Goal: Transaction & Acquisition: Purchase product/service

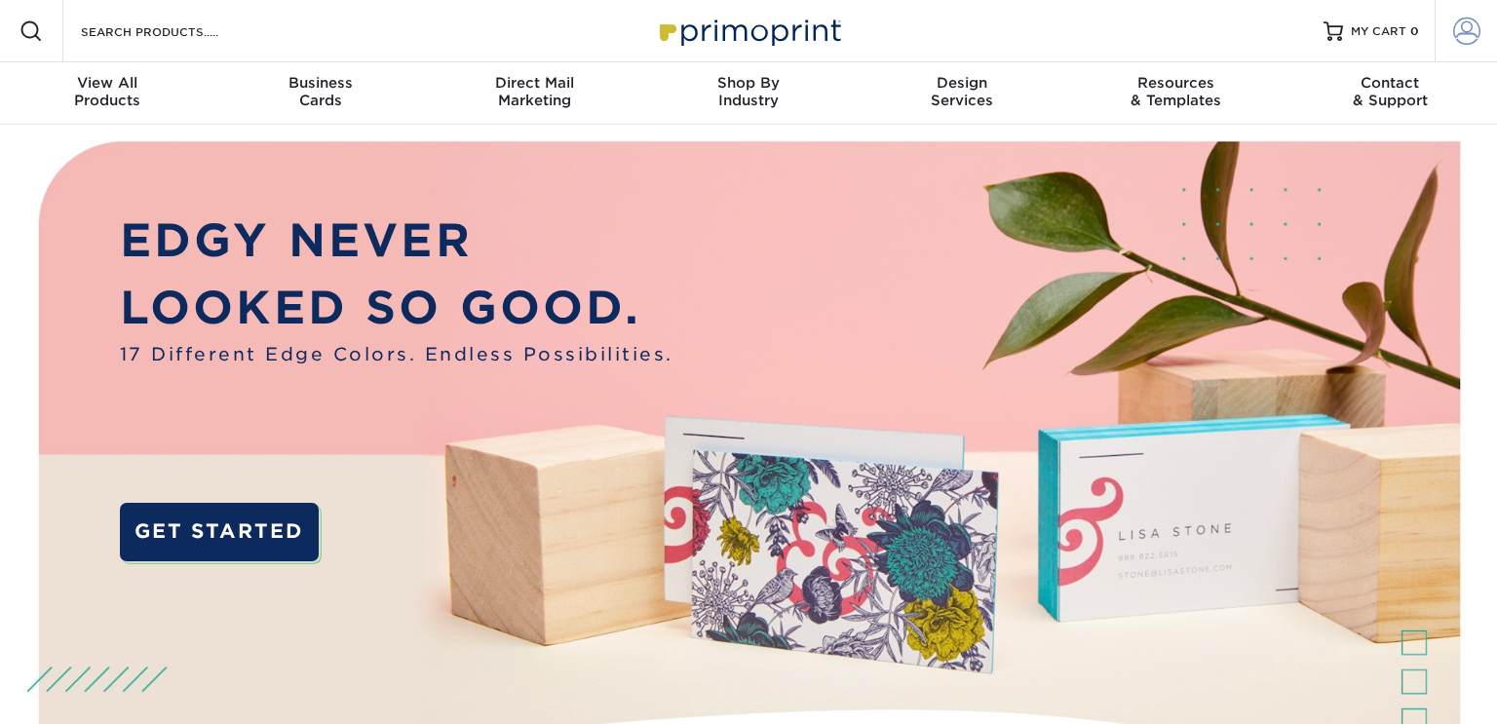
type input "[EMAIL_ADDRESS][DOMAIN_NAME]"
click at [1455, 30] on span at bounding box center [1466, 31] width 27 height 27
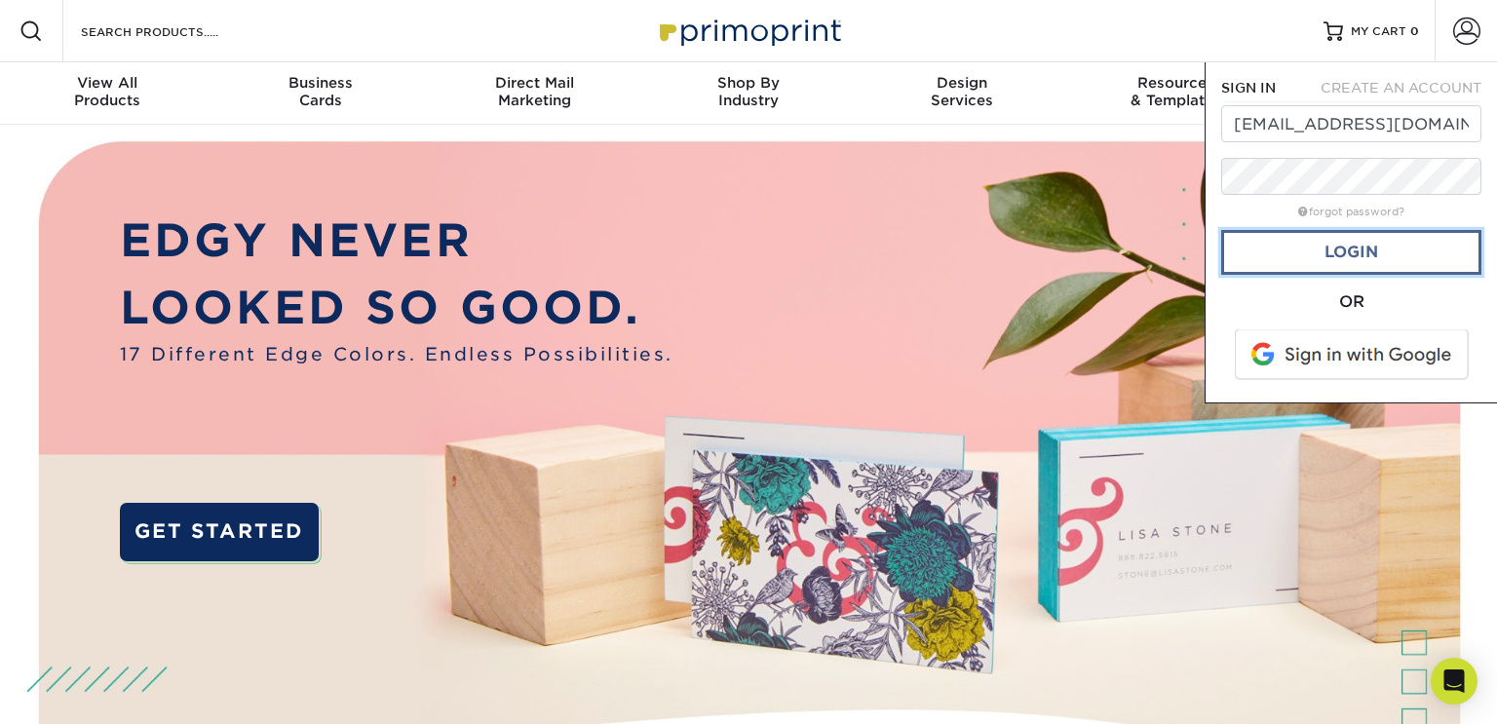
click at [1354, 246] on link "Login" at bounding box center [1351, 252] width 260 height 45
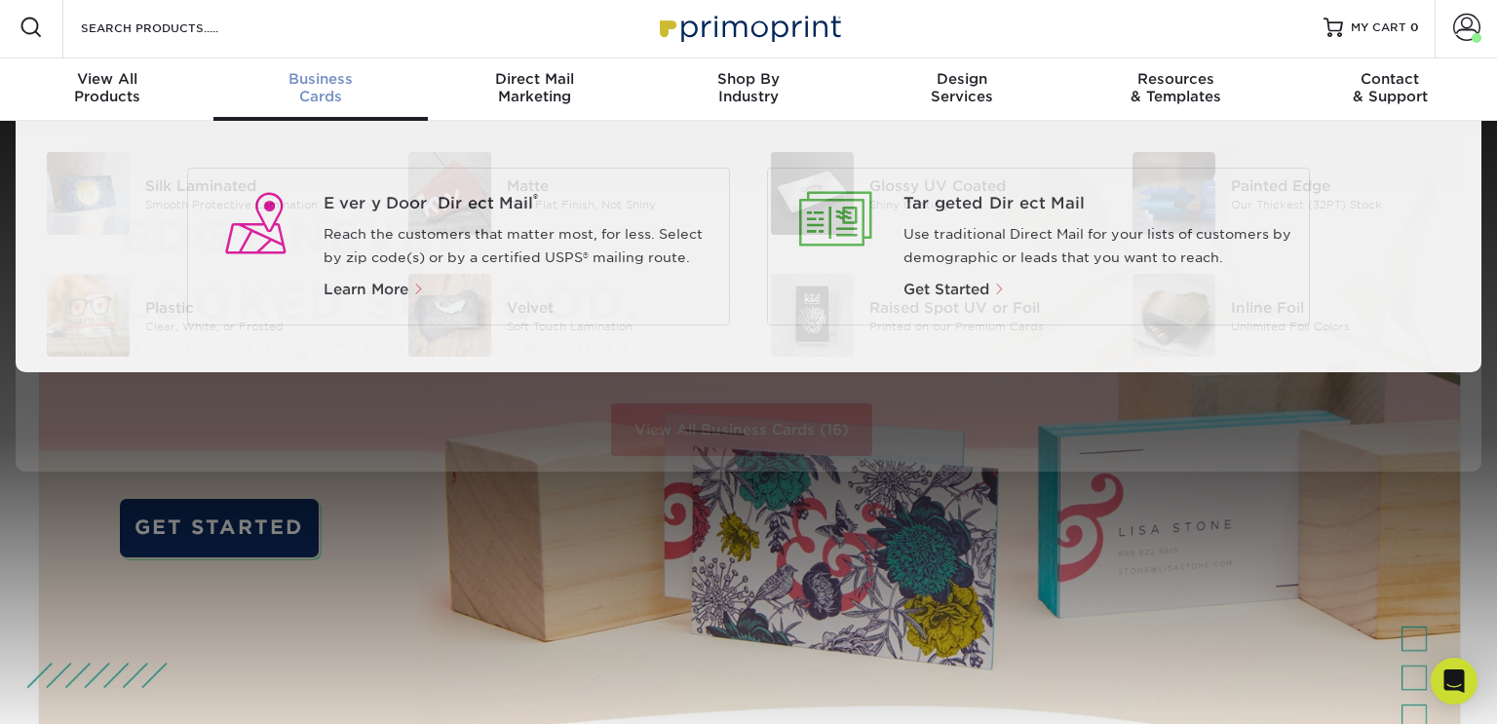
scroll to position [5, 0]
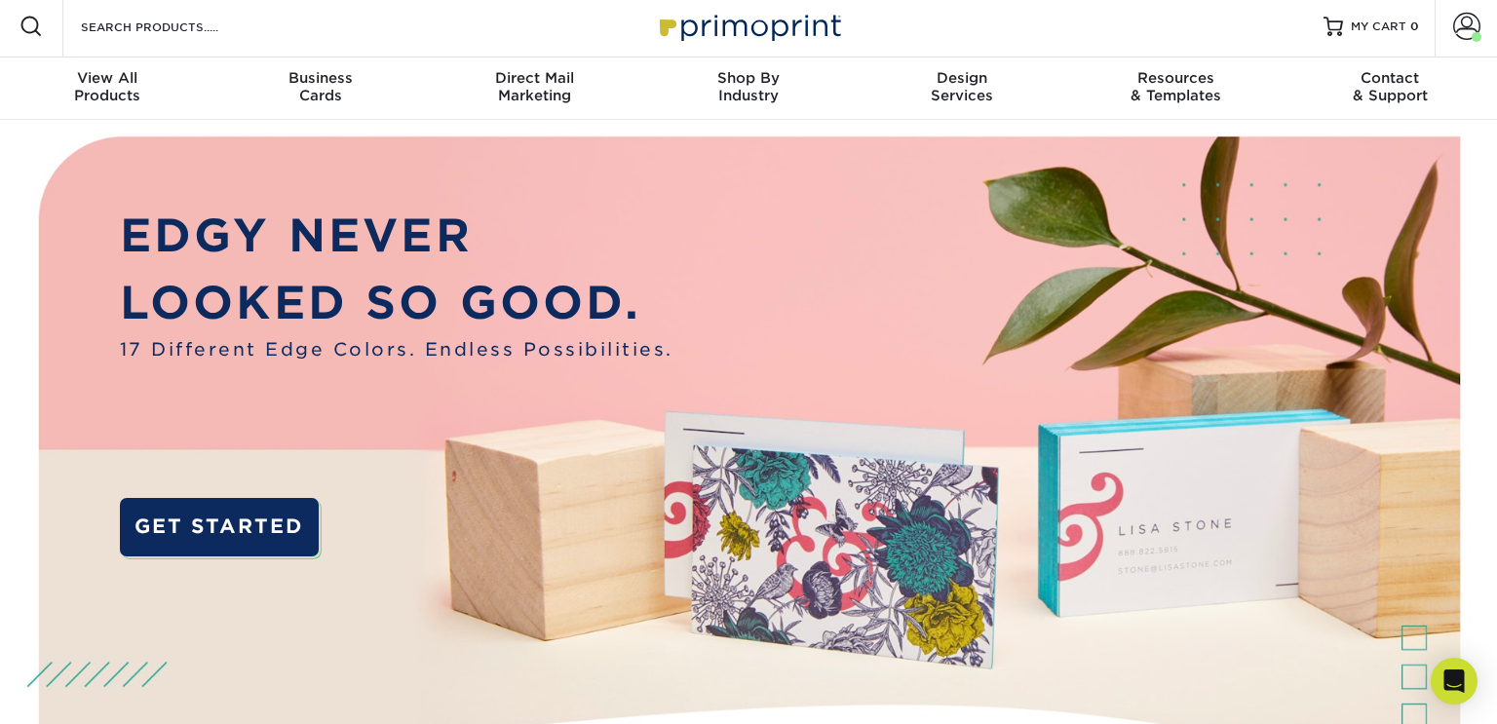
click at [39, 43] on div at bounding box center [31, 26] width 62 height 62
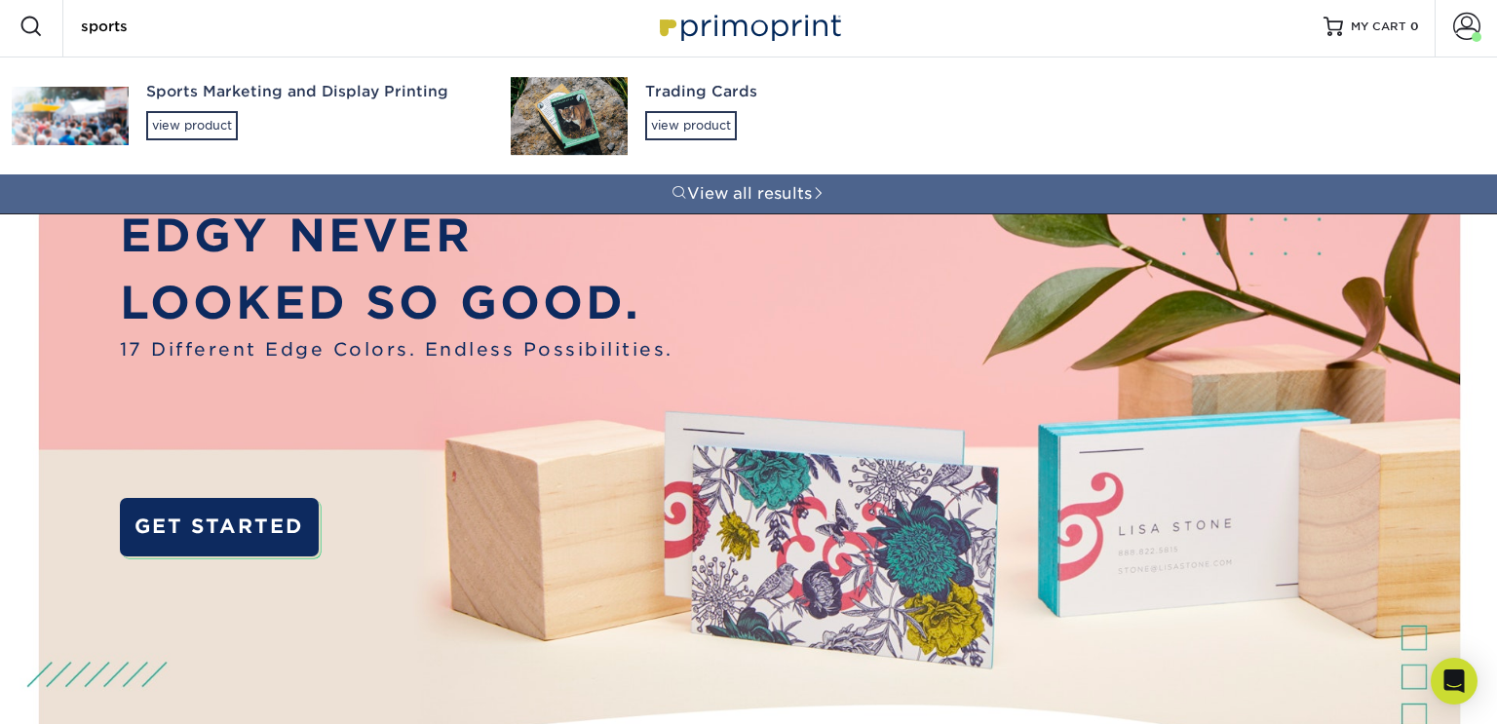
type input "sports"
click at [595, 115] on img at bounding box center [569, 116] width 117 height 78
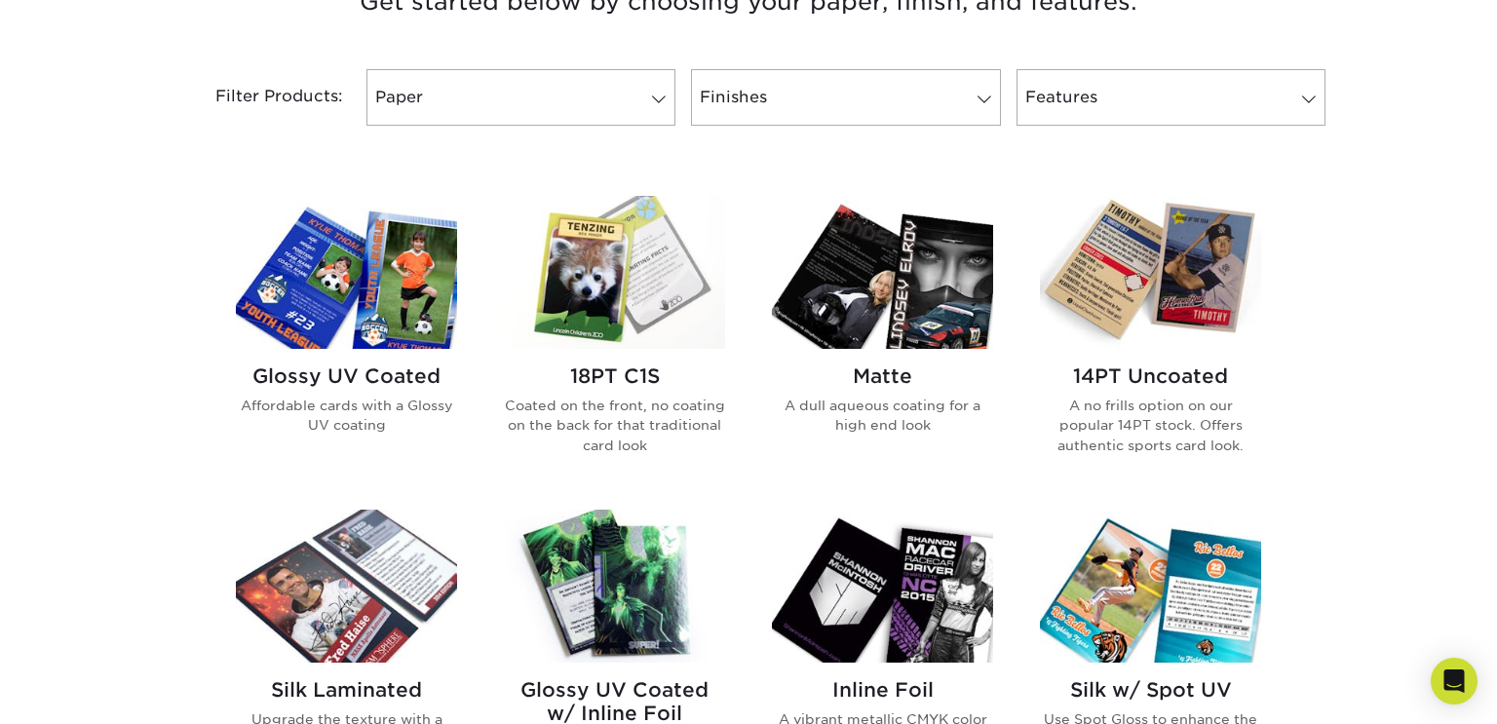
scroll to position [821, 0]
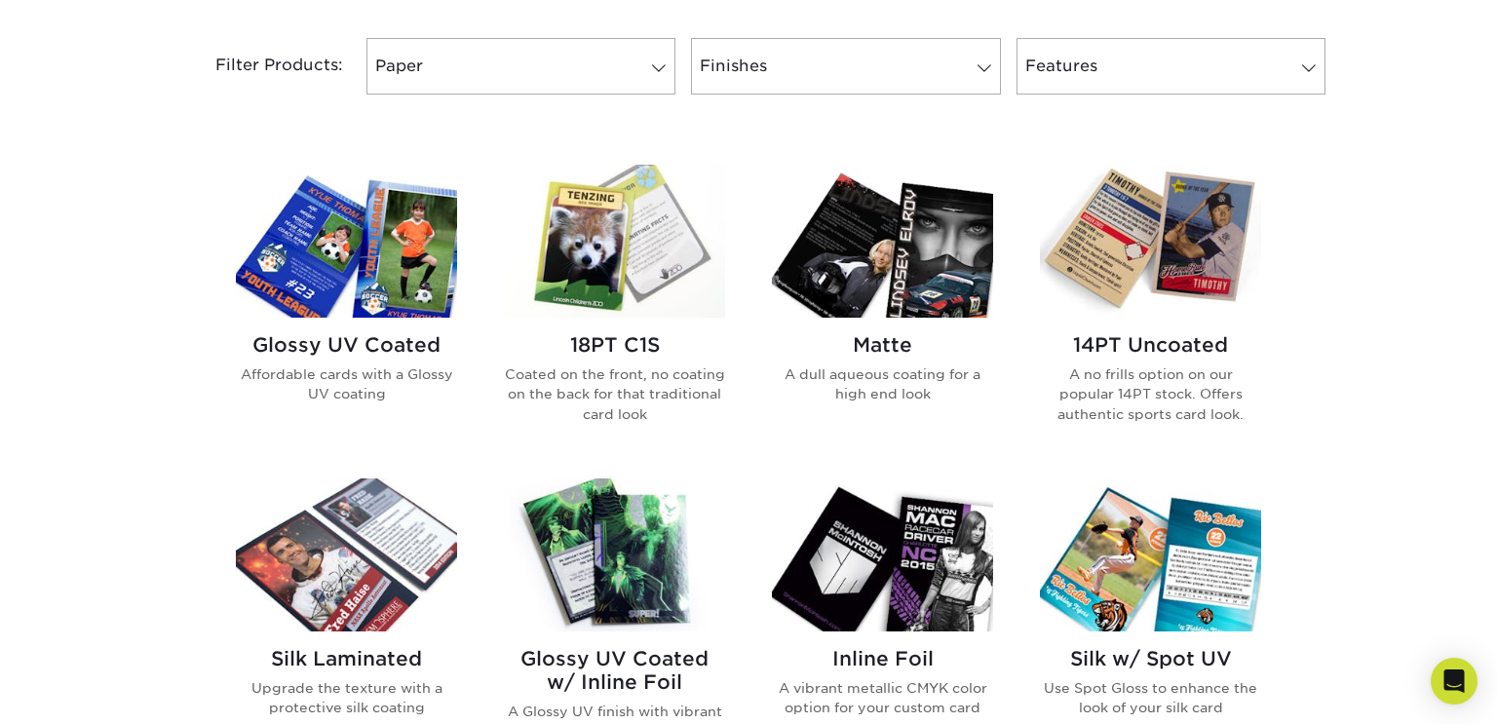
click at [1110, 340] on h2 "14PT Uncoated" at bounding box center [1150, 344] width 221 height 23
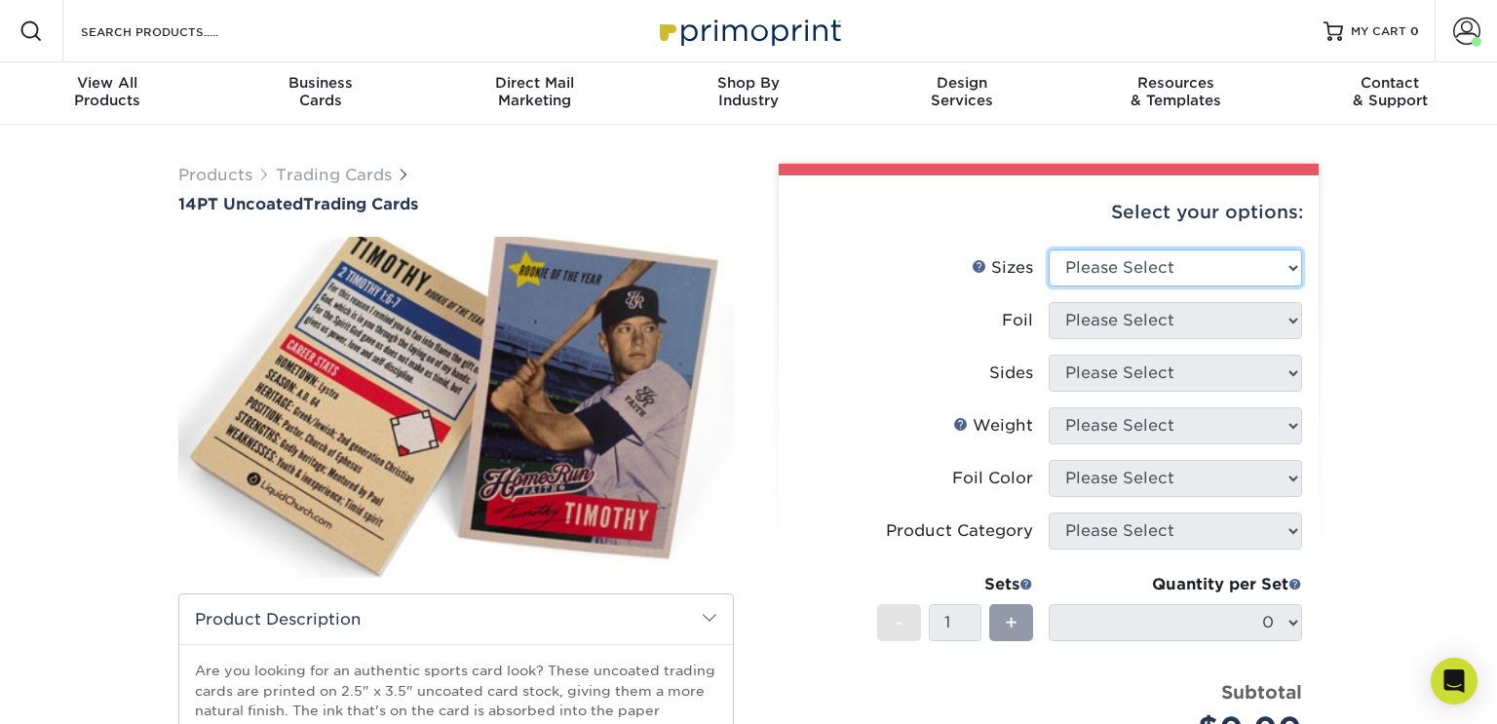
click at [1109, 259] on select "Please Select 2.5" x 3.5"" at bounding box center [1175, 267] width 253 height 37
click at [1049, 249] on select "Please Select 2.5" x 3.5"" at bounding box center [1175, 267] width 253 height 37
click at [1137, 261] on select "Please Select 2.5" x 3.5"" at bounding box center [1175, 267] width 253 height 37
select select "2.50x3.50"
click at [1049, 249] on select "Please Select 2.5" x 3.5"" at bounding box center [1175, 267] width 253 height 37
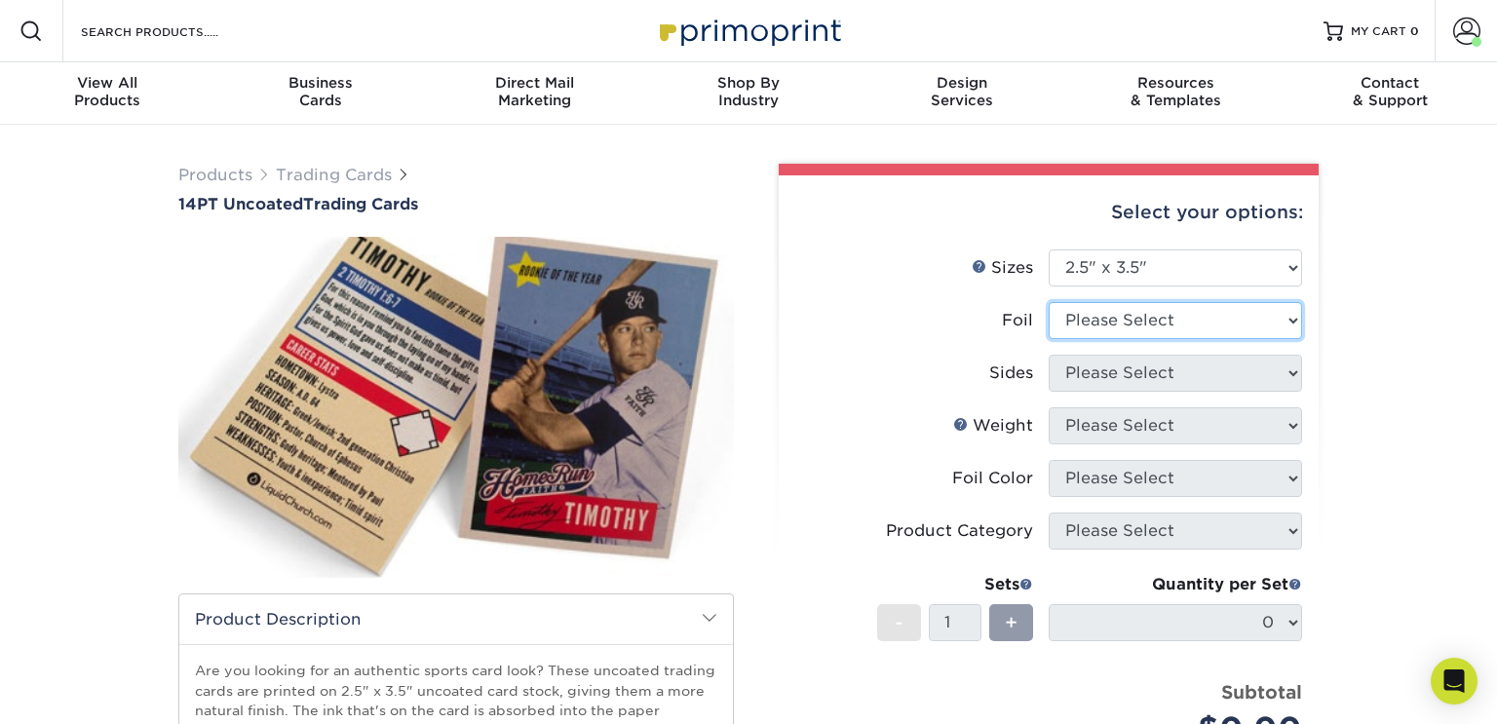
click at [1128, 316] on select "Please Select Yes No" at bounding box center [1175, 320] width 253 height 37
select select "0"
click at [1049, 302] on select "Please Select Yes No" at bounding box center [1175, 320] width 253 height 37
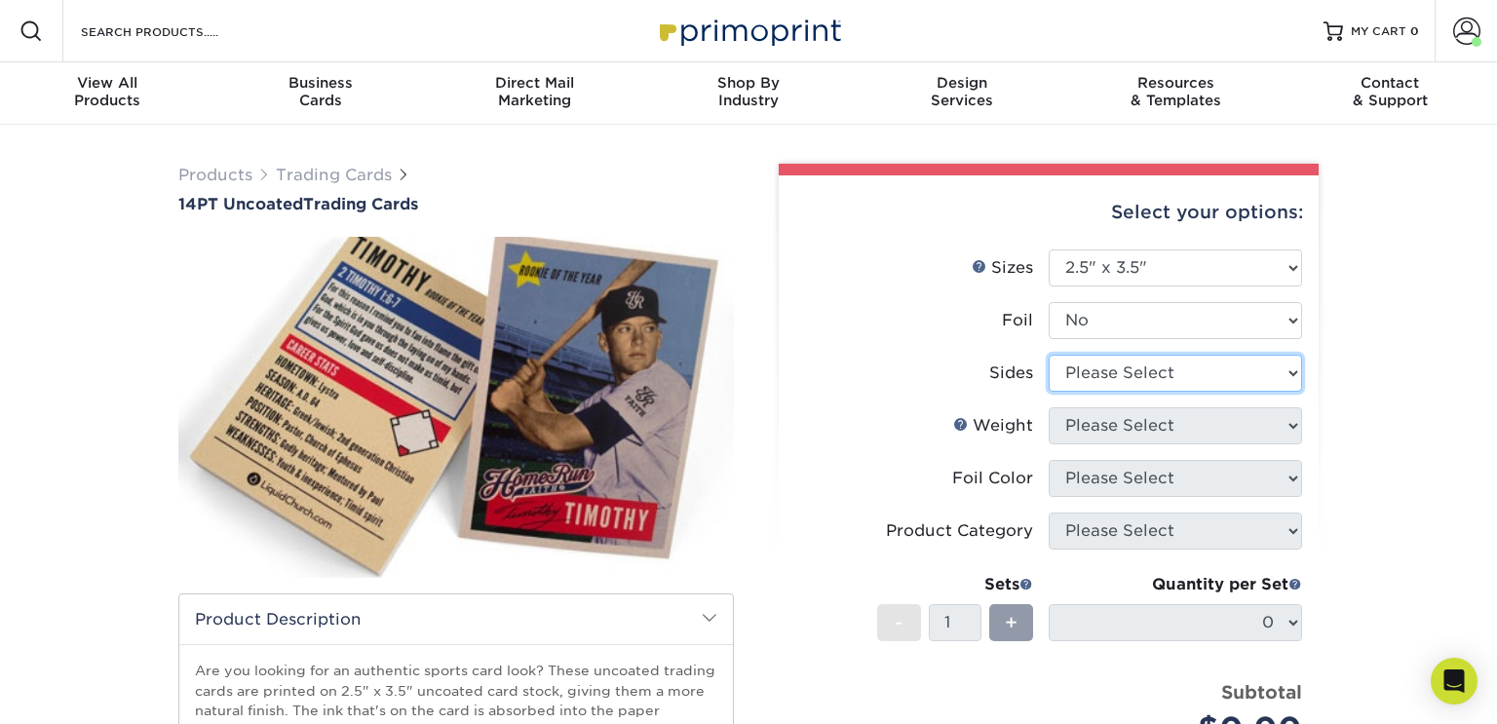
click at [1116, 376] on select "Please Select Print Both Sides Print Front Only" at bounding box center [1175, 373] width 253 height 37
select select "13abbda7-1d64-4f25-8bb2-c179b224825d"
click at [1049, 355] on select "Please Select Print Both Sides Print Front Only" at bounding box center [1175, 373] width 253 height 37
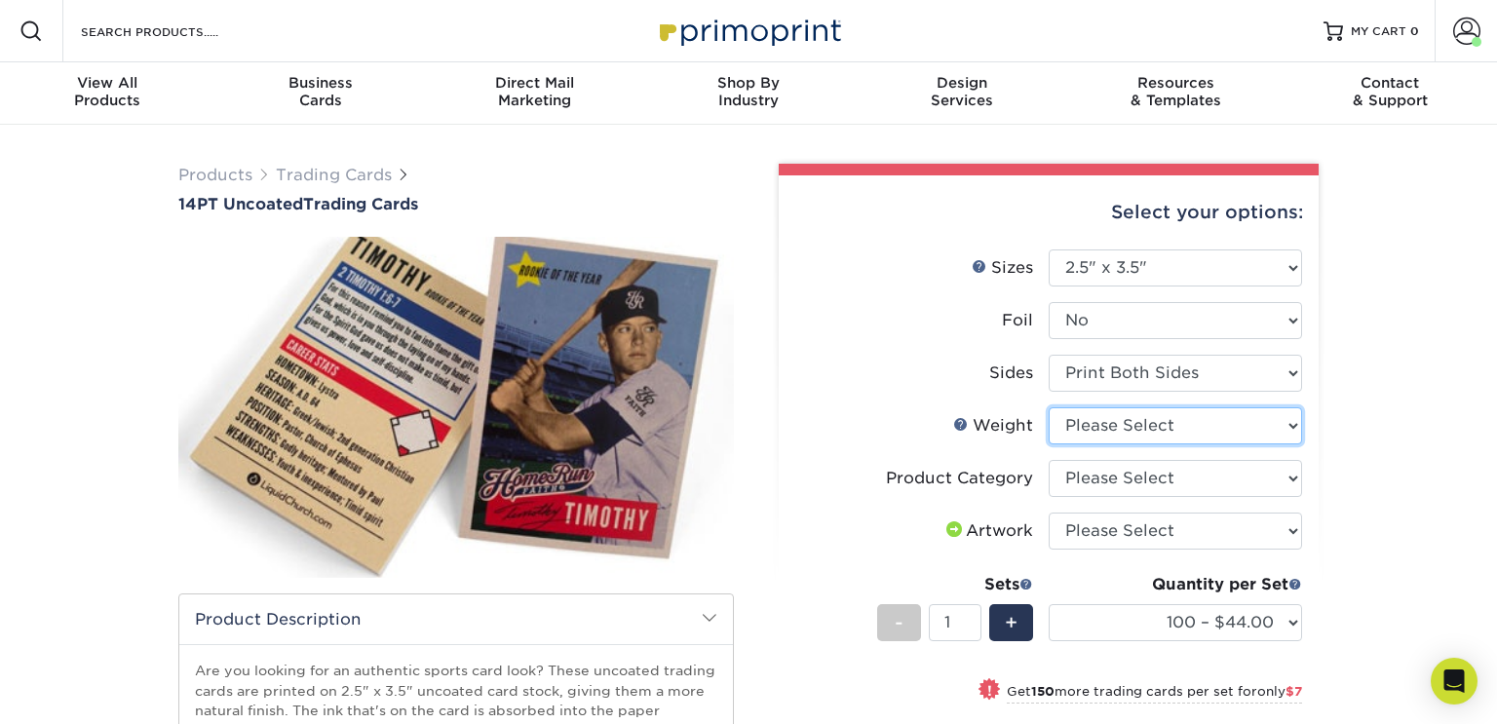
click at [1194, 434] on select "Please Select 14PT Uncoated" at bounding box center [1175, 425] width 253 height 37
select select "14PT Uncoated"
click at [1049, 407] on select "Please Select 14PT Uncoated" at bounding box center [1175, 425] width 253 height 37
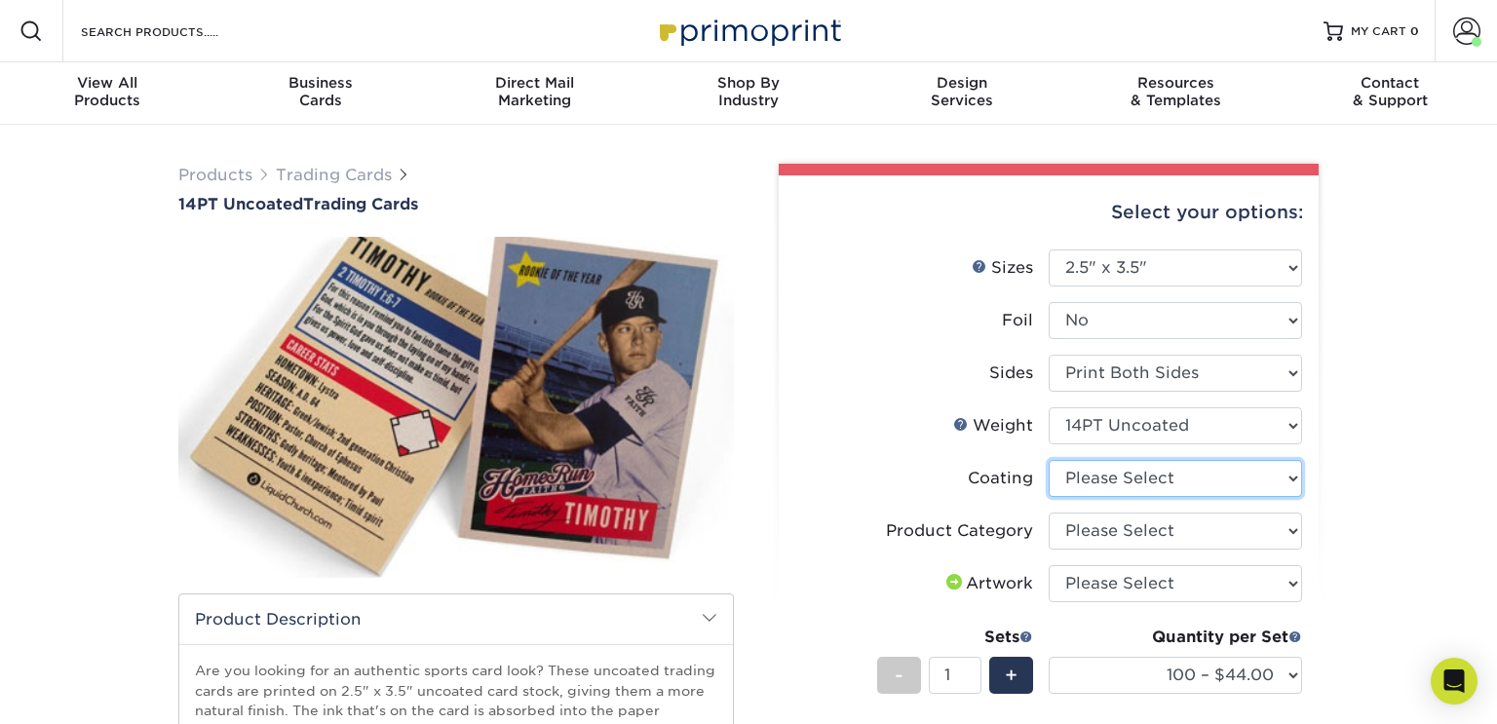
click at [1169, 475] on select at bounding box center [1175, 478] width 253 height 37
select select "3e7618de-abca-4bda-9f97-8b9129e913d8"
click at [1049, 460] on select at bounding box center [1175, 478] width 253 height 37
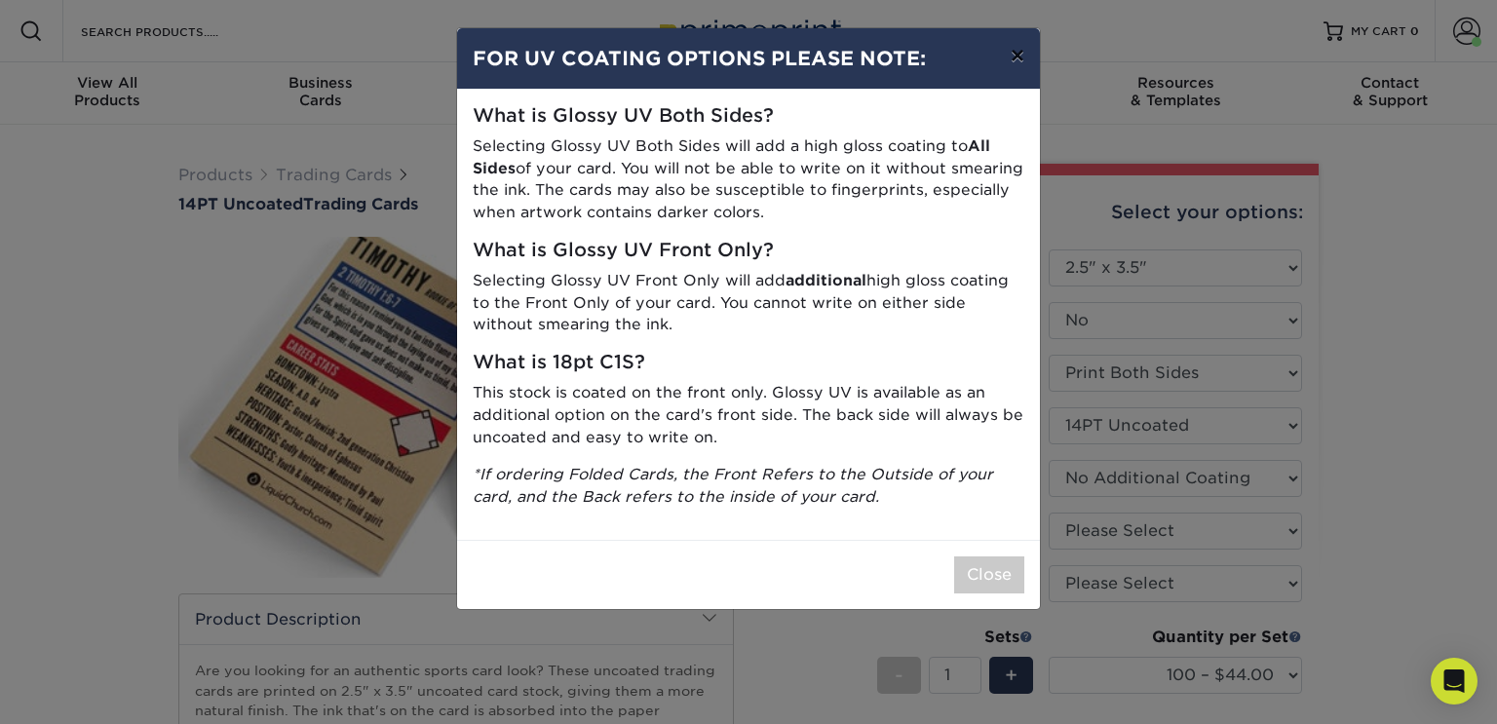
click at [1019, 51] on button "×" at bounding box center [1017, 55] width 45 height 55
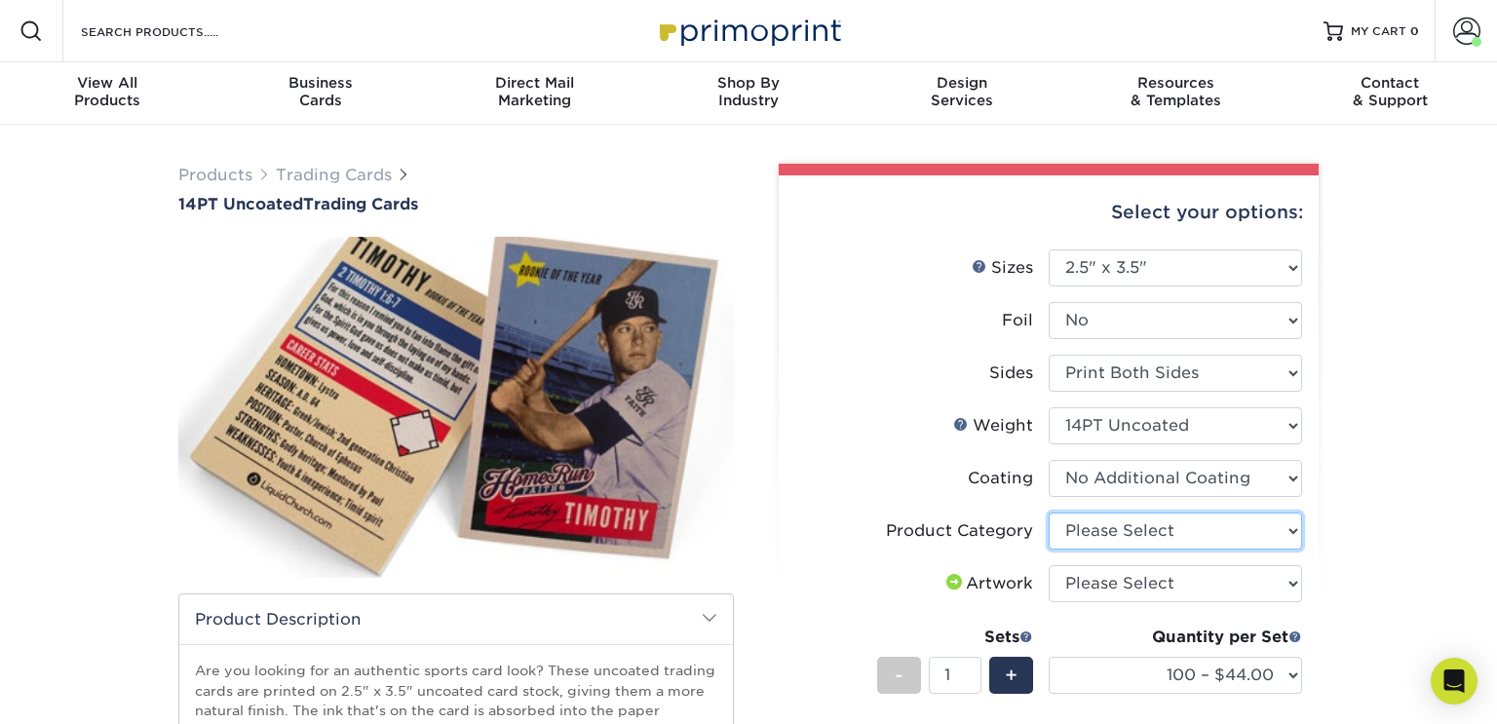
click at [1149, 520] on select "Please Select Trading Cards" at bounding box center [1175, 531] width 253 height 37
select select "c2f9bce9-36c2-409d-b101-c29d9d031e18"
click at [1049, 513] on select "Please Select Trading Cards" at bounding box center [1175, 531] width 253 height 37
click at [1123, 588] on select "Please Select I will upload files I need a design - $100" at bounding box center [1175, 583] width 253 height 37
select select "upload"
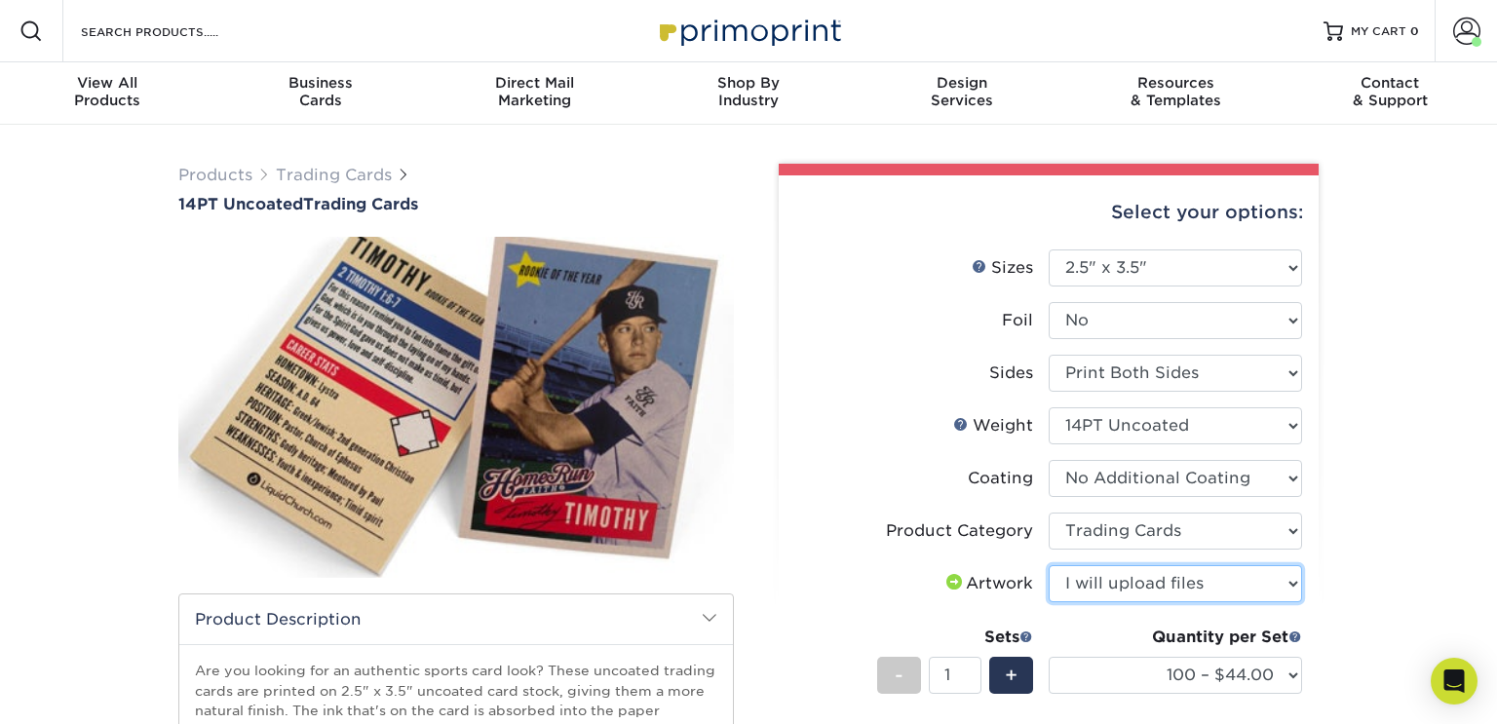
click at [1049, 565] on select "Please Select I will upload files I need a design - $100" at bounding box center [1175, 583] width 253 height 37
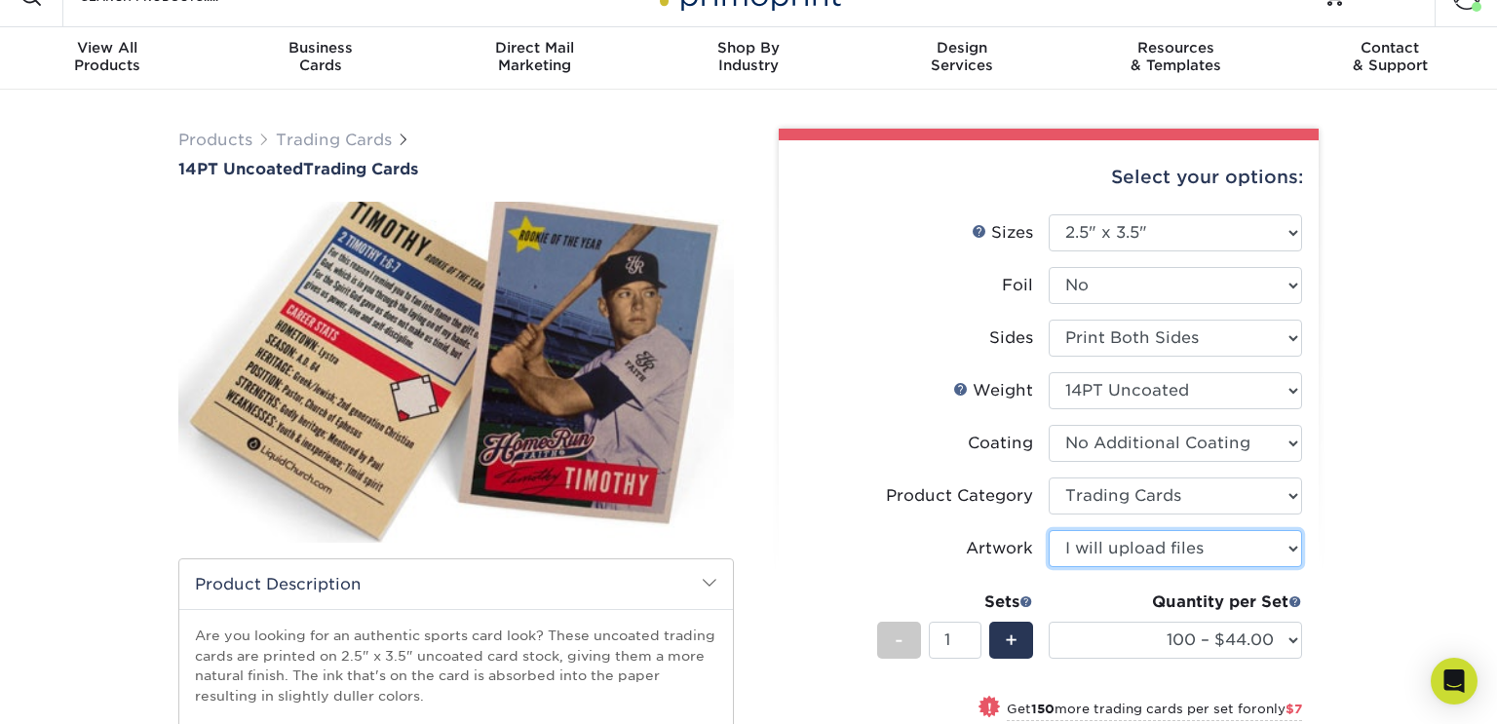
scroll to position [61, 0]
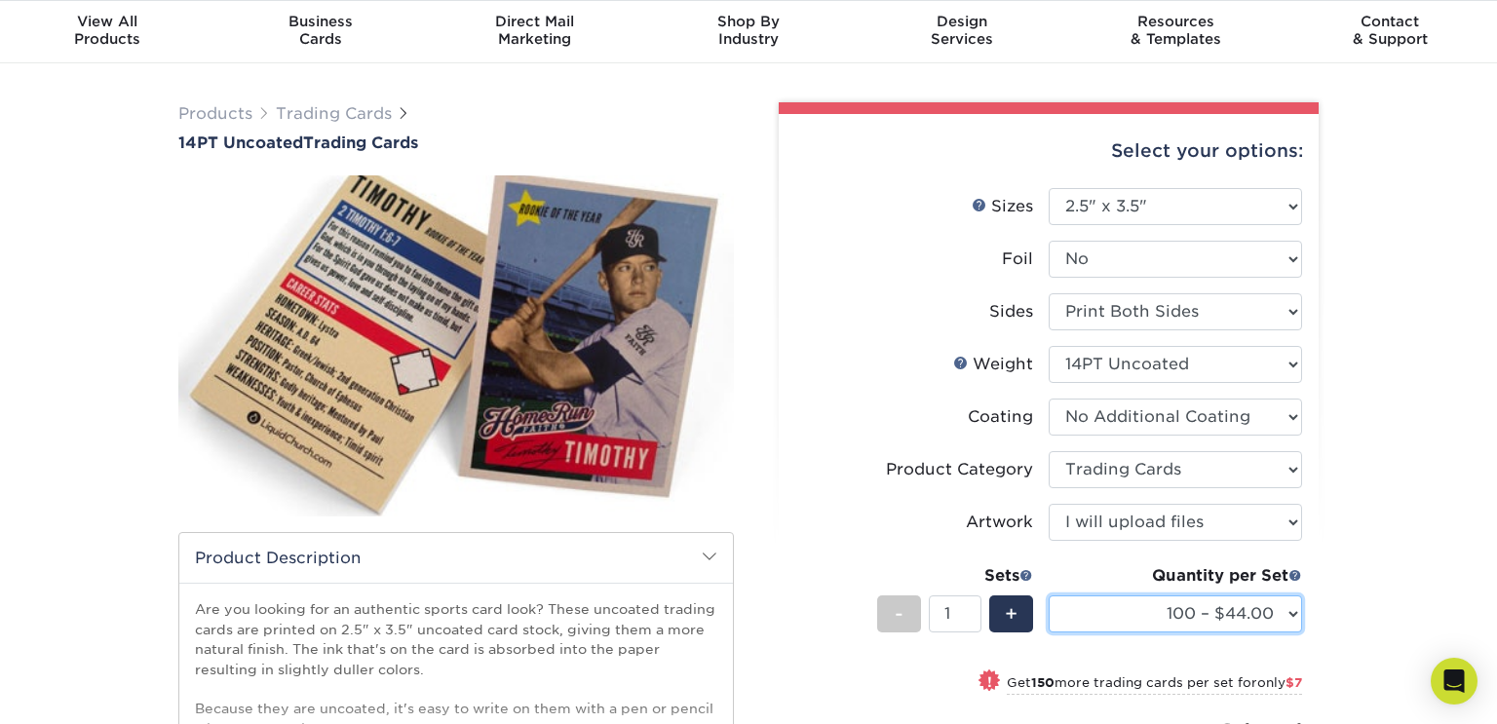
click at [1220, 612] on select "100 – $44.00 250 – $51.00 500 – $54.00 1000 – $78.00 2500 – $148.00 5000 – $198…" at bounding box center [1175, 613] width 253 height 37
click at [1394, 580] on div "Products Trading Cards 14PT Uncoated Trading Cards show more Templates" at bounding box center [748, 571] width 1497 height 1016
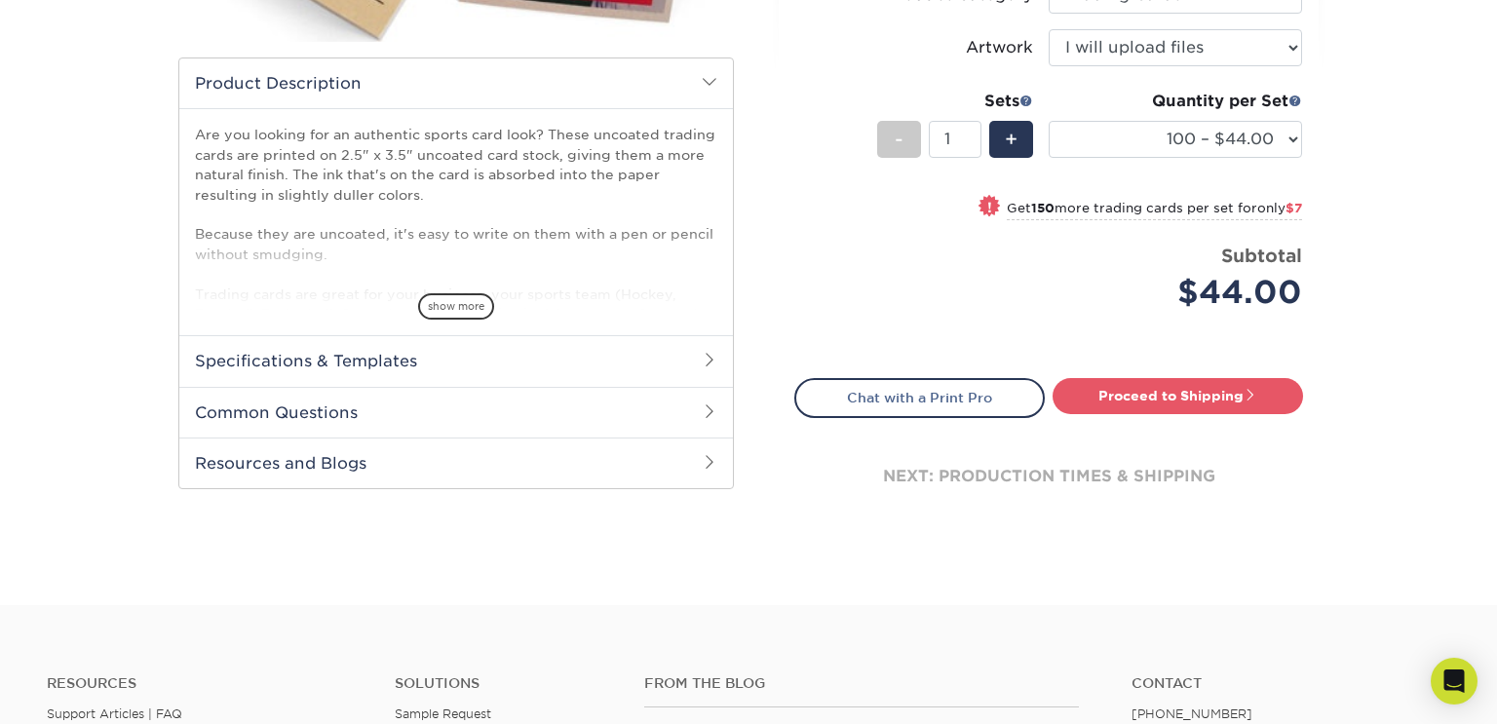
scroll to position [725, 0]
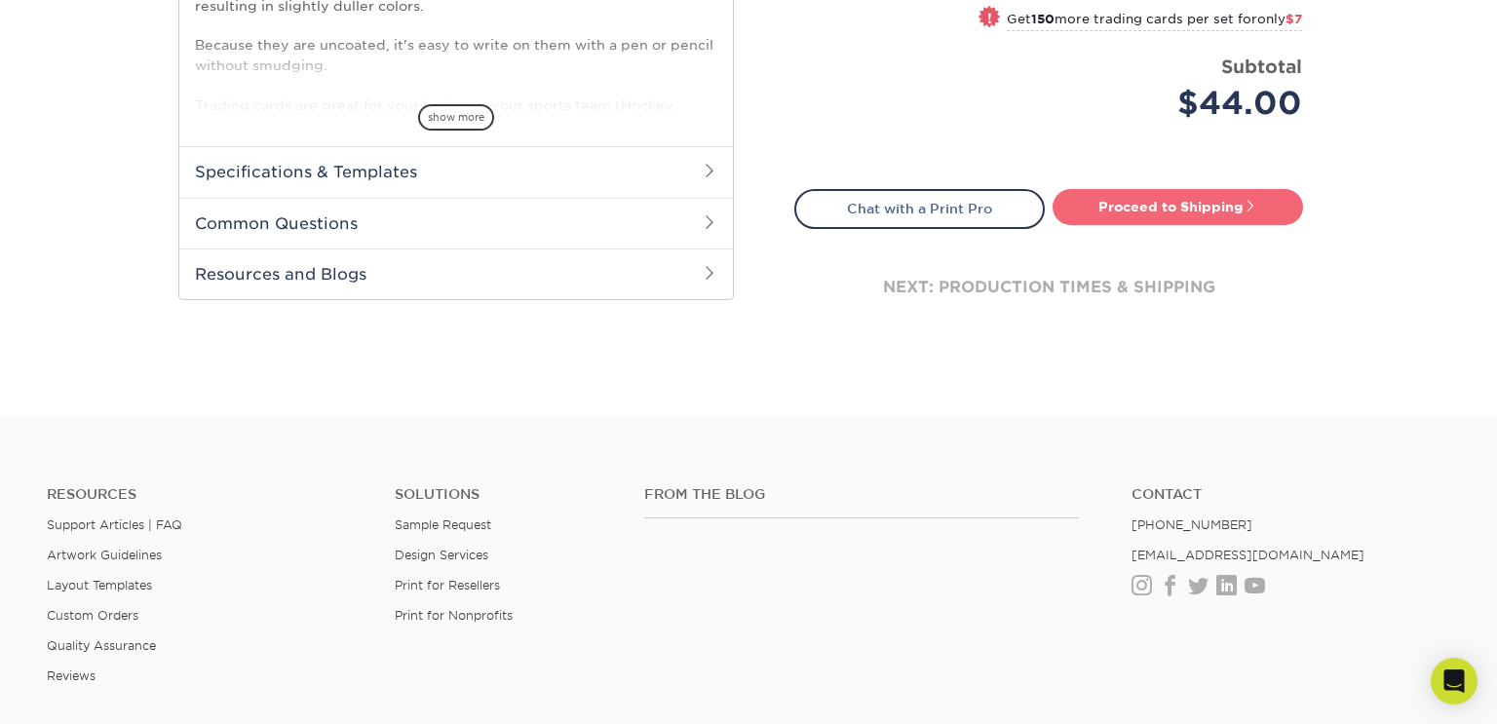
click at [1243, 215] on link "Proceed to Shipping" at bounding box center [1178, 206] width 250 height 35
type input "Set 1"
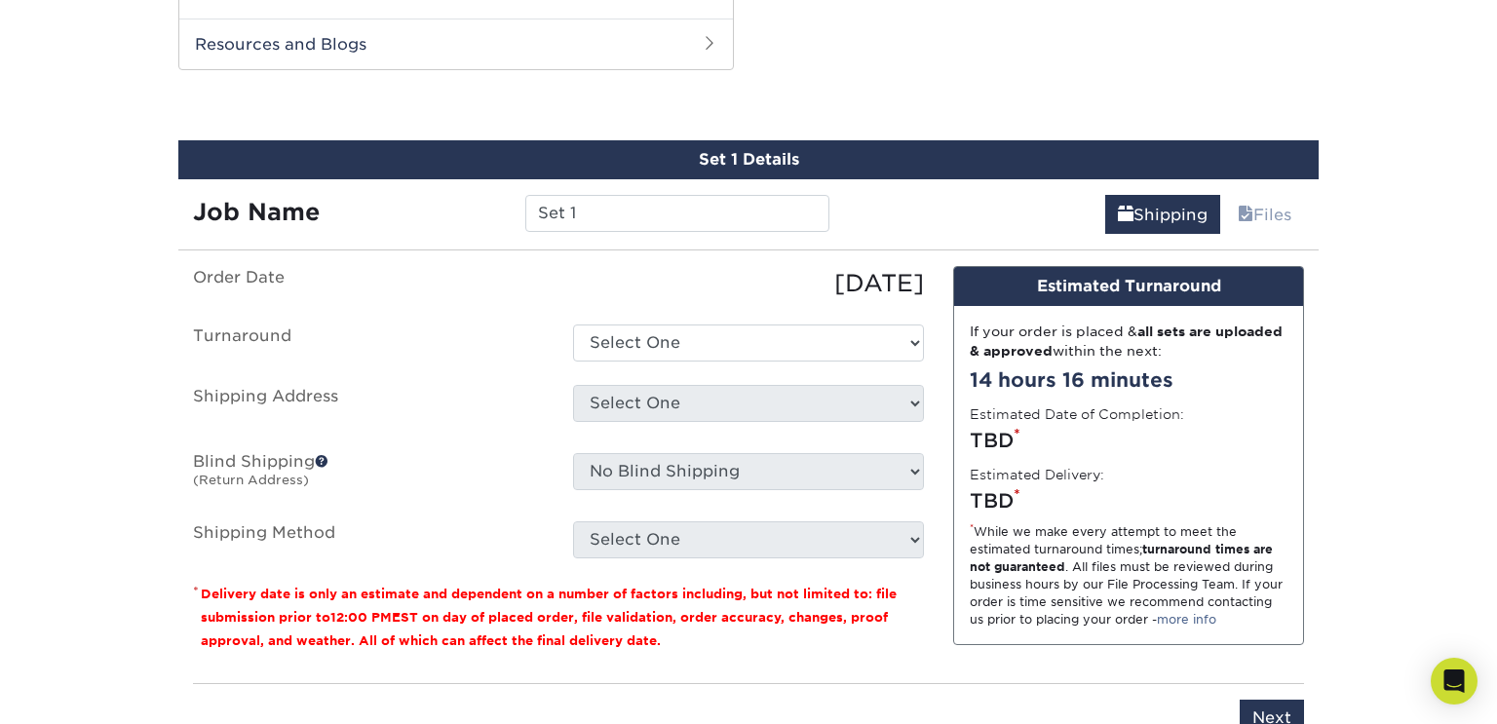
scroll to position [966, 0]
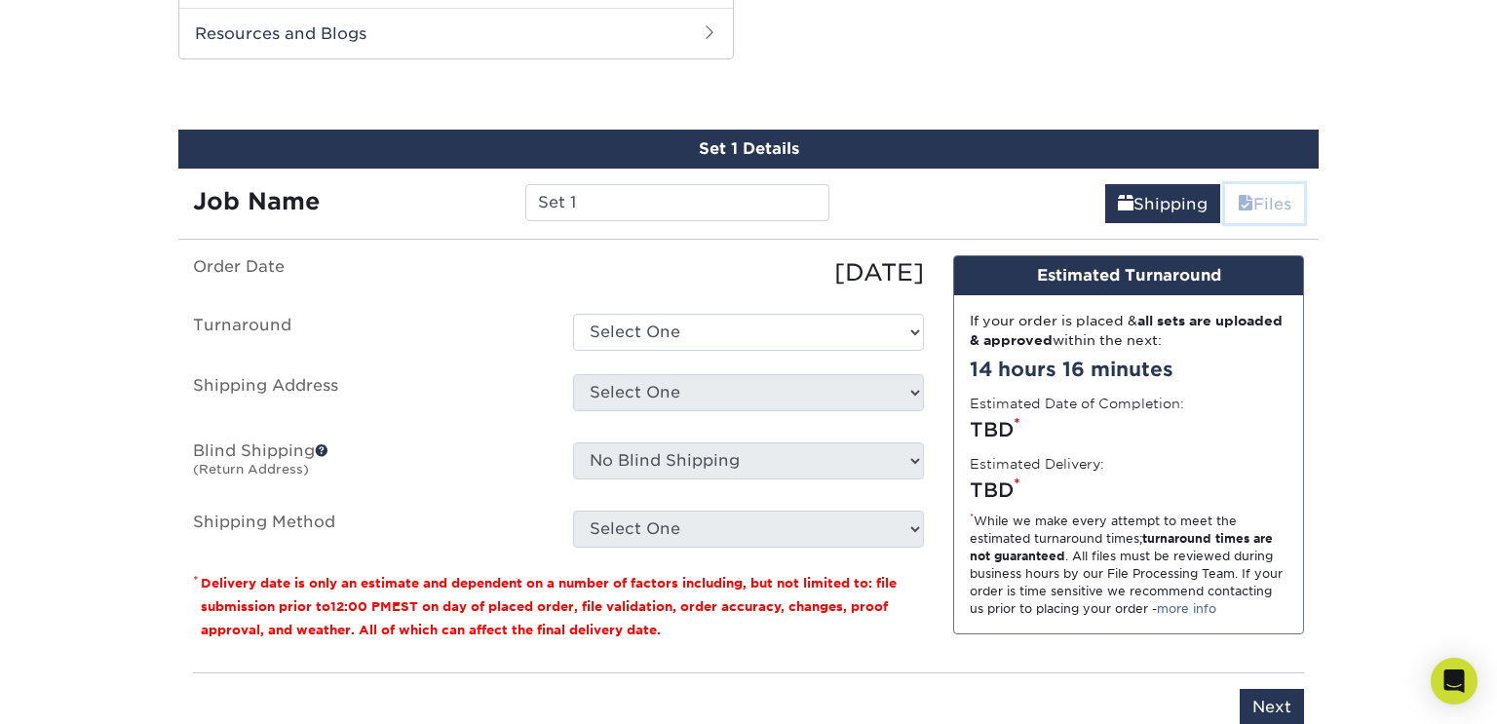
click at [1260, 199] on link "Files" at bounding box center [1264, 203] width 79 height 39
click at [1261, 199] on link "Files" at bounding box center [1264, 203] width 79 height 39
click at [728, 335] on select "Select One 2-4 Business Days 2 Day Next Business Day" at bounding box center [748, 332] width 351 height 37
select select "0cf973fe-bf75-479b-b69a-df131477f2d6"
click at [573, 314] on select "Select One 2-4 Business Days 2 Day Next Business Day" at bounding box center [748, 332] width 351 height 37
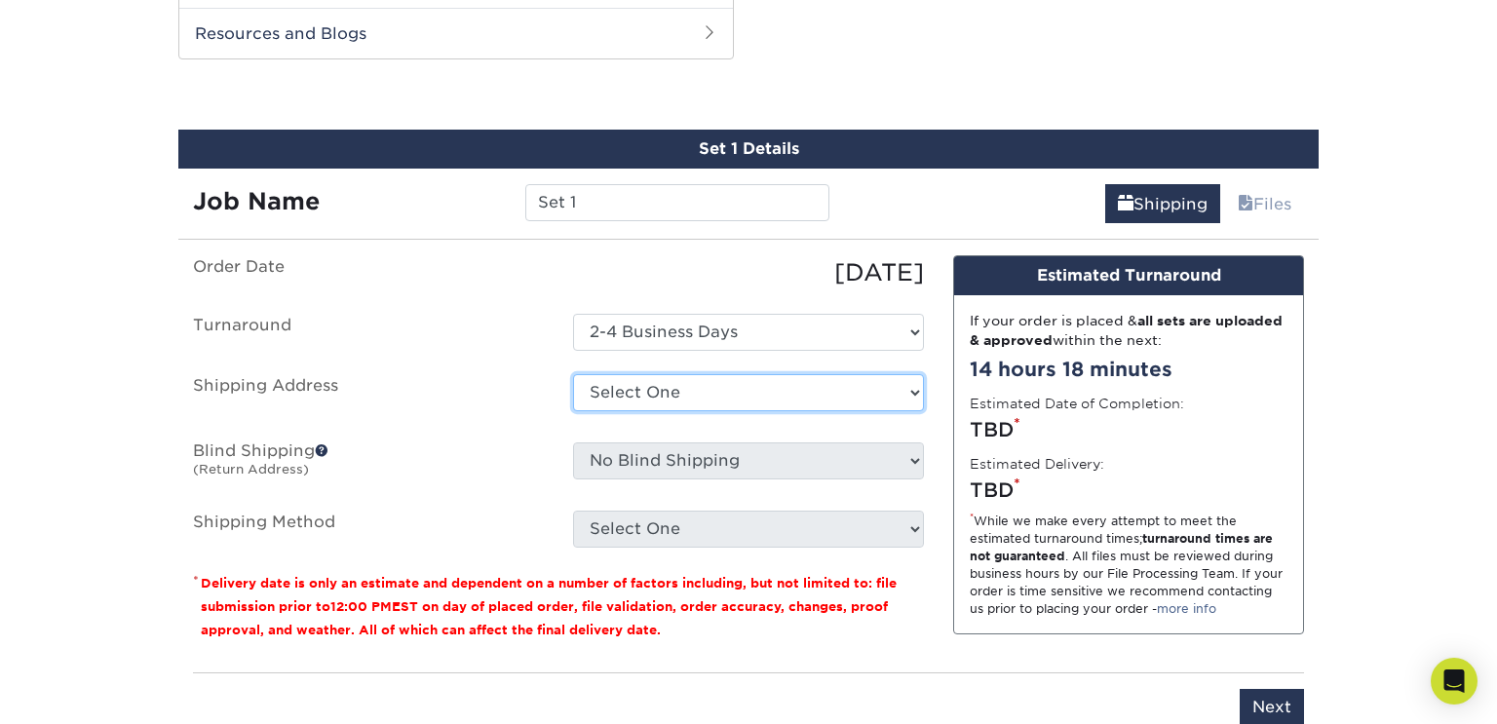
click at [732, 393] on select "Select One Nice house + Add New Address" at bounding box center [748, 392] width 351 height 37
select select "286327"
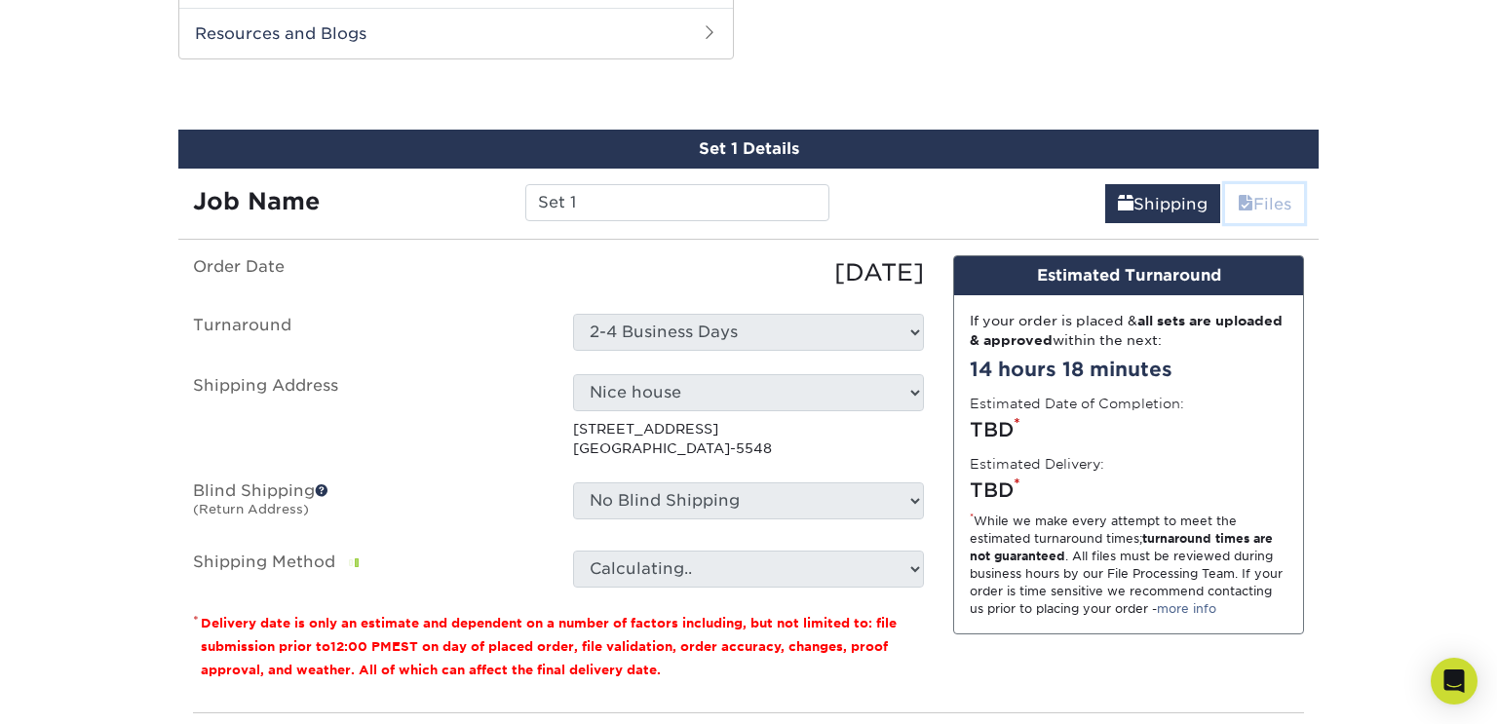
click at [1253, 197] on link "Files" at bounding box center [1264, 203] width 79 height 39
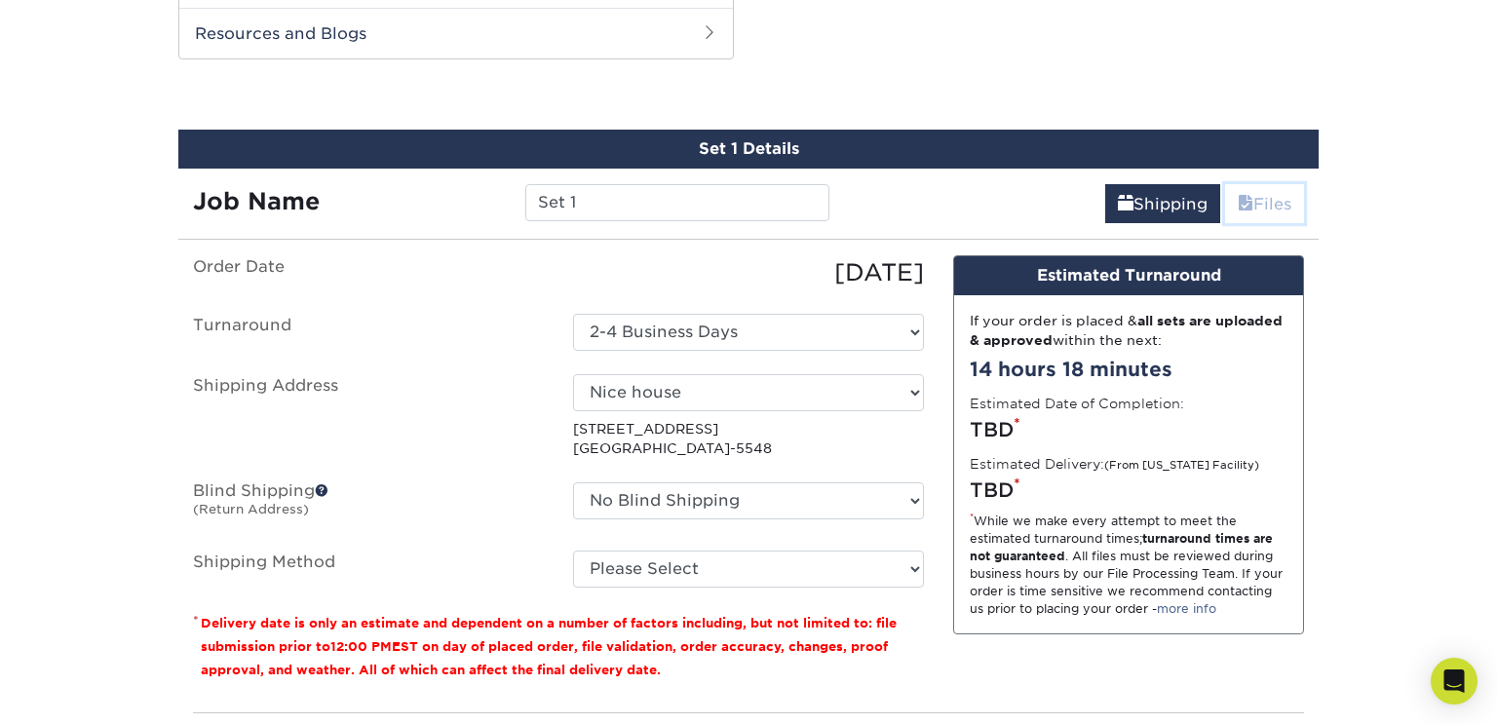
click at [1243, 206] on span at bounding box center [1246, 204] width 16 height 19
click at [1144, 280] on div "Design Estimated Turnaround" at bounding box center [1128, 275] width 349 height 39
click at [1262, 208] on link "Files" at bounding box center [1264, 203] width 79 height 39
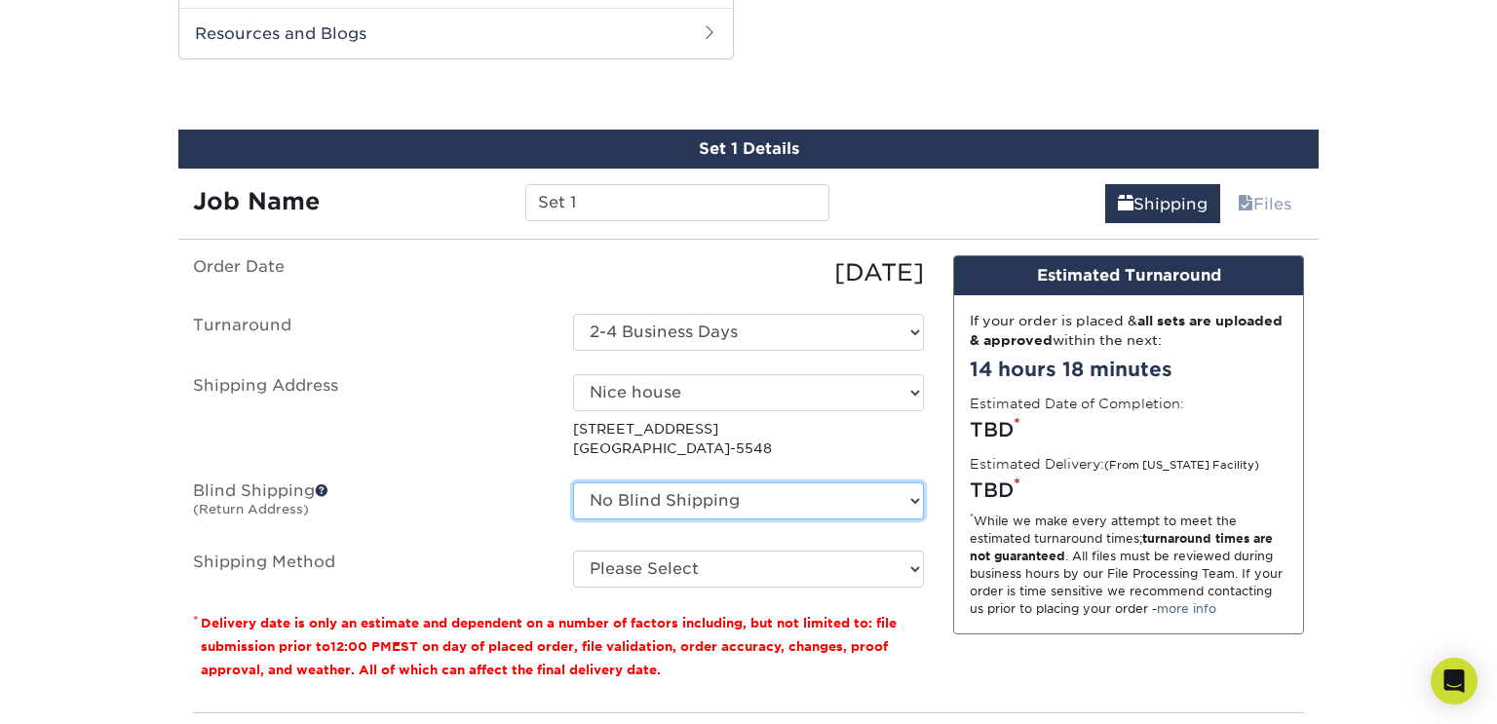
click at [736, 507] on select "No Blind Shipping Nice house + Add New Address" at bounding box center [748, 500] width 351 height 37
select select "286327"
click at [573, 482] on select "No Blind Shipping Nice house + Add New Address" at bounding box center [748, 500] width 351 height 37
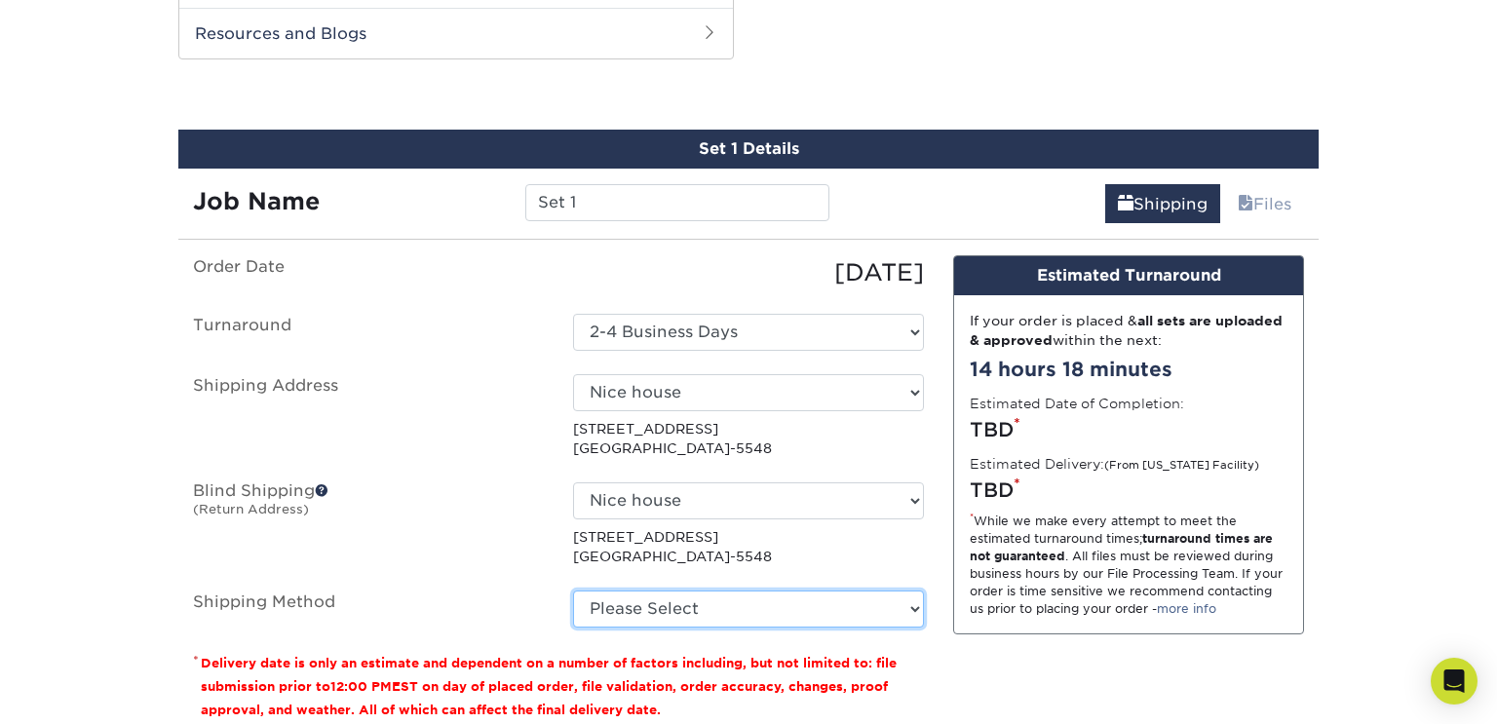
click at [665, 613] on select "Please Select 3 Day Shipping Service (+$17.82) Ground Shipping (+$18.04) 2 Day …" at bounding box center [748, 609] width 351 height 37
select select "12"
click at [573, 591] on select "Please Select 3 Day Shipping Service (+$17.82) Ground Shipping (+$18.04) 2 Day …" at bounding box center [748, 609] width 351 height 37
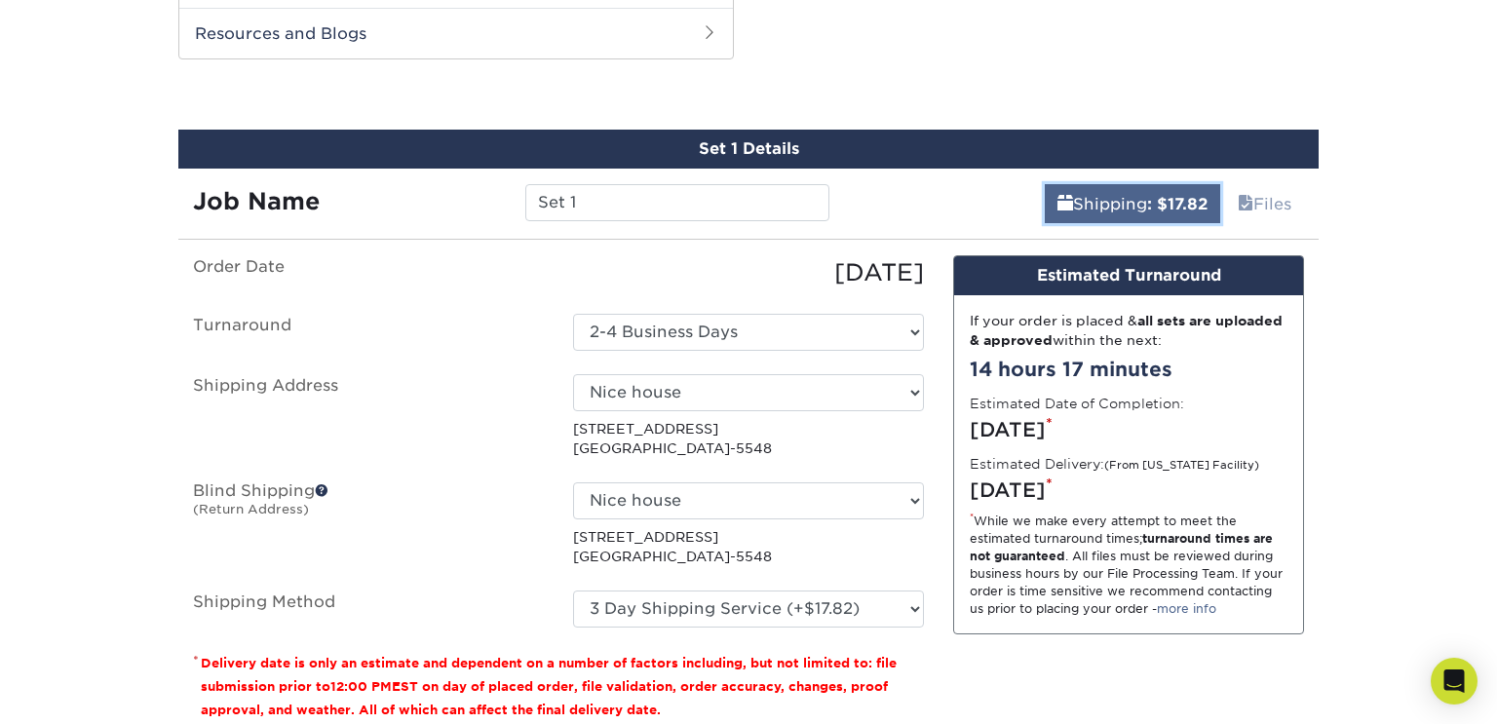
click at [1147, 209] on b ": $17.82" at bounding box center [1177, 204] width 60 height 19
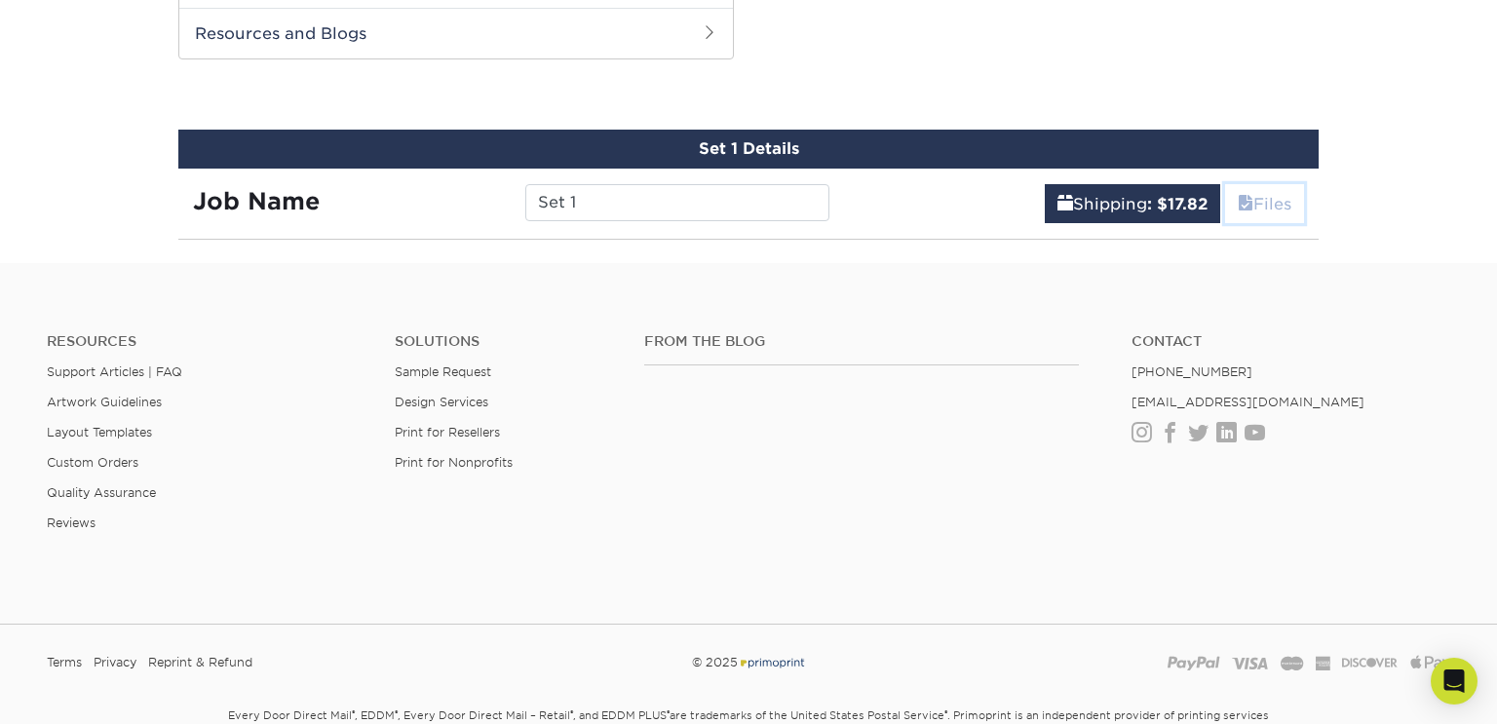
click at [1238, 200] on span at bounding box center [1246, 204] width 16 height 19
click at [1150, 206] on b ": $17.82" at bounding box center [1177, 204] width 60 height 19
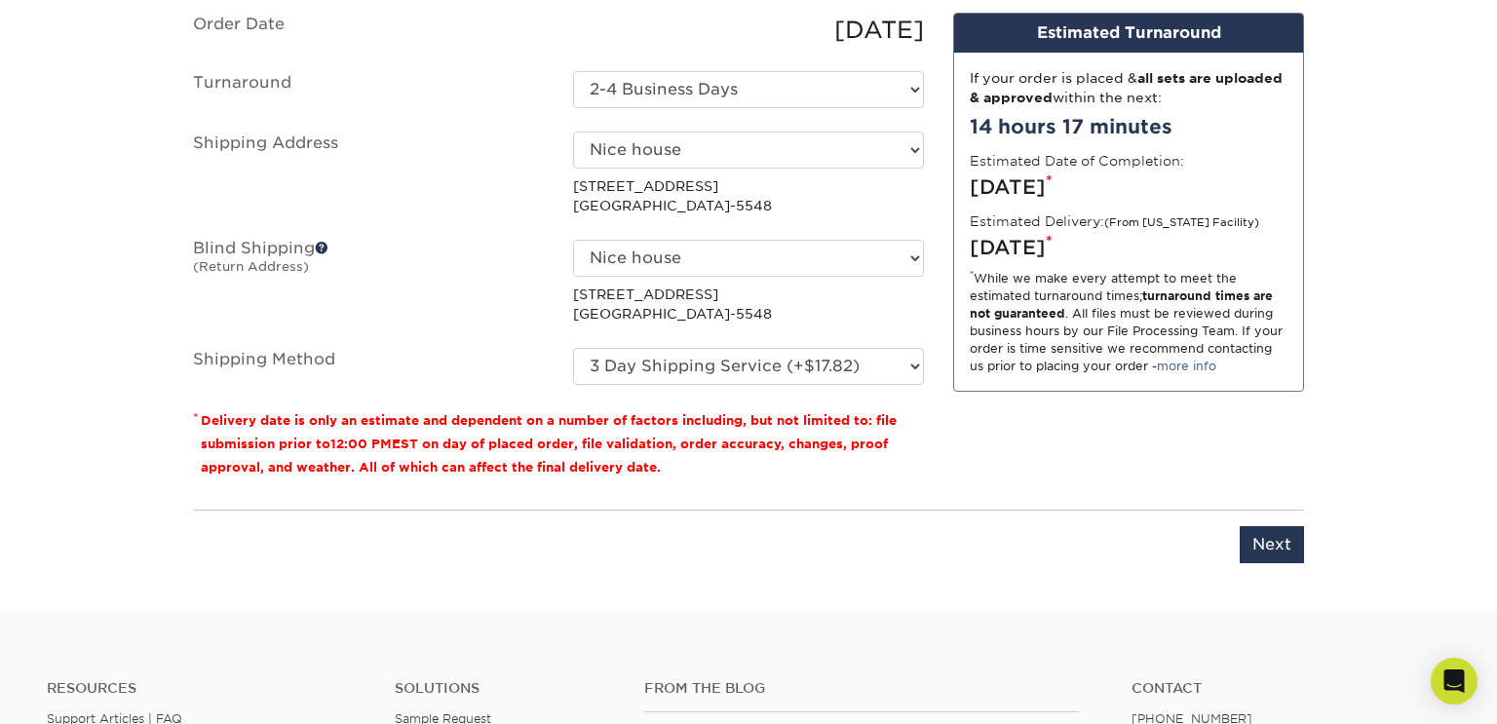
scroll to position [1211, 0]
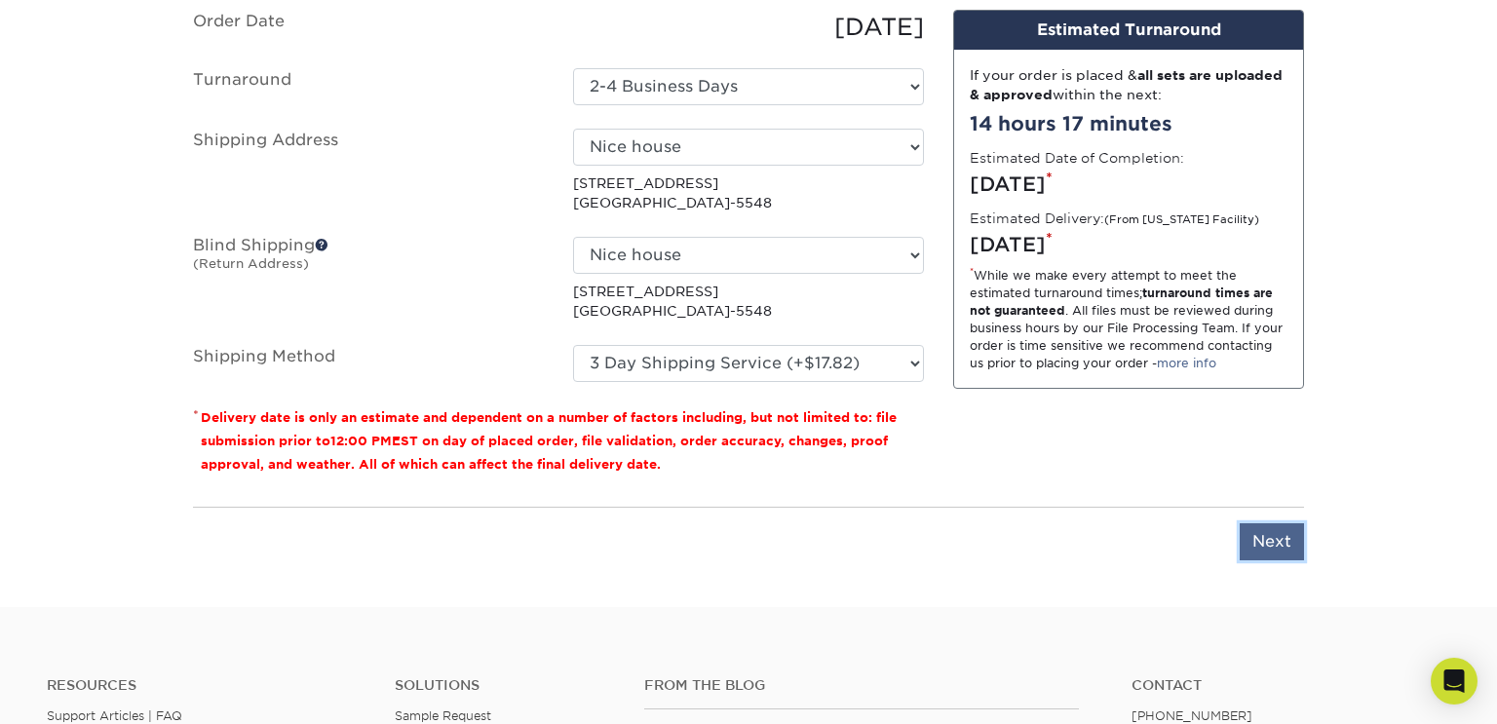
click at [1290, 542] on input "Next" at bounding box center [1272, 541] width 64 height 37
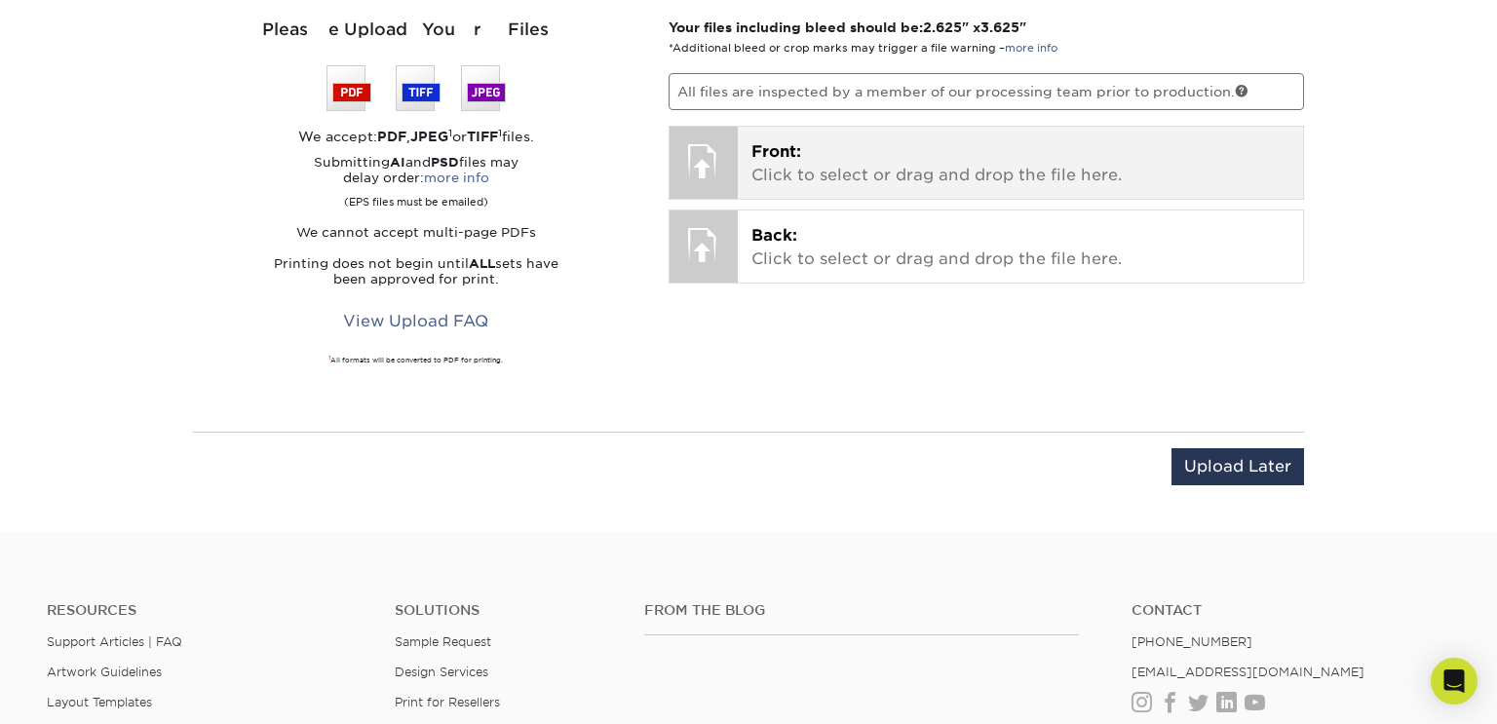
click at [756, 145] on span "Front:" at bounding box center [776, 151] width 50 height 19
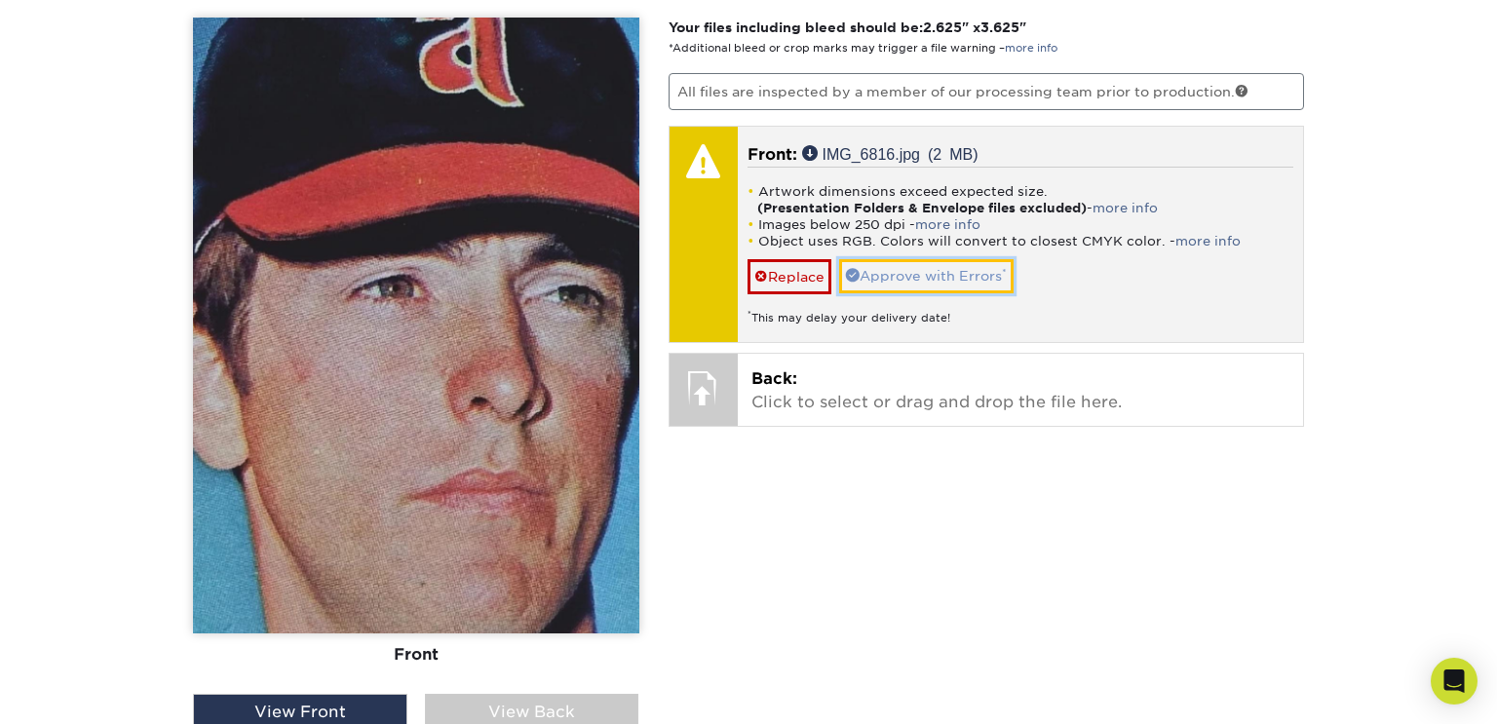
click at [870, 277] on link "Approve with Errors *" at bounding box center [926, 275] width 174 height 33
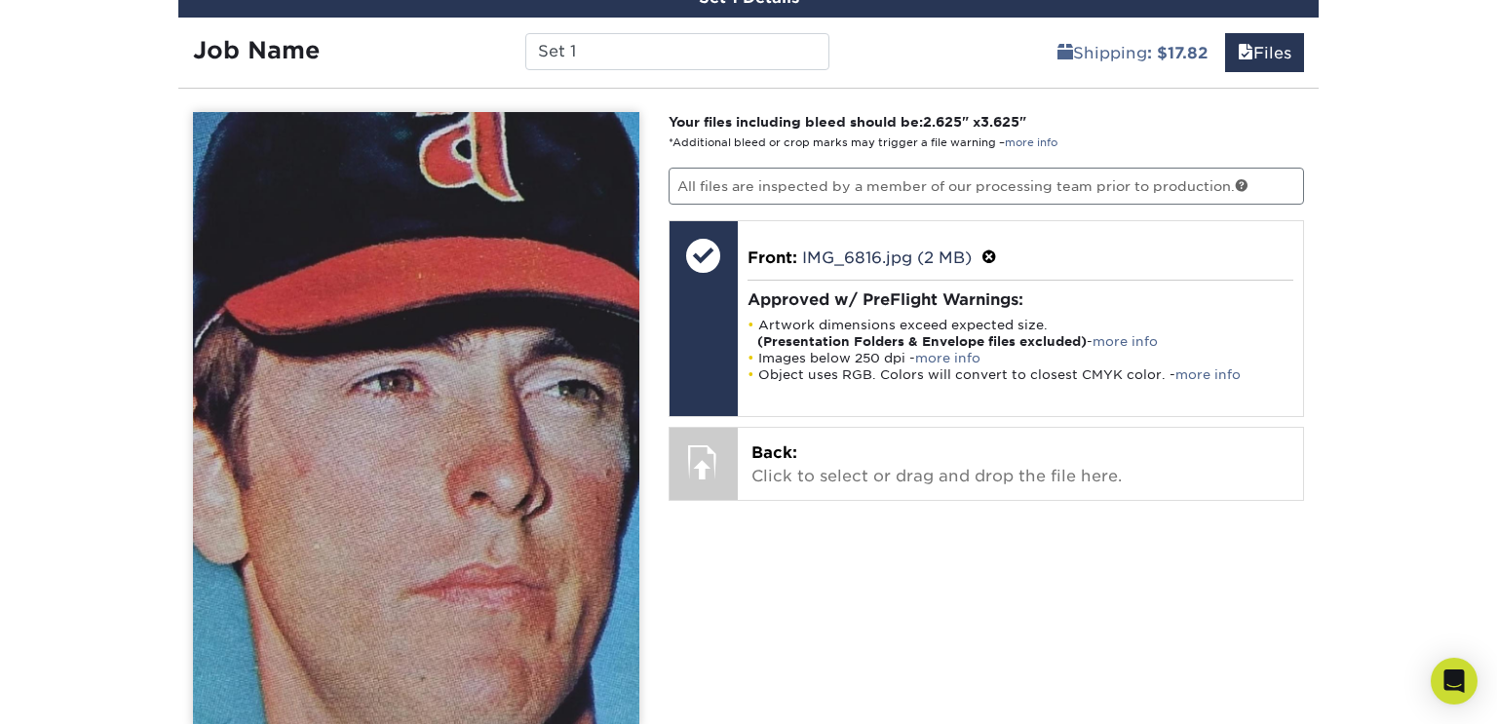
scroll to position [1115, 0]
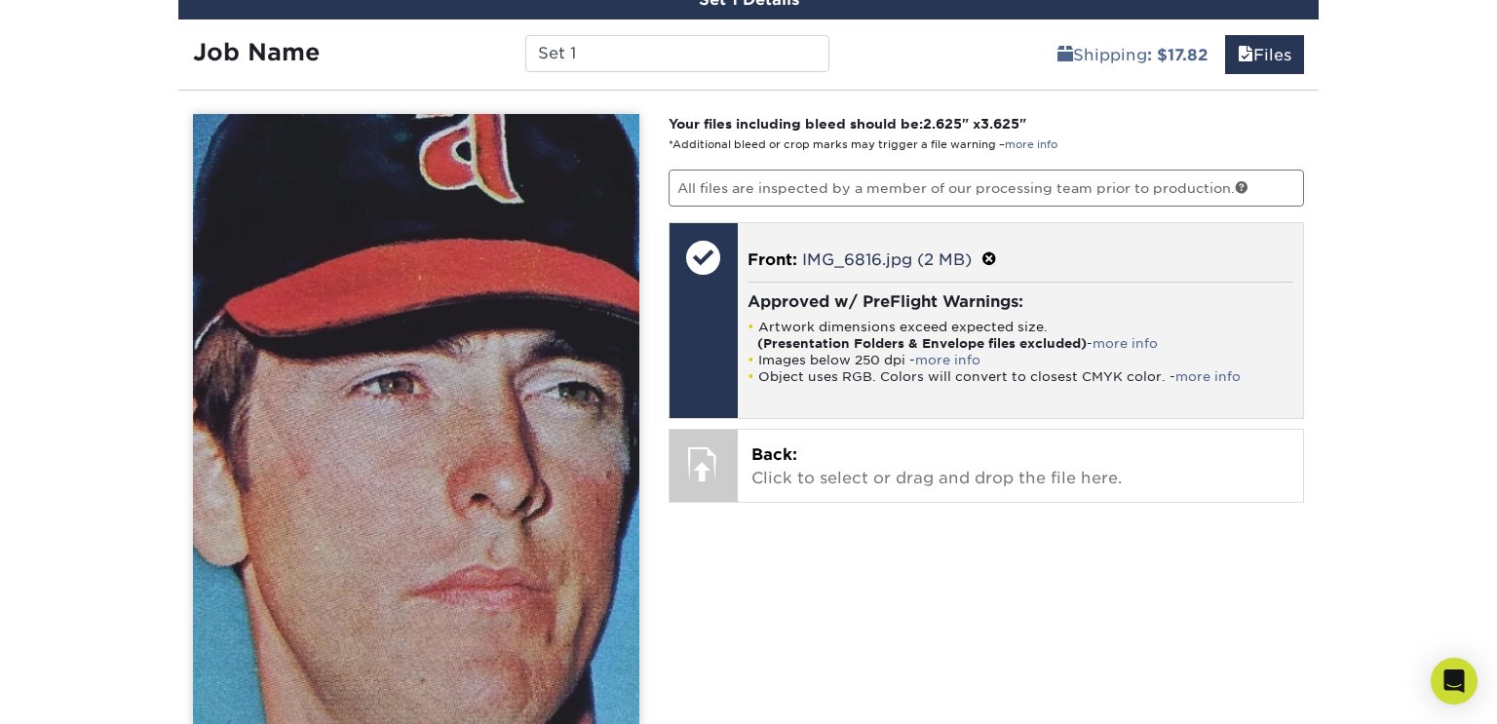
click at [704, 245] on div at bounding box center [704, 257] width 68 height 68
click at [858, 267] on div "Front: IMG_6816.jpg (2 MB) Approved w/ PreFlight Warnings: Artwork dimensions e…" at bounding box center [1021, 320] width 566 height 195
click at [988, 257] on span at bounding box center [989, 259] width 16 height 19
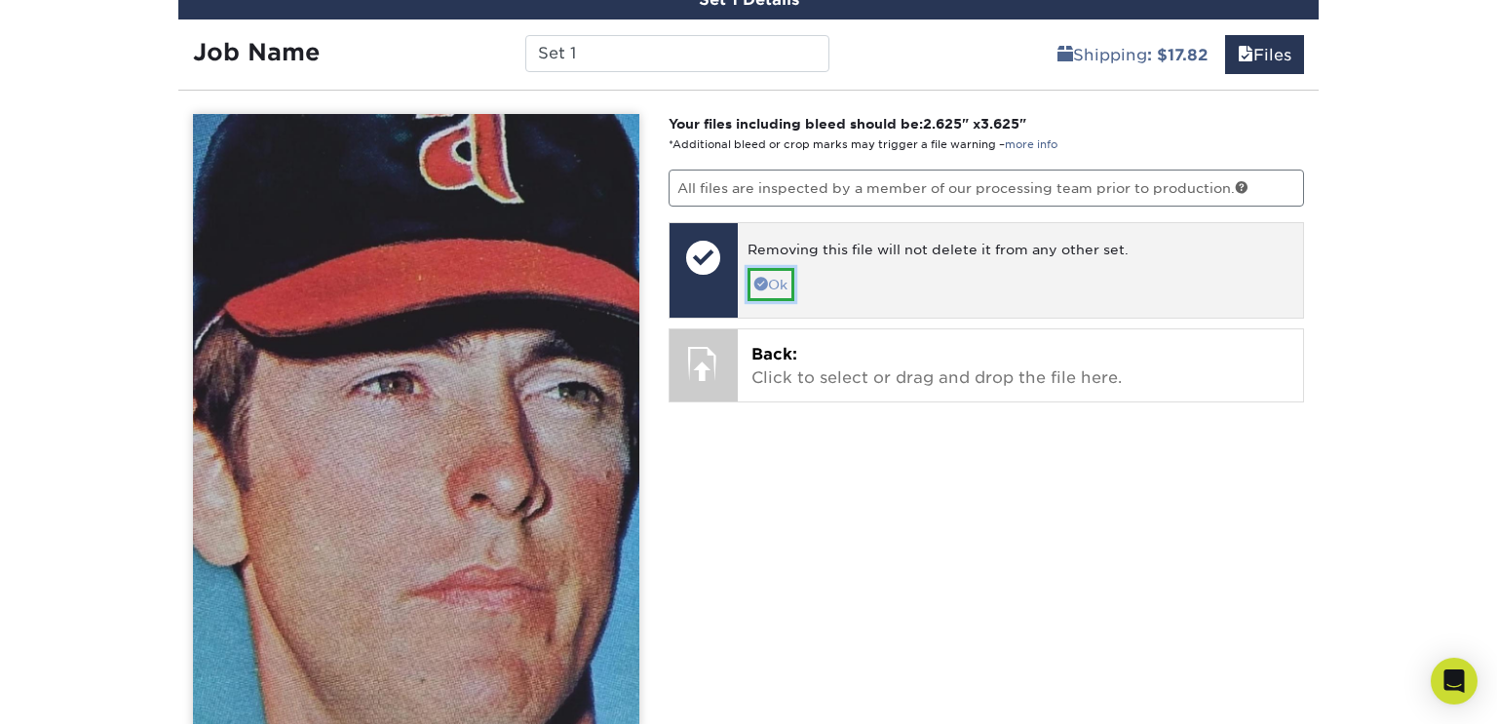
click at [754, 277] on span at bounding box center [761, 284] width 14 height 14
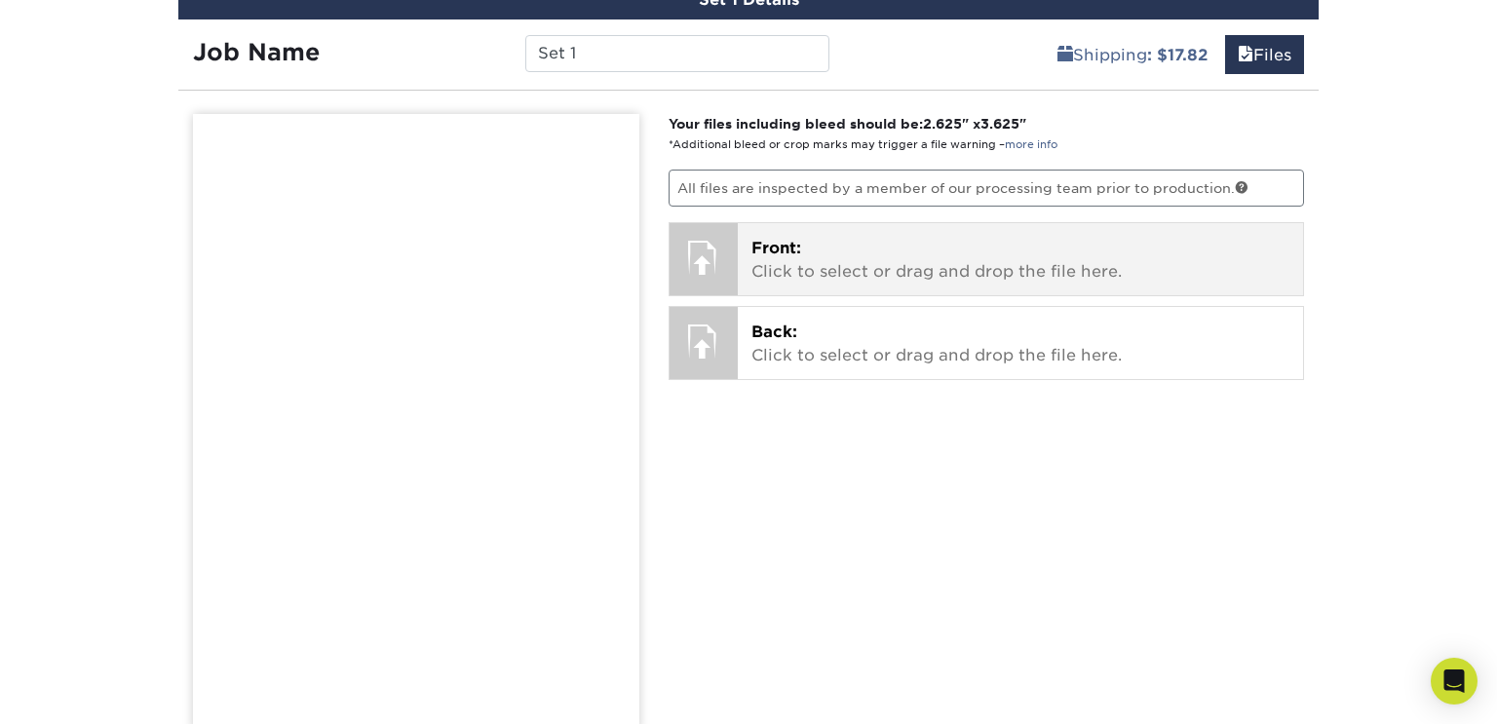
click at [709, 253] on div at bounding box center [704, 257] width 68 height 68
click at [710, 260] on div at bounding box center [704, 257] width 68 height 68
click at [793, 248] on span "Front:" at bounding box center [776, 248] width 50 height 19
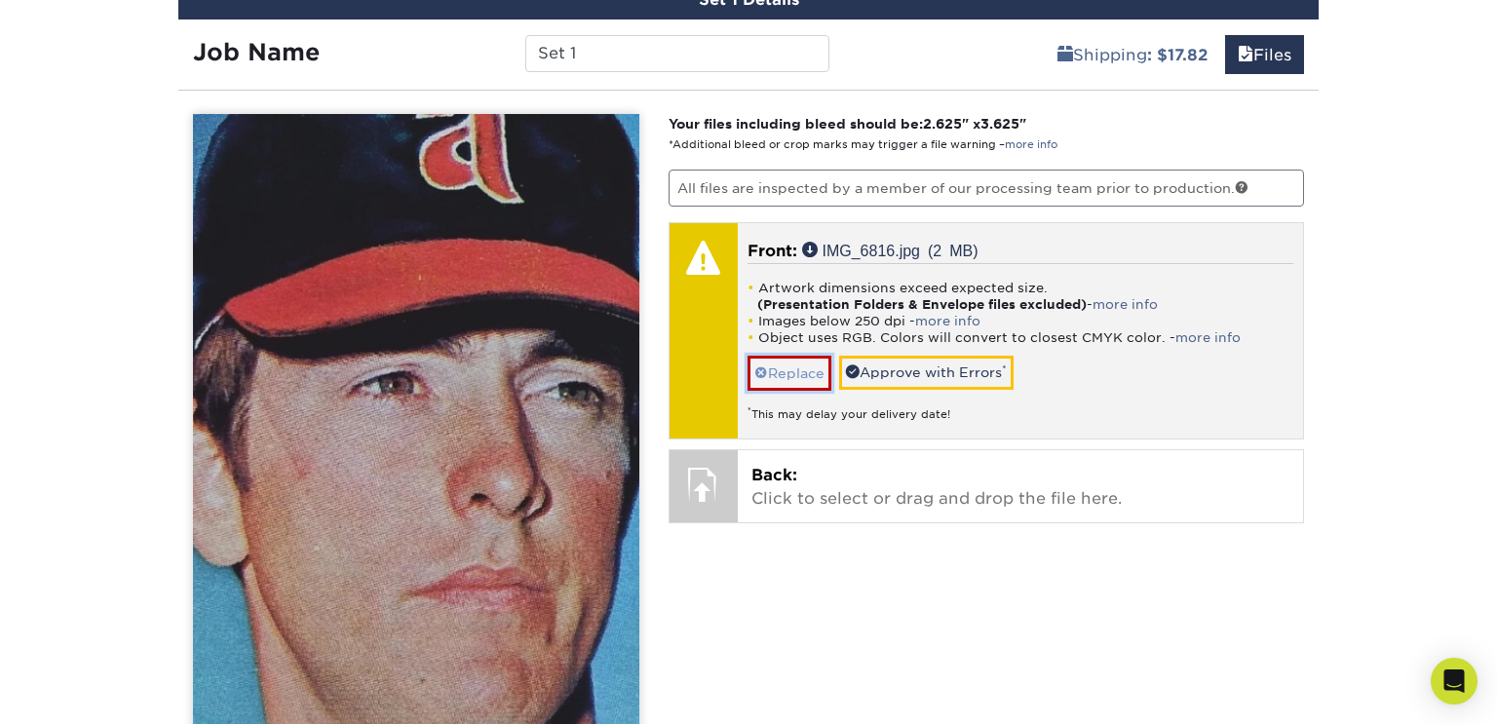
click at [798, 361] on link "Replace" at bounding box center [790, 373] width 84 height 34
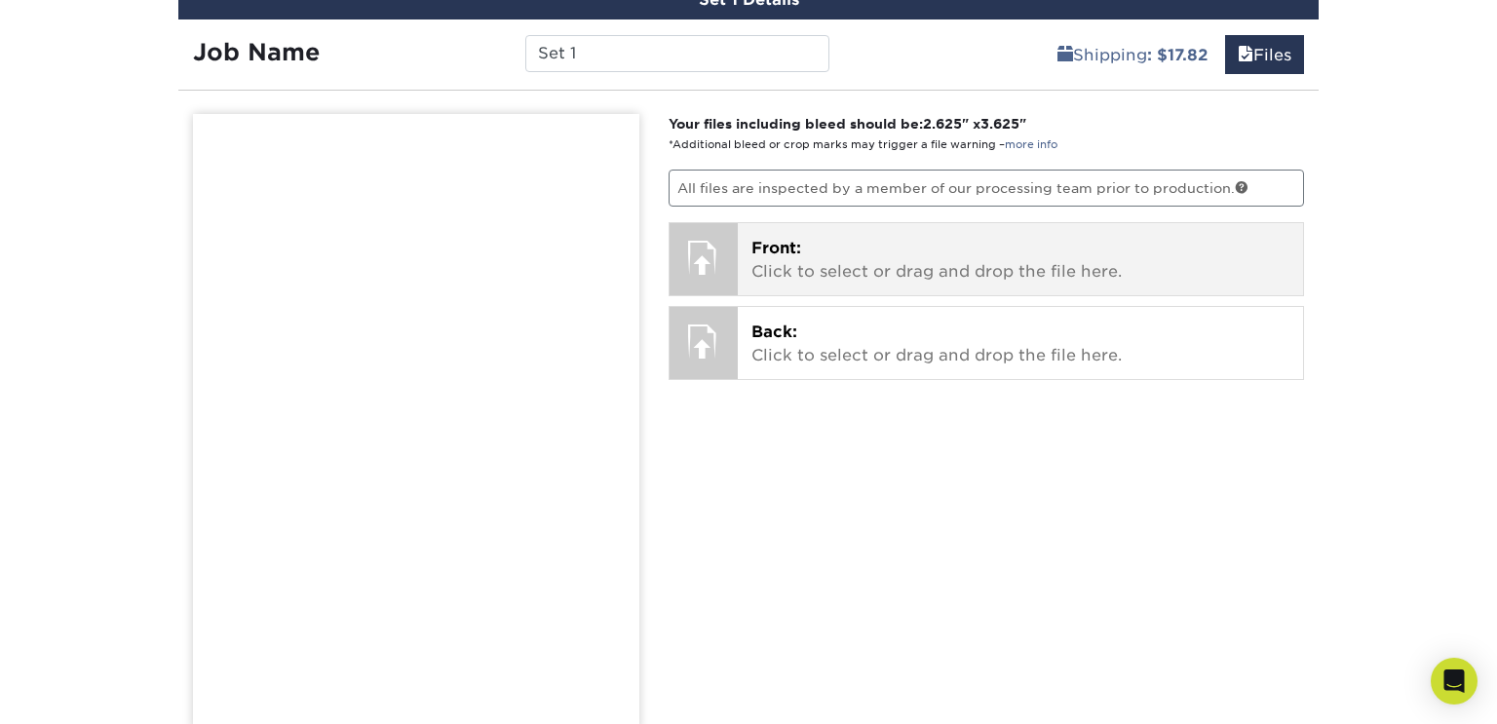
click at [792, 255] on p "Front: Click to select or drag and drop the file here." at bounding box center [1020, 260] width 539 height 47
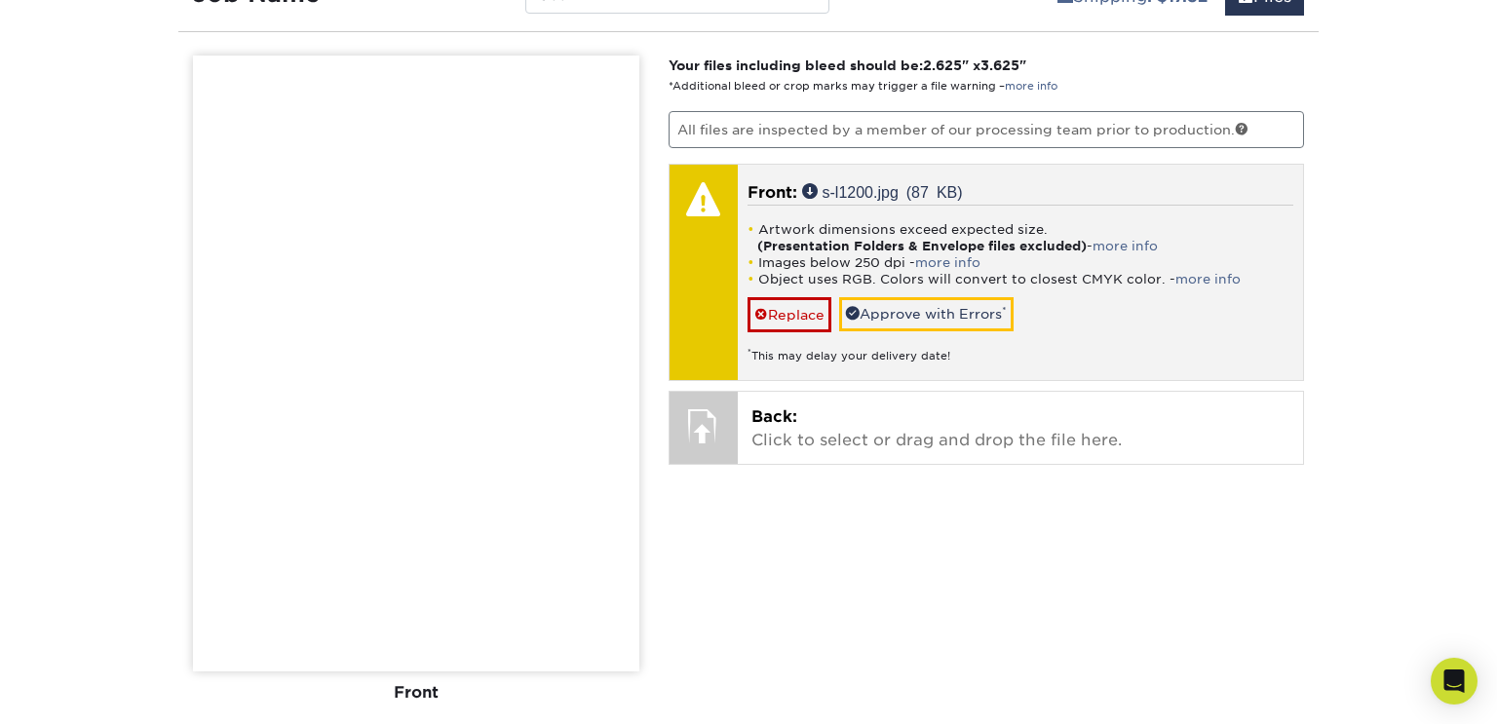
scroll to position [1171, 0]
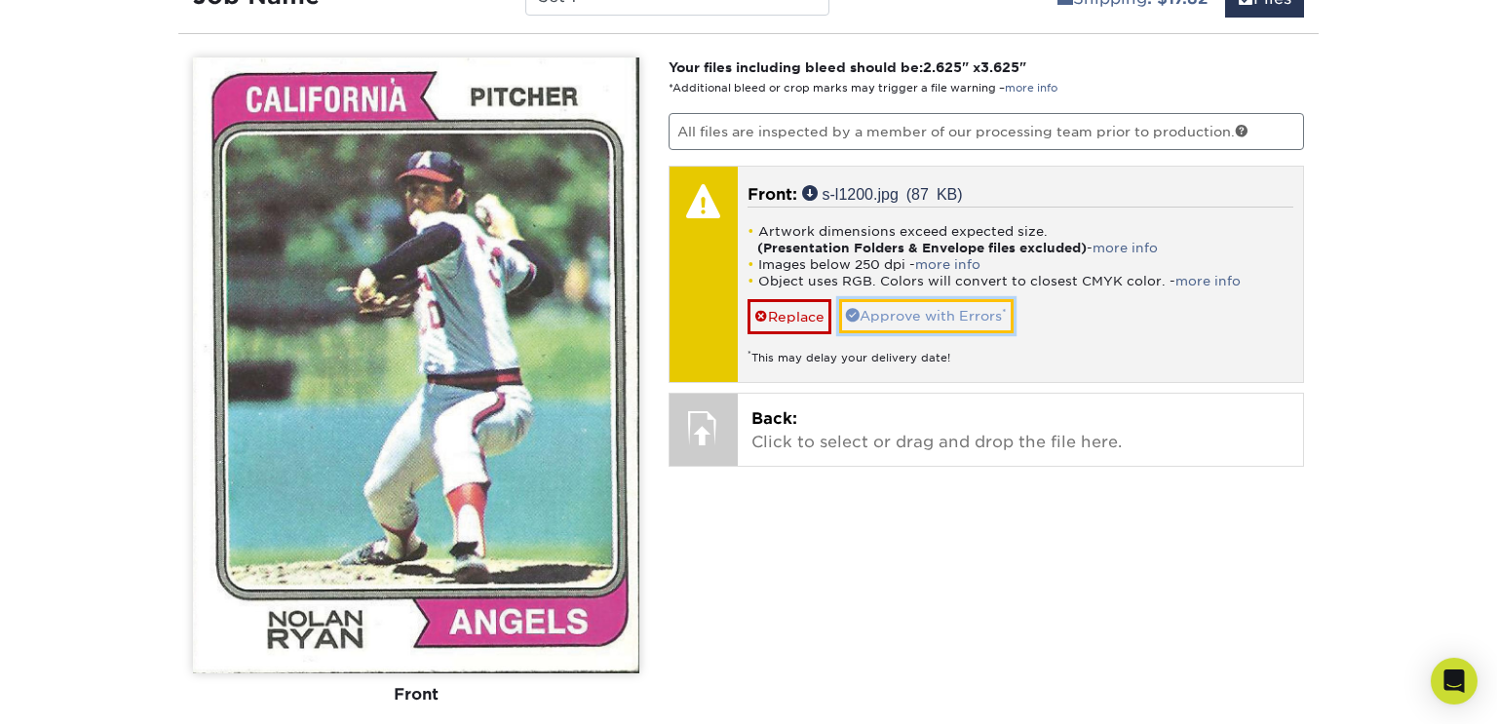
click at [863, 312] on link "Approve with Errors *" at bounding box center [926, 315] width 174 height 33
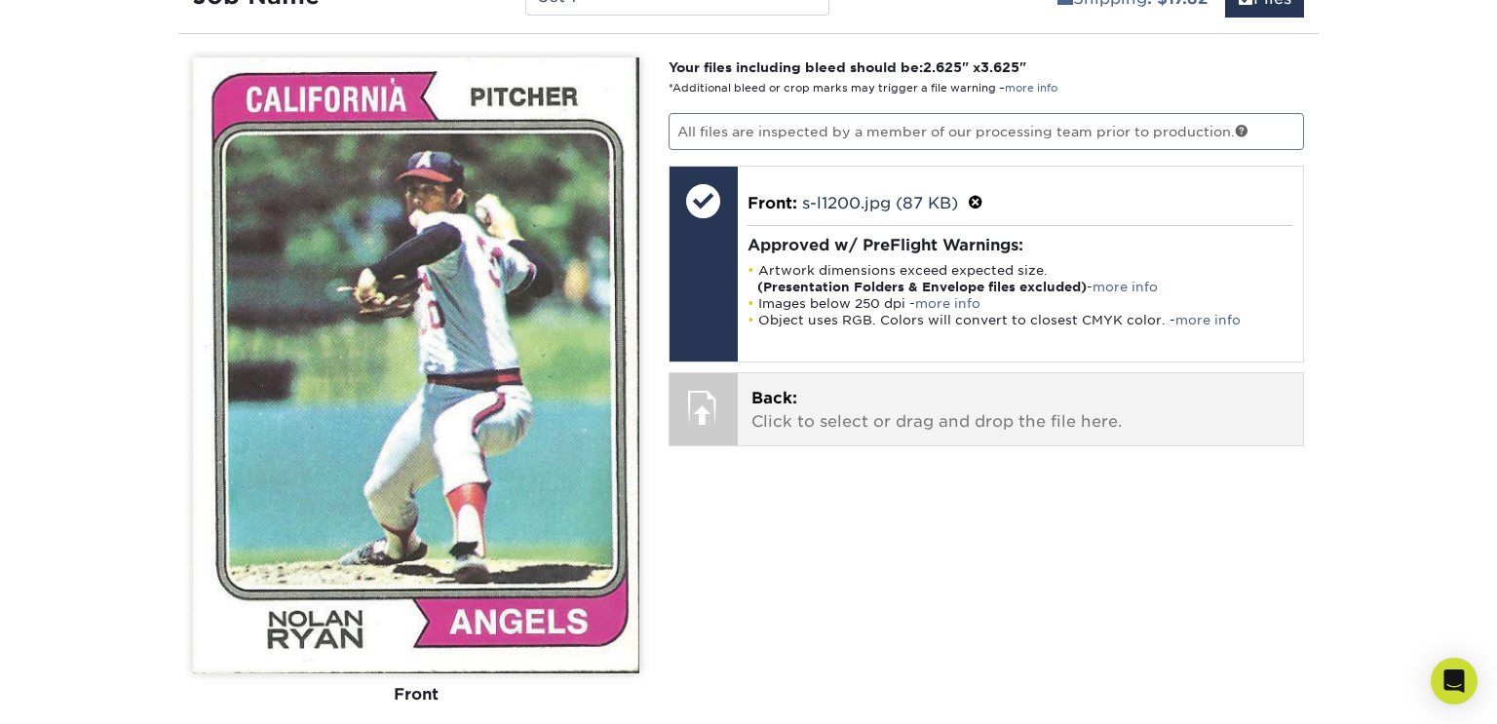
click at [711, 393] on div at bounding box center [704, 407] width 68 height 68
click at [739, 395] on div "Back: Click to select or drag and drop the file here. Choose file" at bounding box center [1021, 409] width 566 height 72
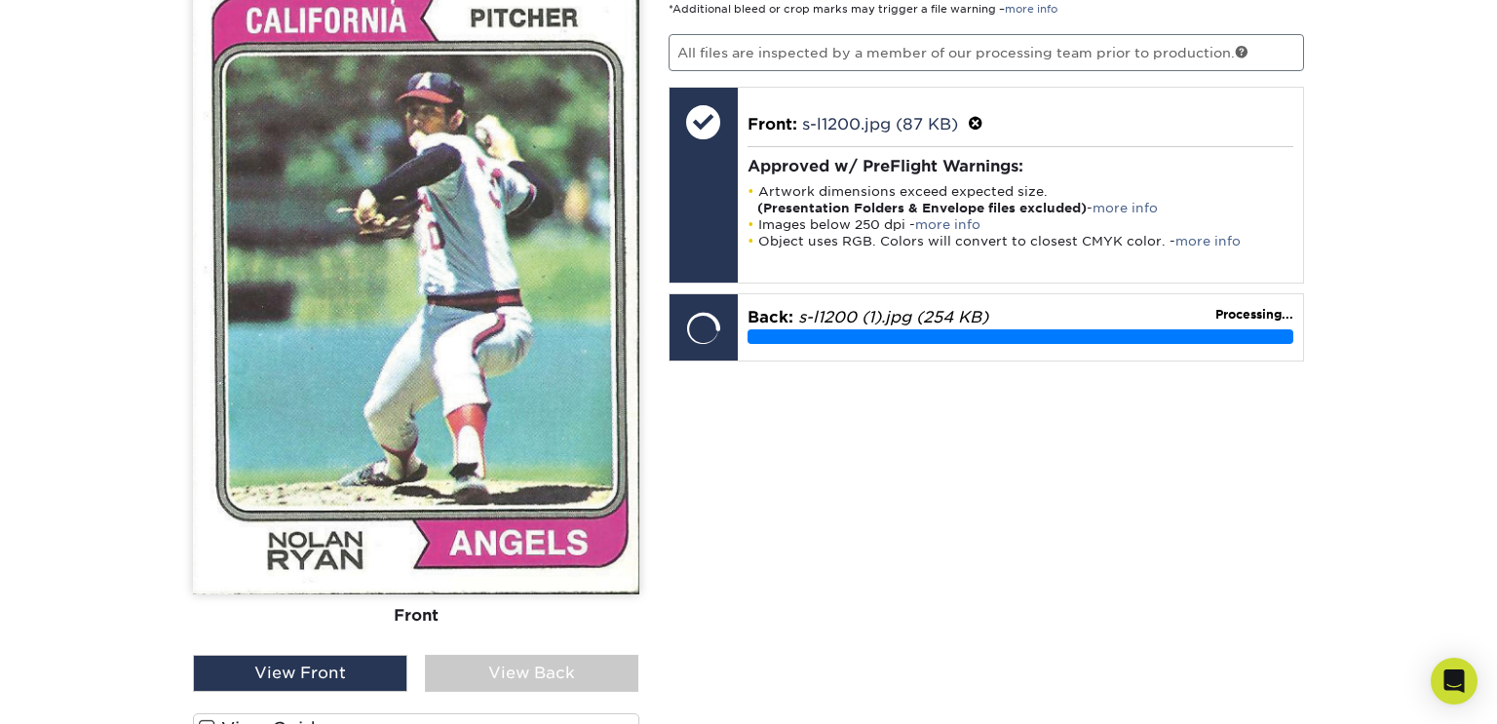
scroll to position [1257, 0]
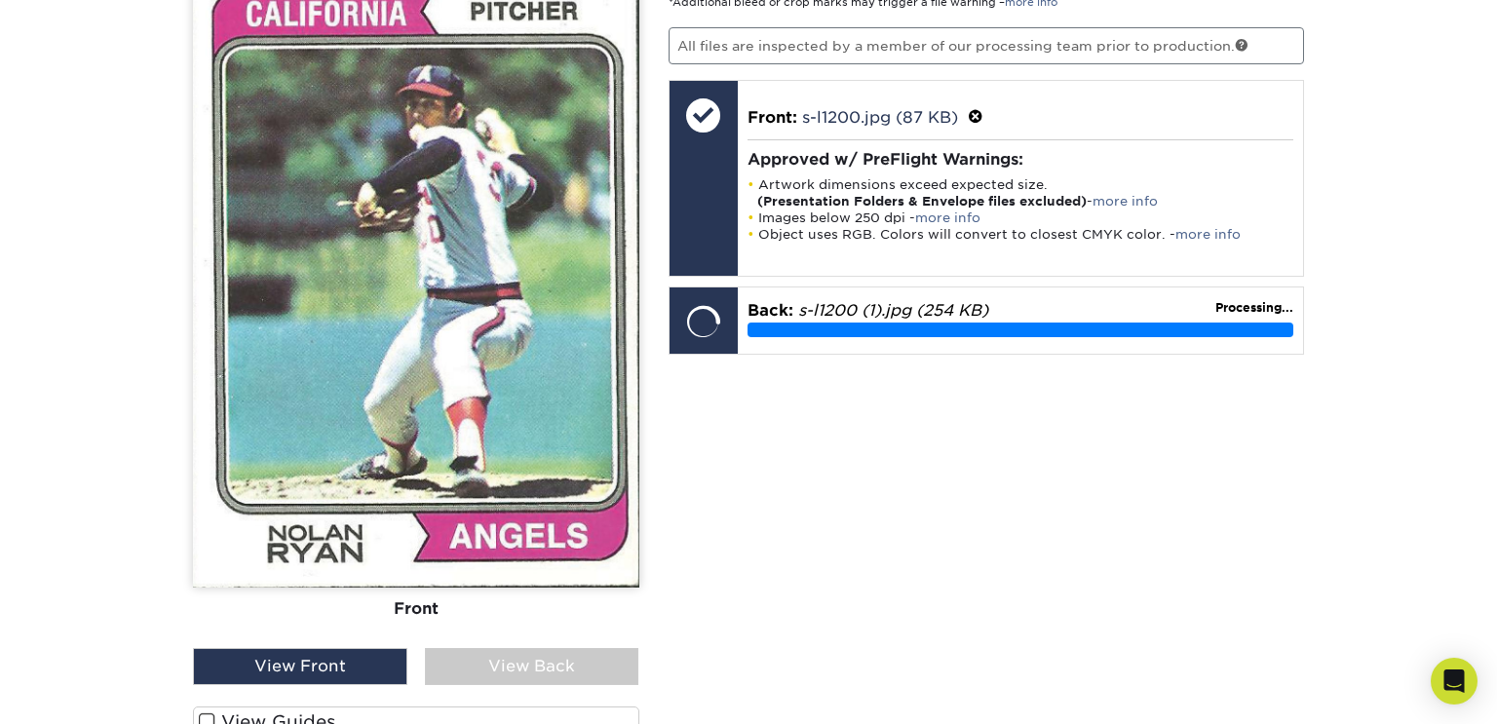
click at [513, 653] on div "View Back" at bounding box center [532, 666] width 214 height 37
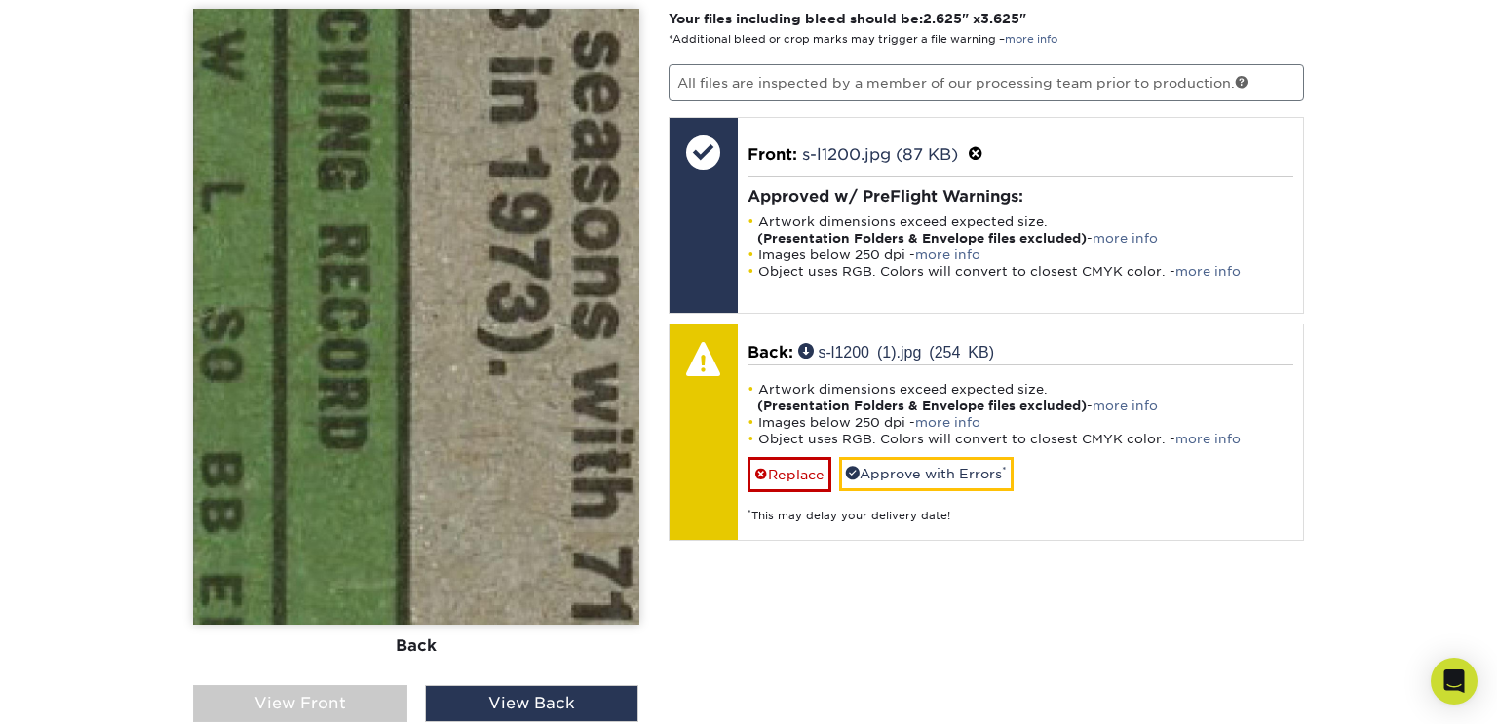
scroll to position [1221, 0]
click at [589, 417] on img at bounding box center [416, 316] width 446 height 616
click at [959, 613] on div "Please Upload Your Files We accept: PDF , JPEG 1 or TIFF 1 files. Submitting AI…" at bounding box center [748, 426] width 1140 height 853
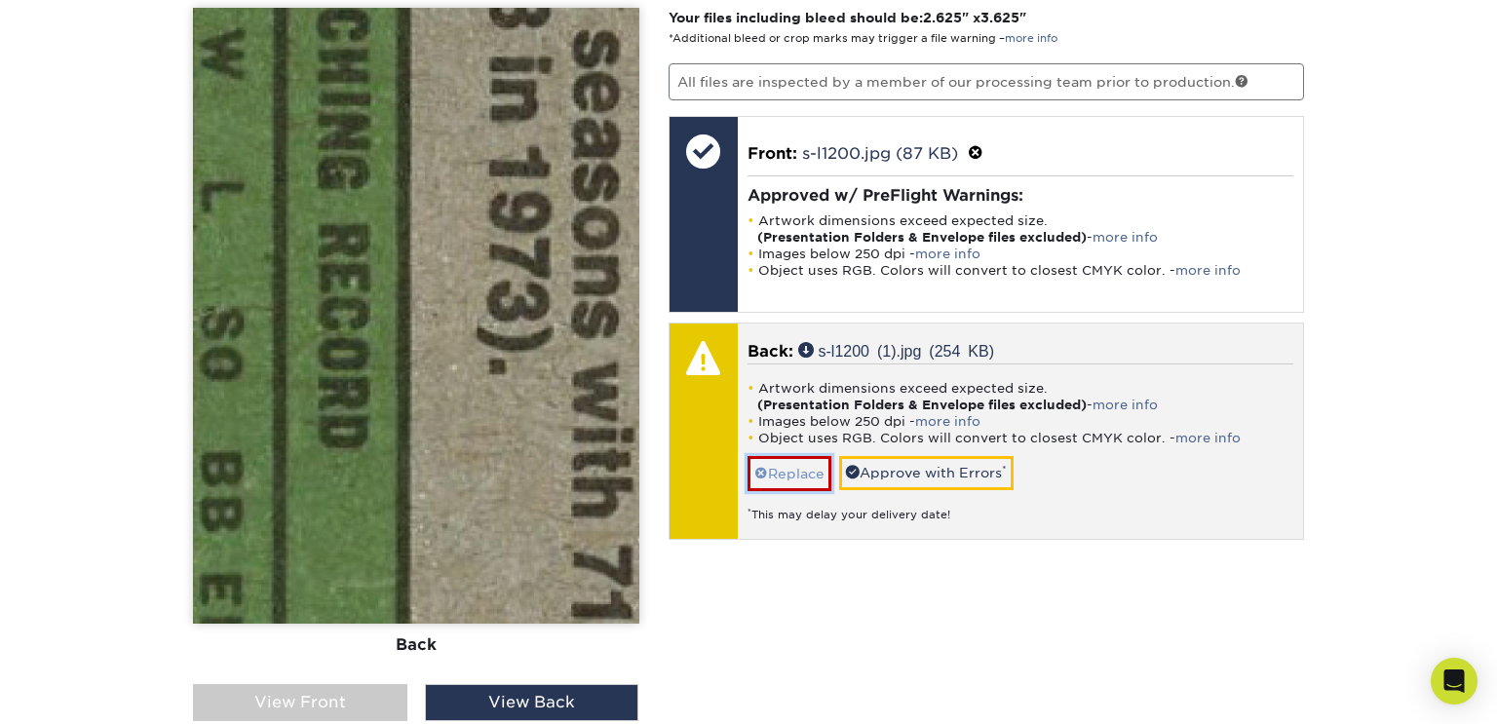
click at [793, 464] on link "Replace" at bounding box center [790, 473] width 84 height 34
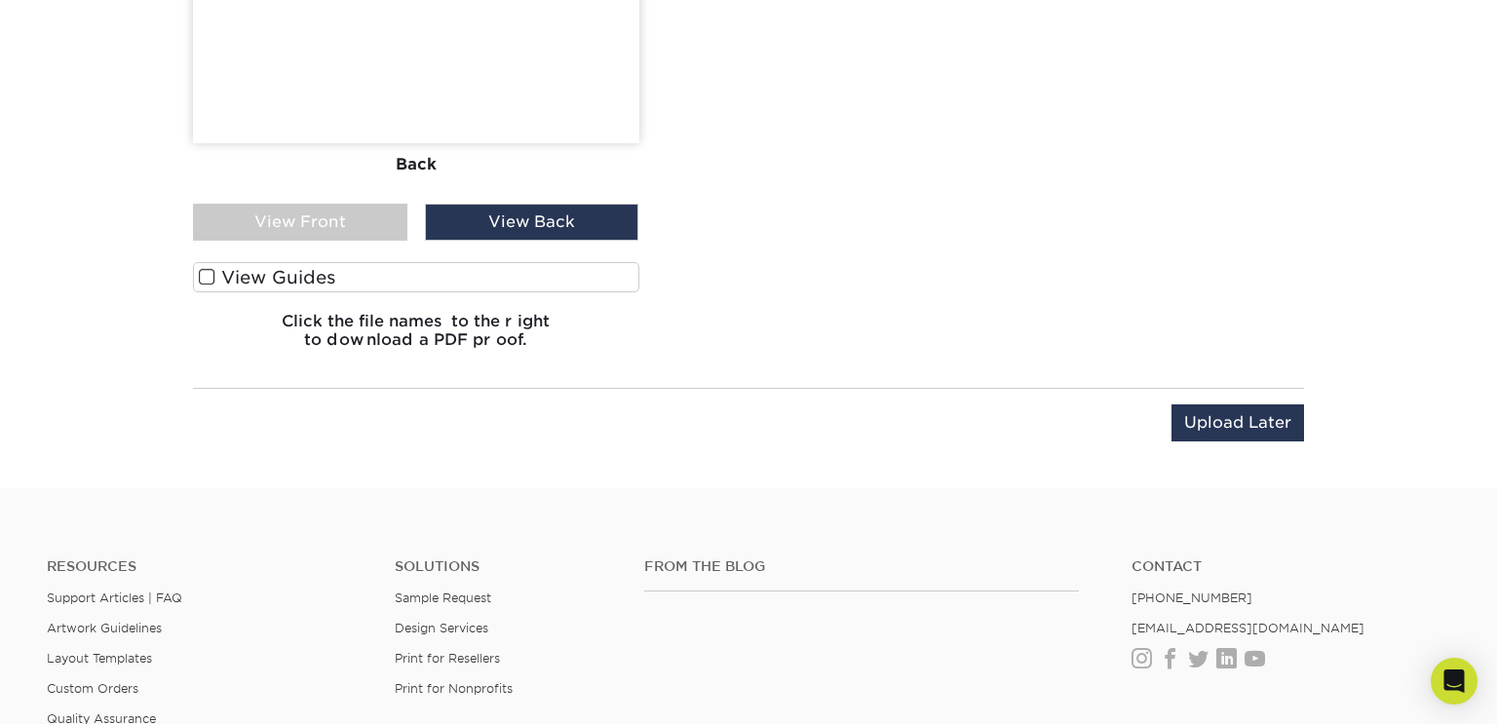
scroll to position [1701, 0]
click at [1225, 412] on input "Upload Later" at bounding box center [1237, 423] width 133 height 37
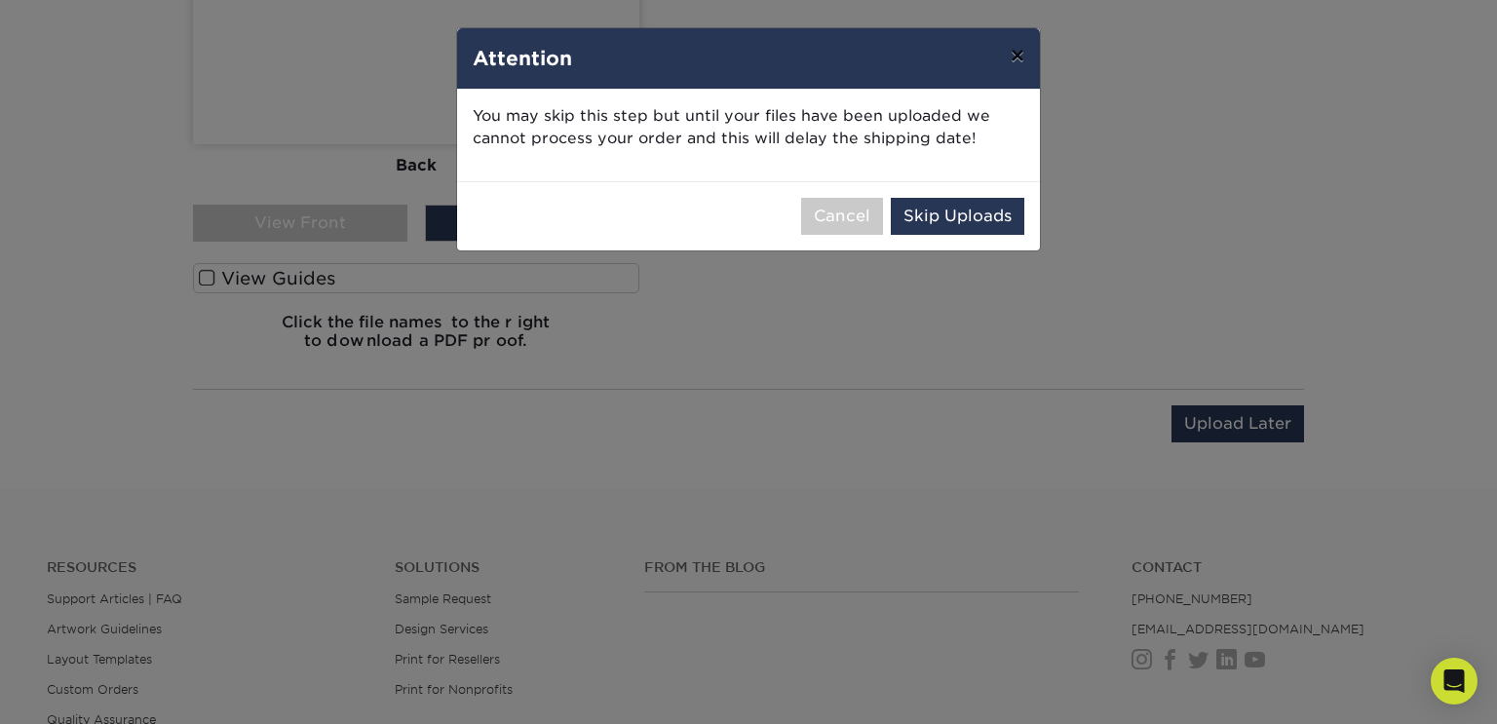
click at [1016, 65] on button "×" at bounding box center [1017, 55] width 45 height 55
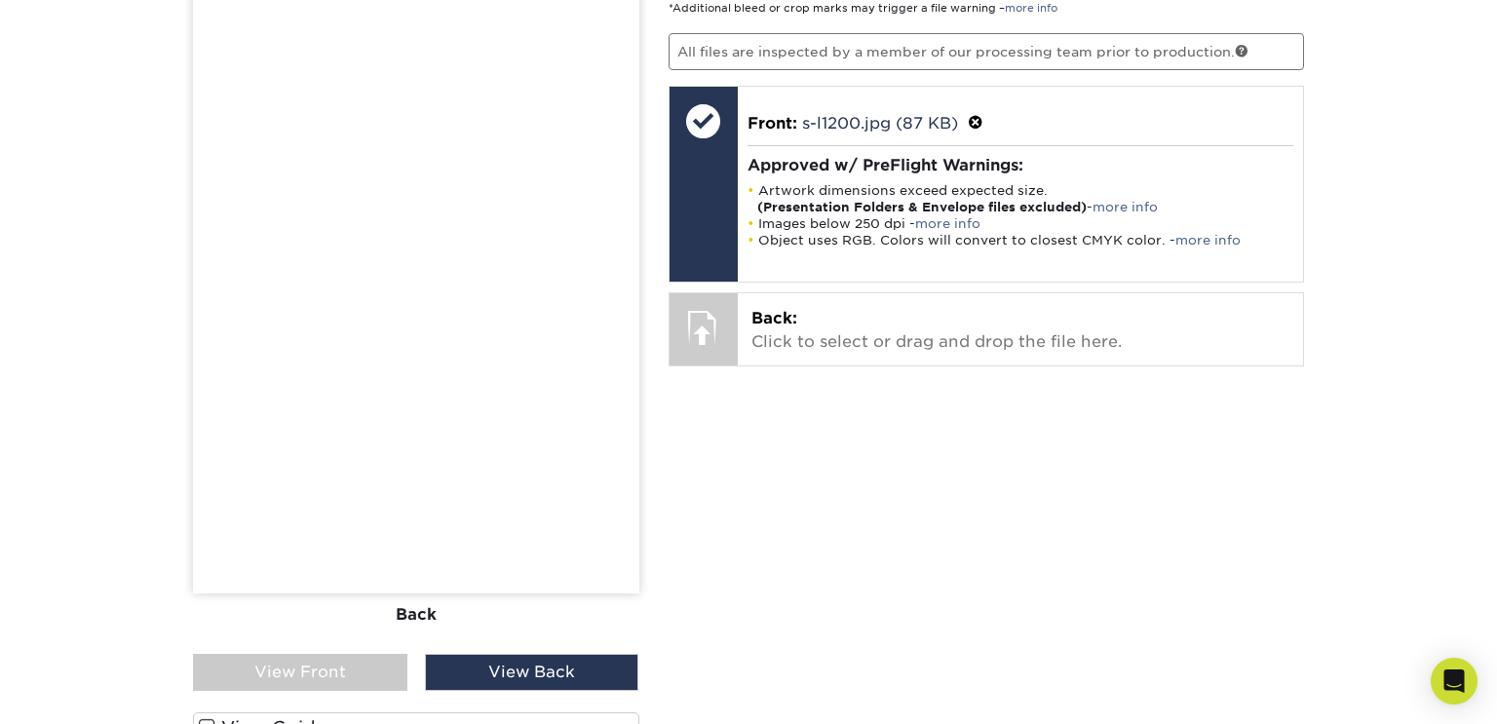
scroll to position [1224, 0]
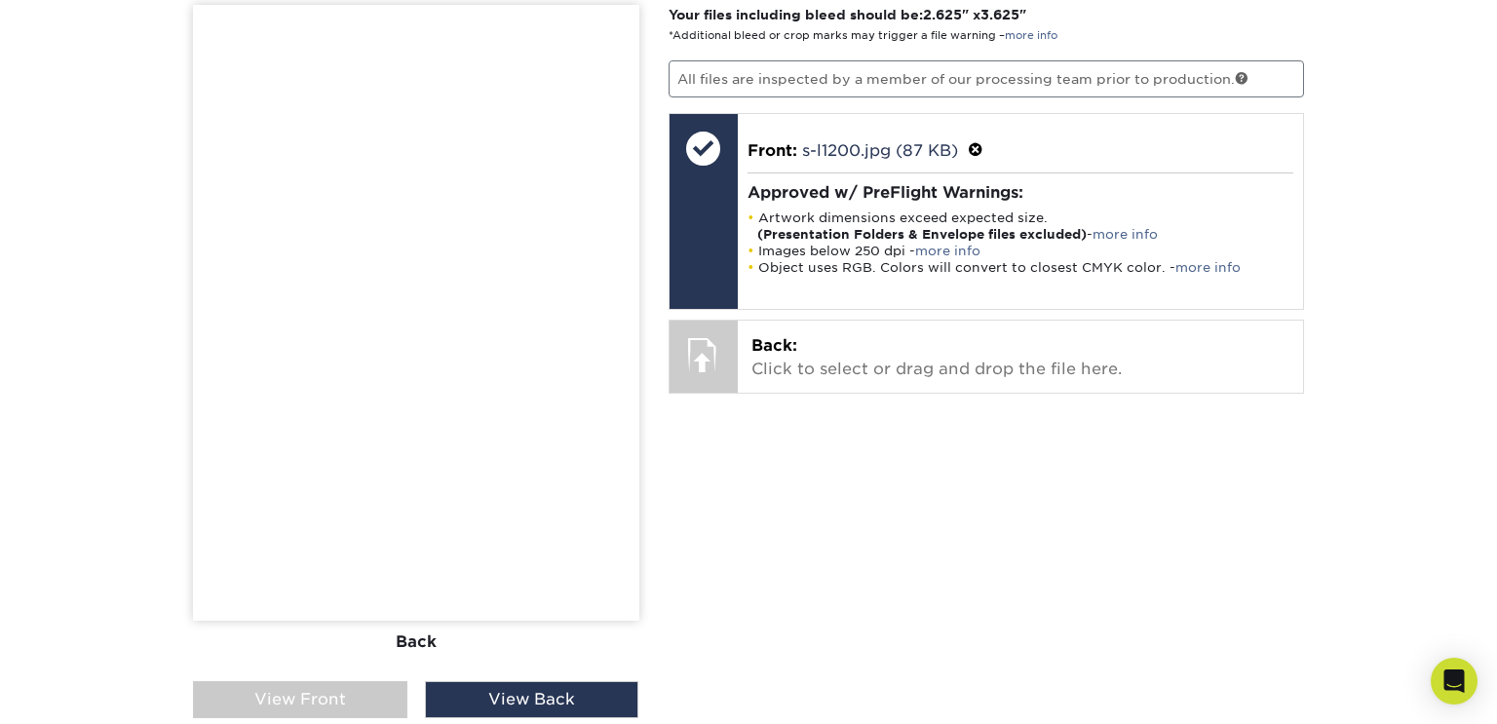
click at [323, 702] on div "View Front" at bounding box center [300, 699] width 214 height 37
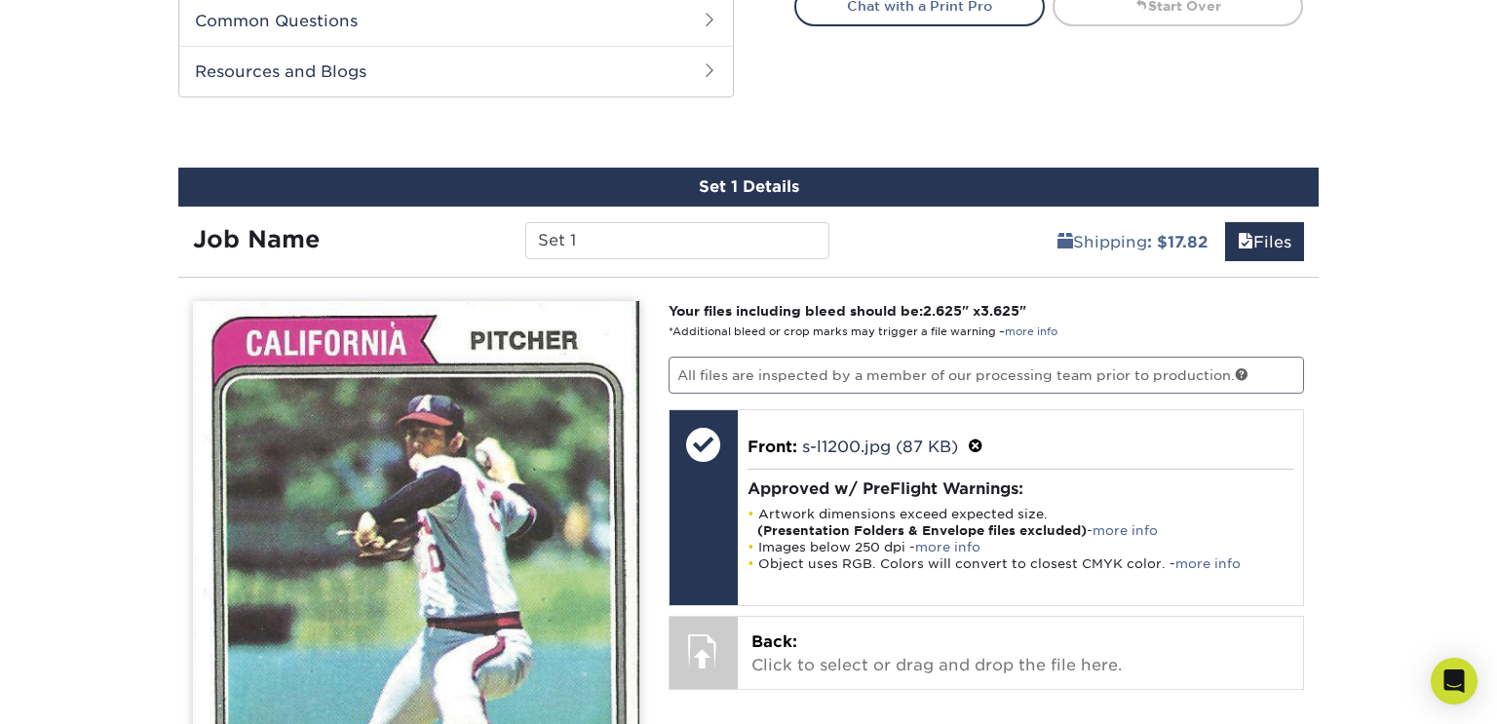
scroll to position [926, 0]
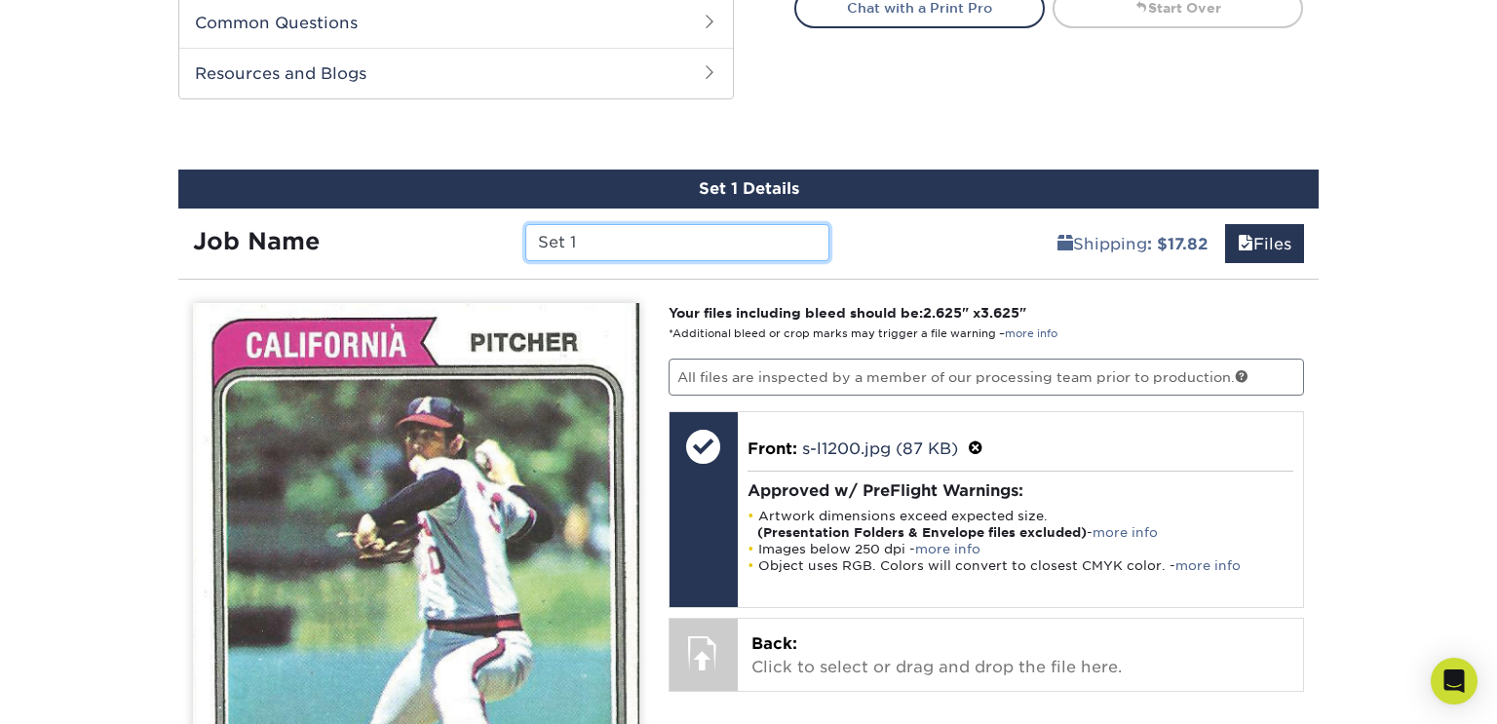
click at [717, 242] on input "Set 1" at bounding box center [676, 242] width 303 height 37
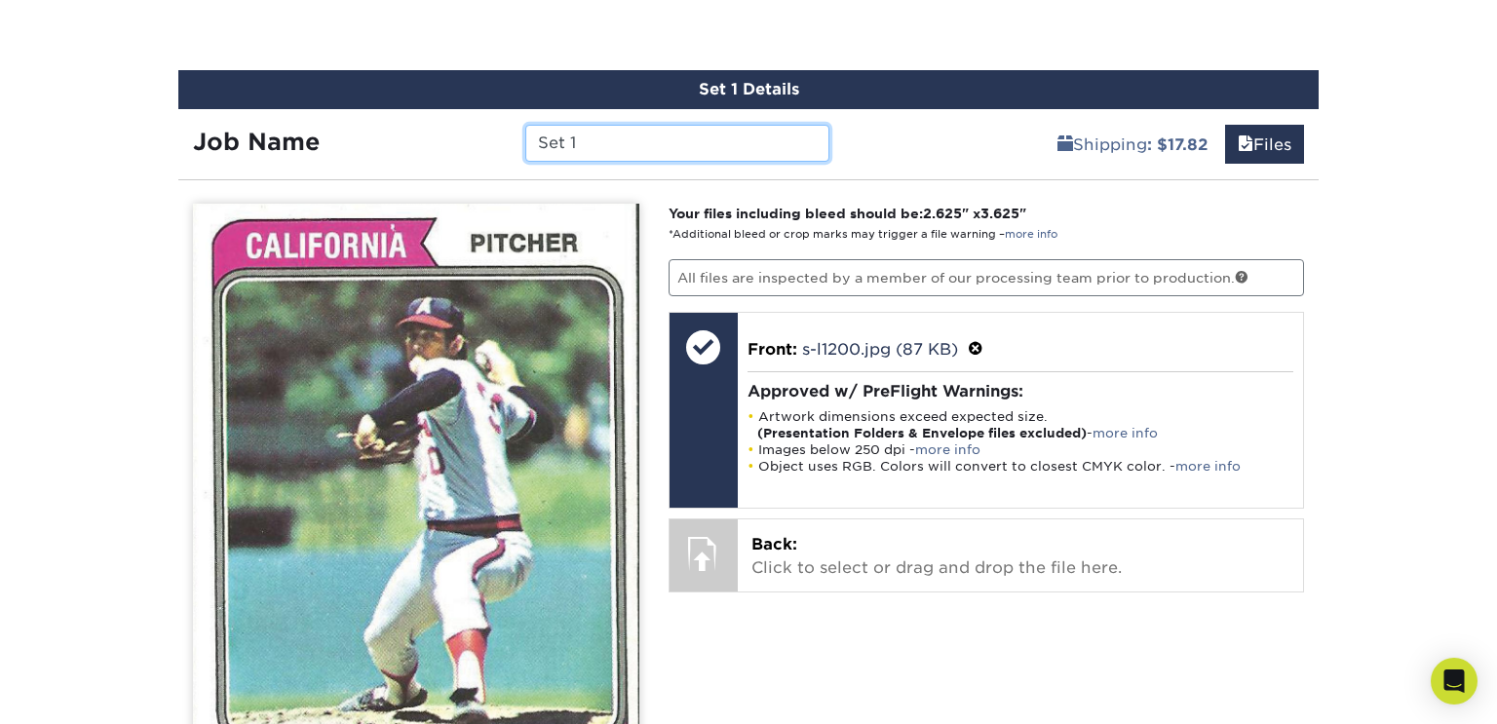
scroll to position [1029, 0]
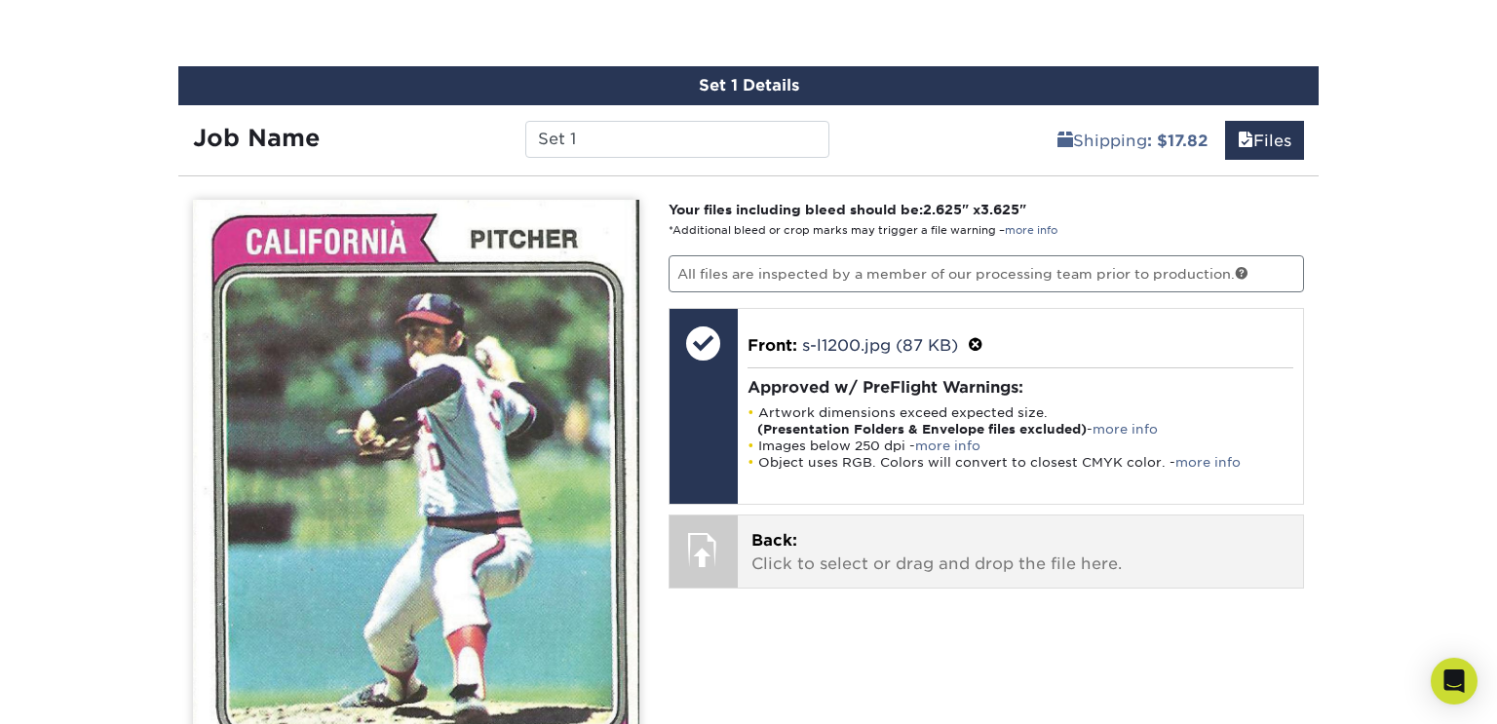
click at [709, 566] on div at bounding box center [704, 550] width 68 height 68
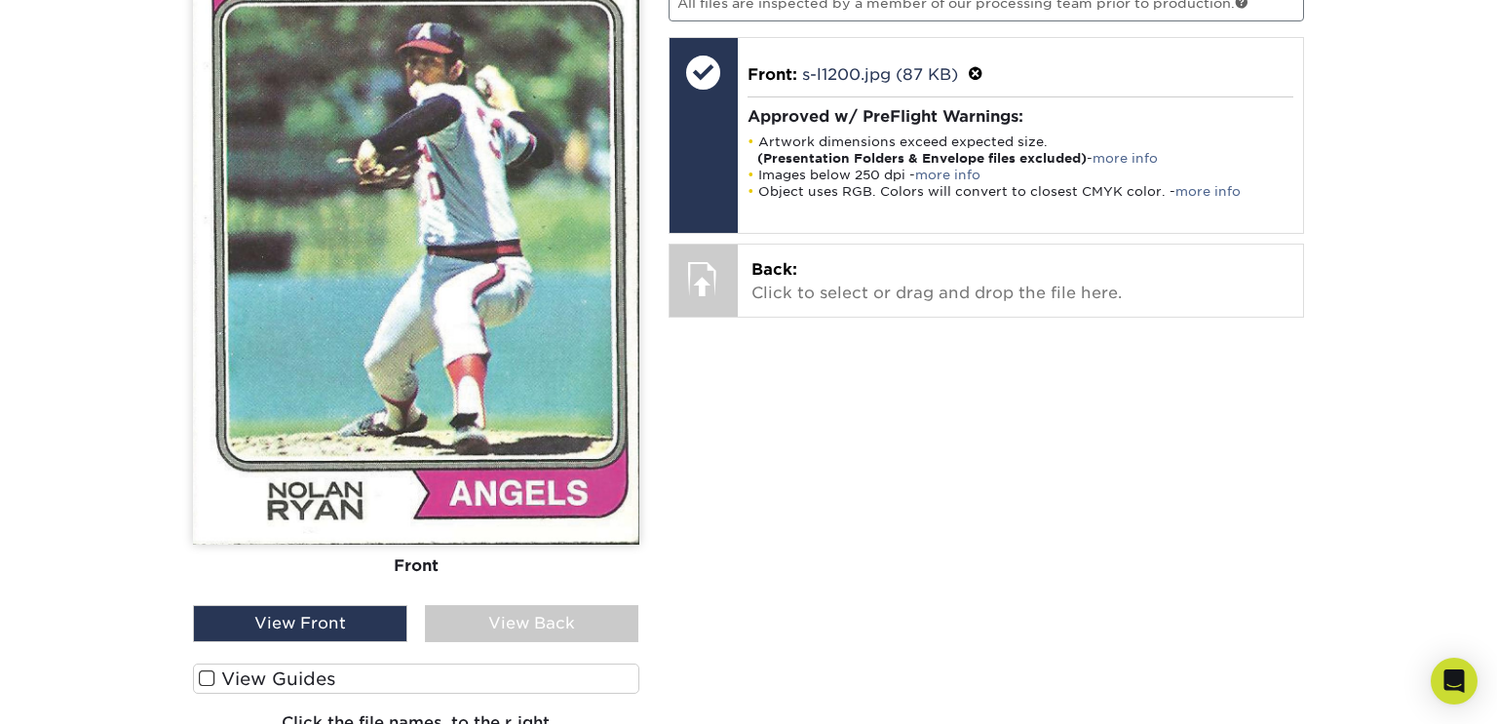
scroll to position [1312, 0]
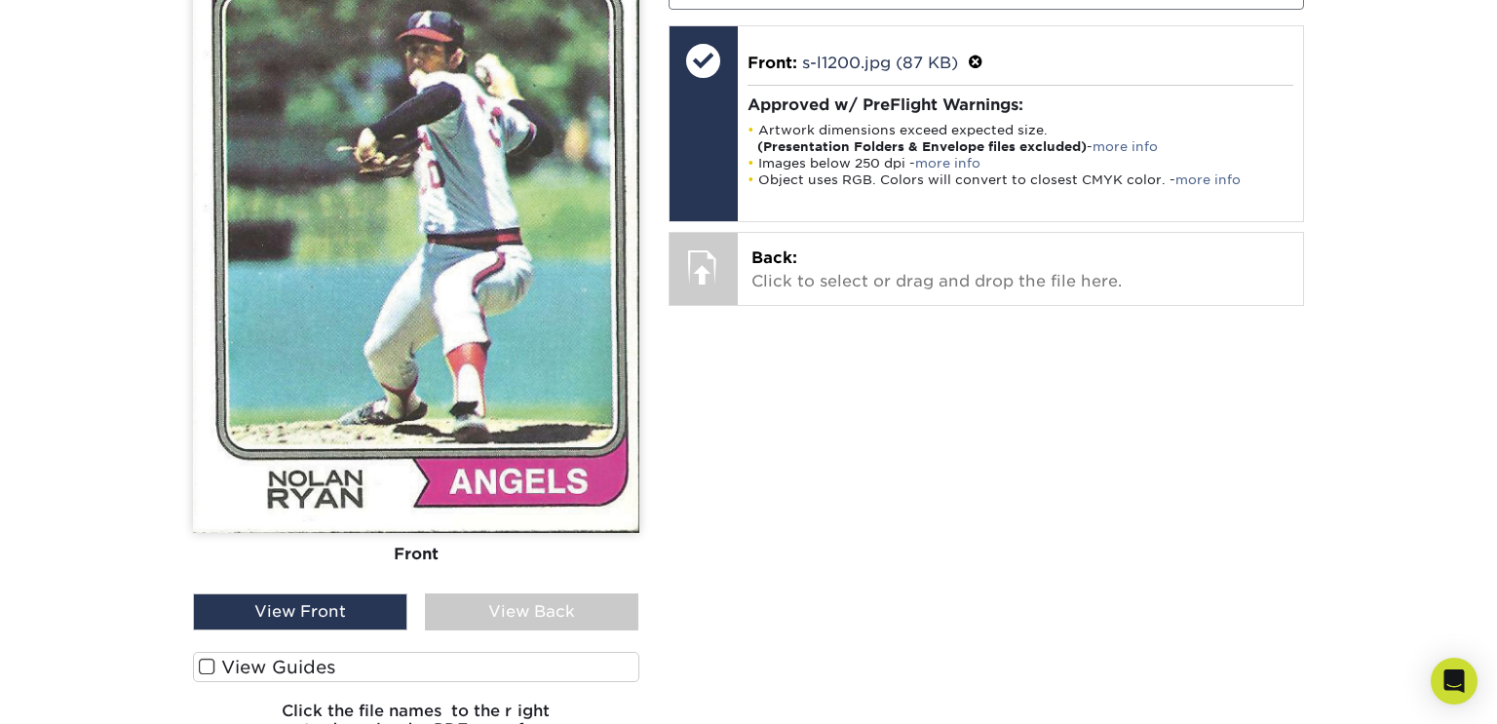
click at [606, 609] on div "View Back" at bounding box center [532, 612] width 214 height 37
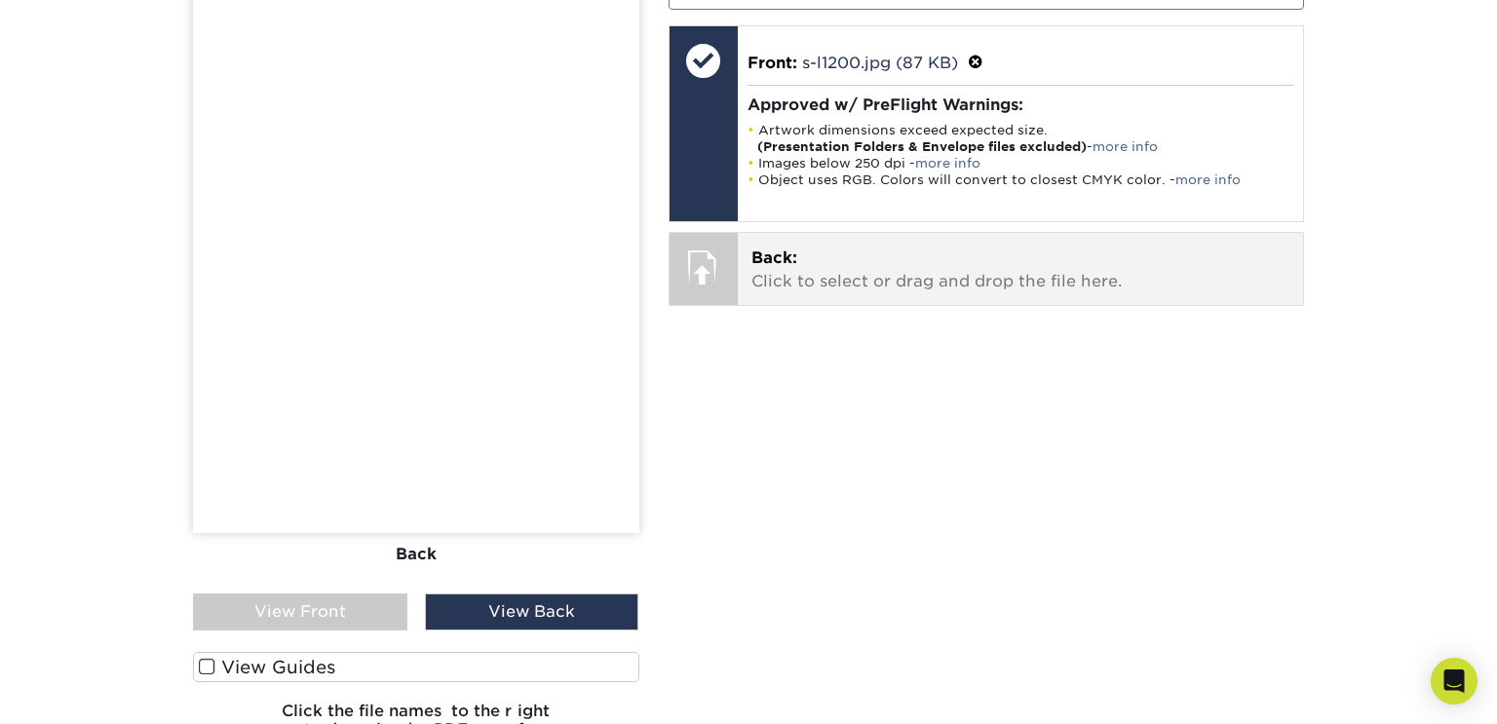
click at [694, 251] on div at bounding box center [704, 267] width 68 height 68
click at [772, 249] on span "Back:" at bounding box center [774, 258] width 46 height 19
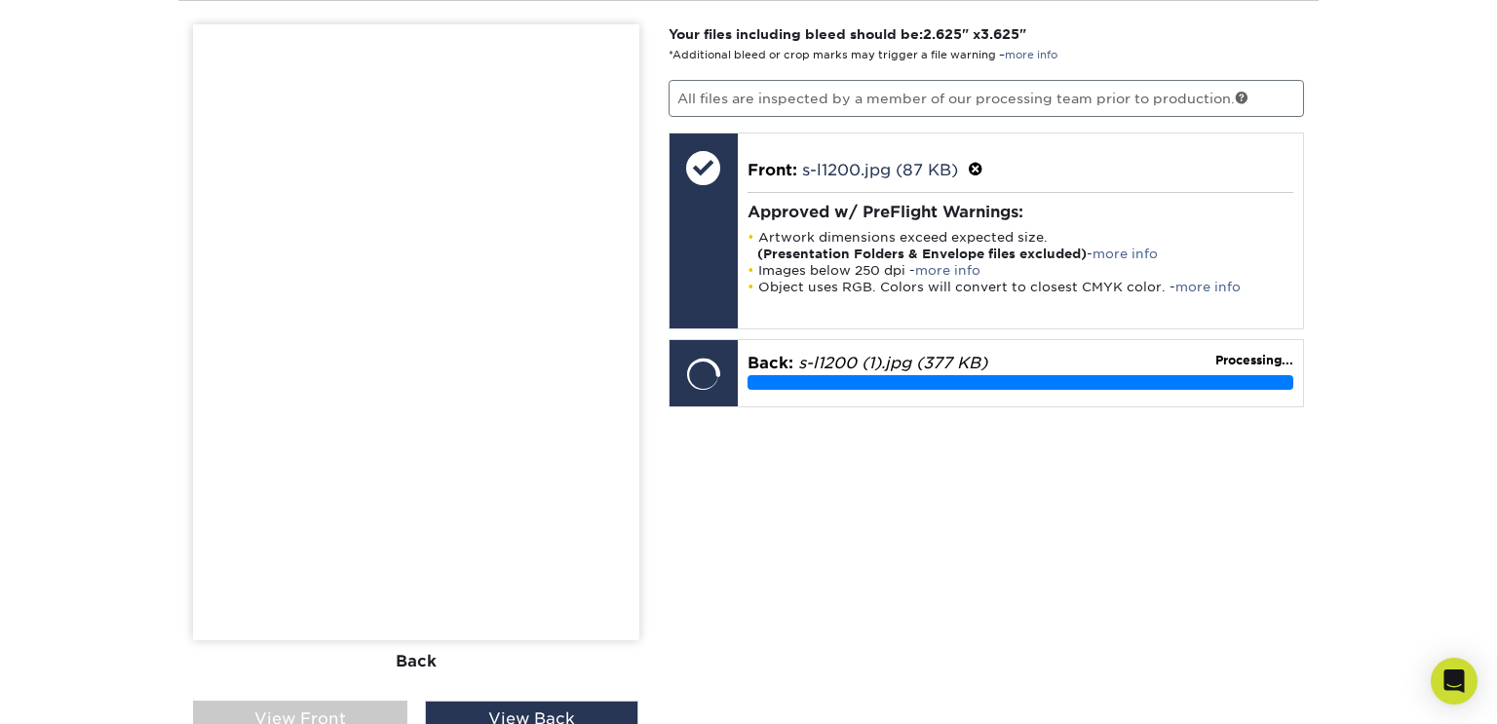
scroll to position [1200, 0]
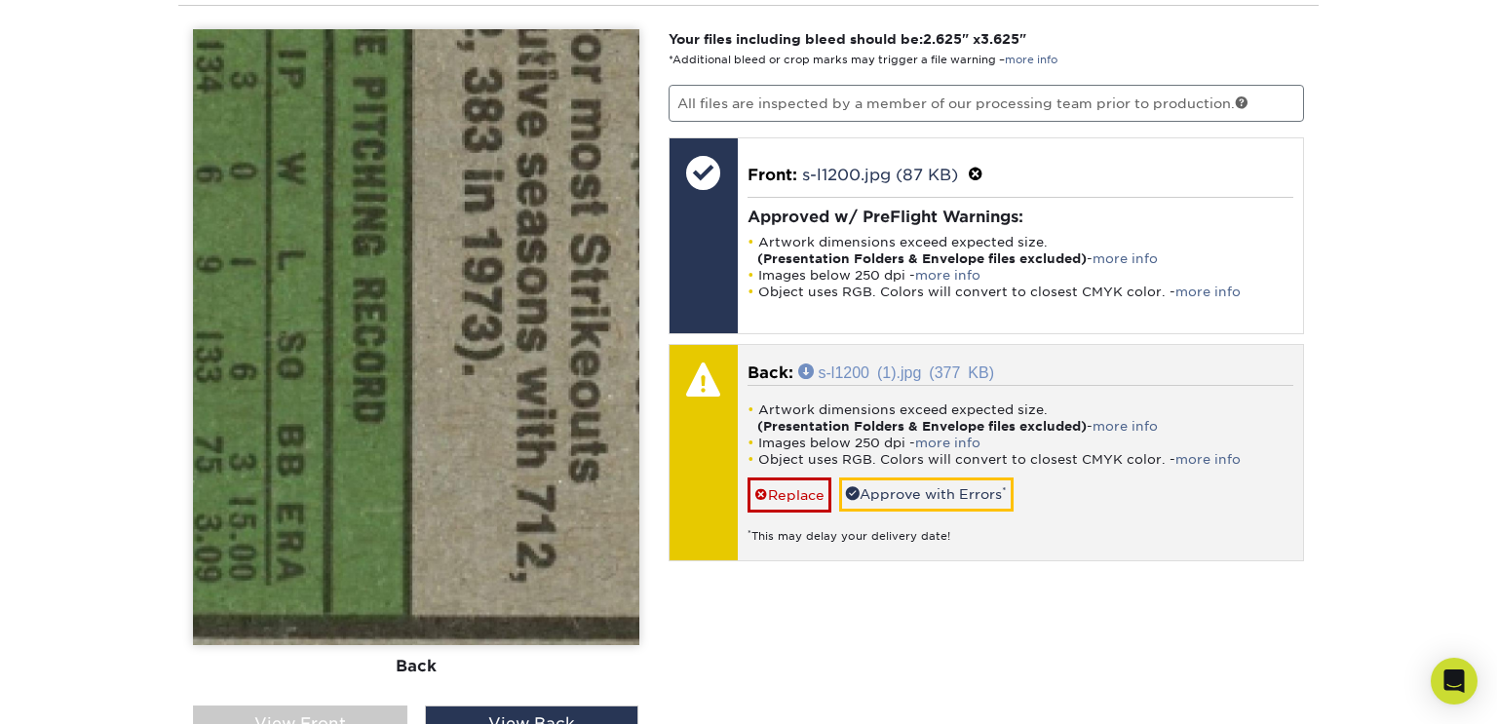
click at [940, 364] on link "s-l1200 (1).jpg (377 KB)" at bounding box center [896, 372] width 197 height 16
click at [735, 382] on div at bounding box center [704, 379] width 68 height 68
click at [805, 487] on link "Replace" at bounding box center [790, 495] width 84 height 34
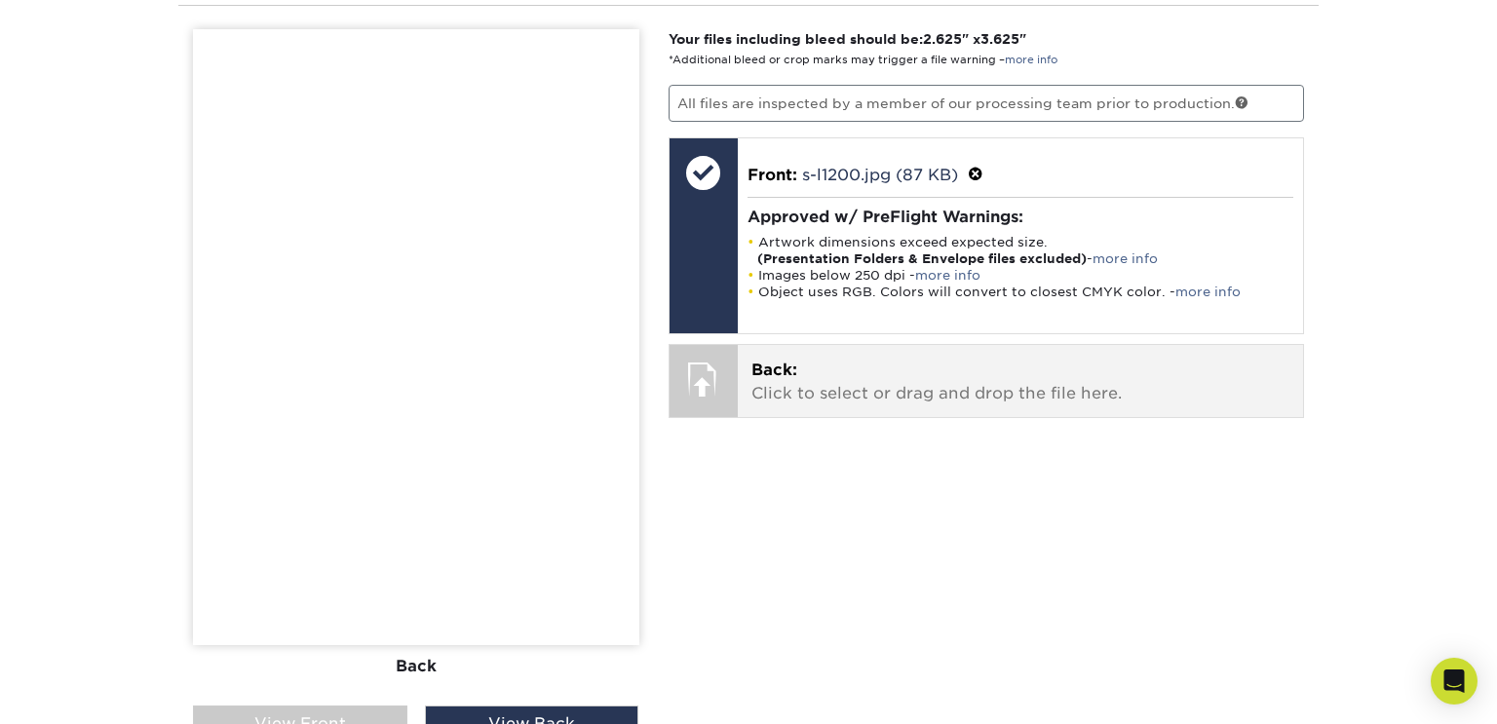
click at [724, 370] on div at bounding box center [704, 379] width 68 height 68
click at [774, 361] on span "Back:" at bounding box center [774, 370] width 46 height 19
click at [730, 358] on div at bounding box center [704, 379] width 68 height 68
click at [793, 363] on span "Back:" at bounding box center [774, 370] width 46 height 19
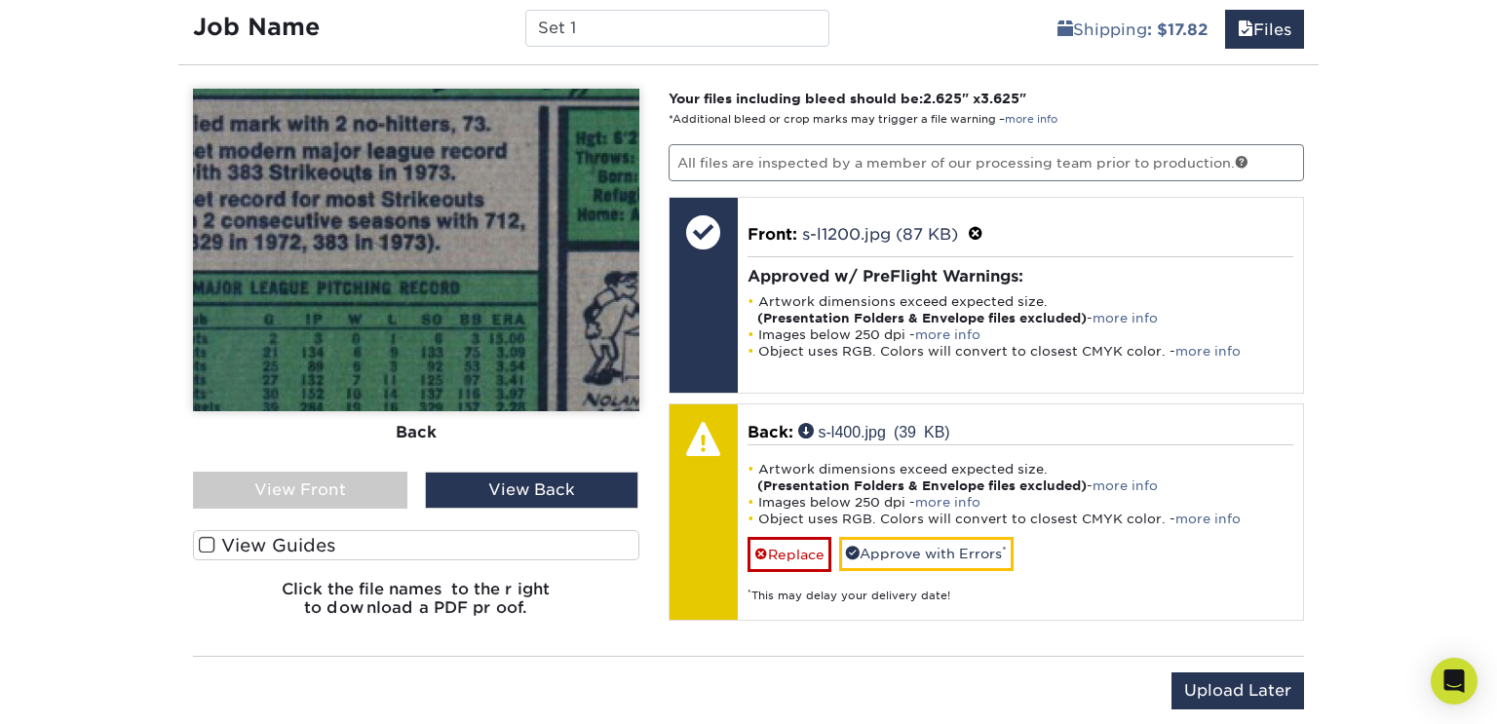
scroll to position [1138, 0]
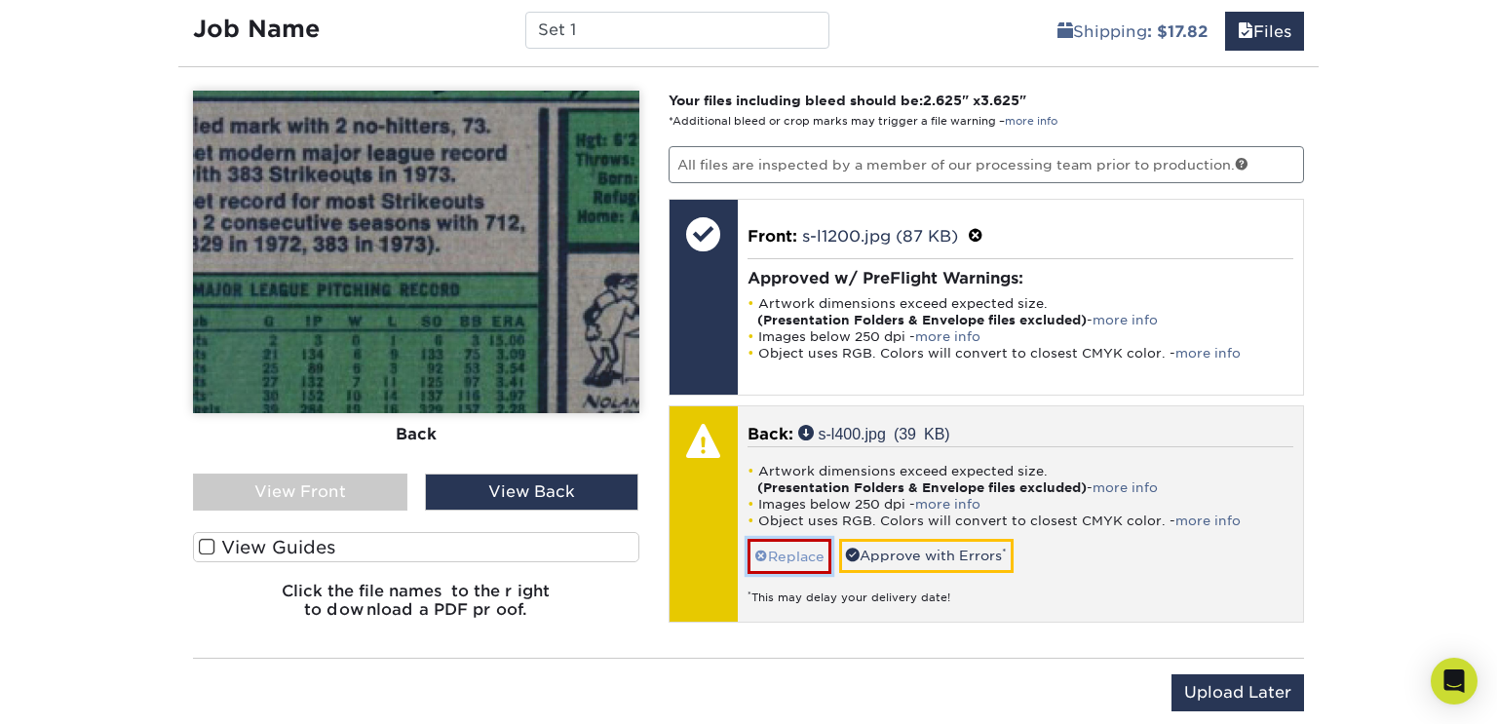
click at [781, 552] on link "Replace" at bounding box center [790, 556] width 84 height 34
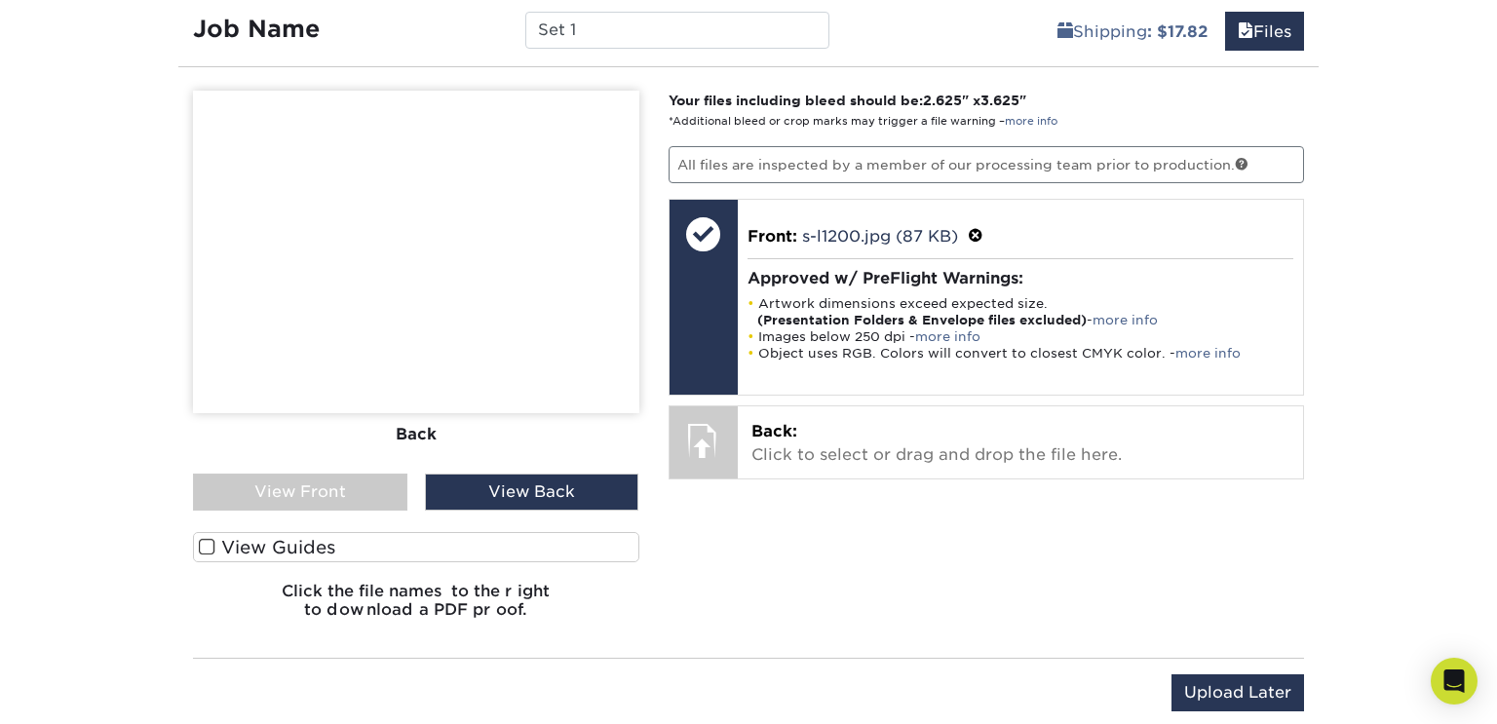
click at [1063, 557] on div "Your files including bleed should be: 2.625 " x 3.625 " *Additional bleed or cr…" at bounding box center [987, 363] width 666 height 544
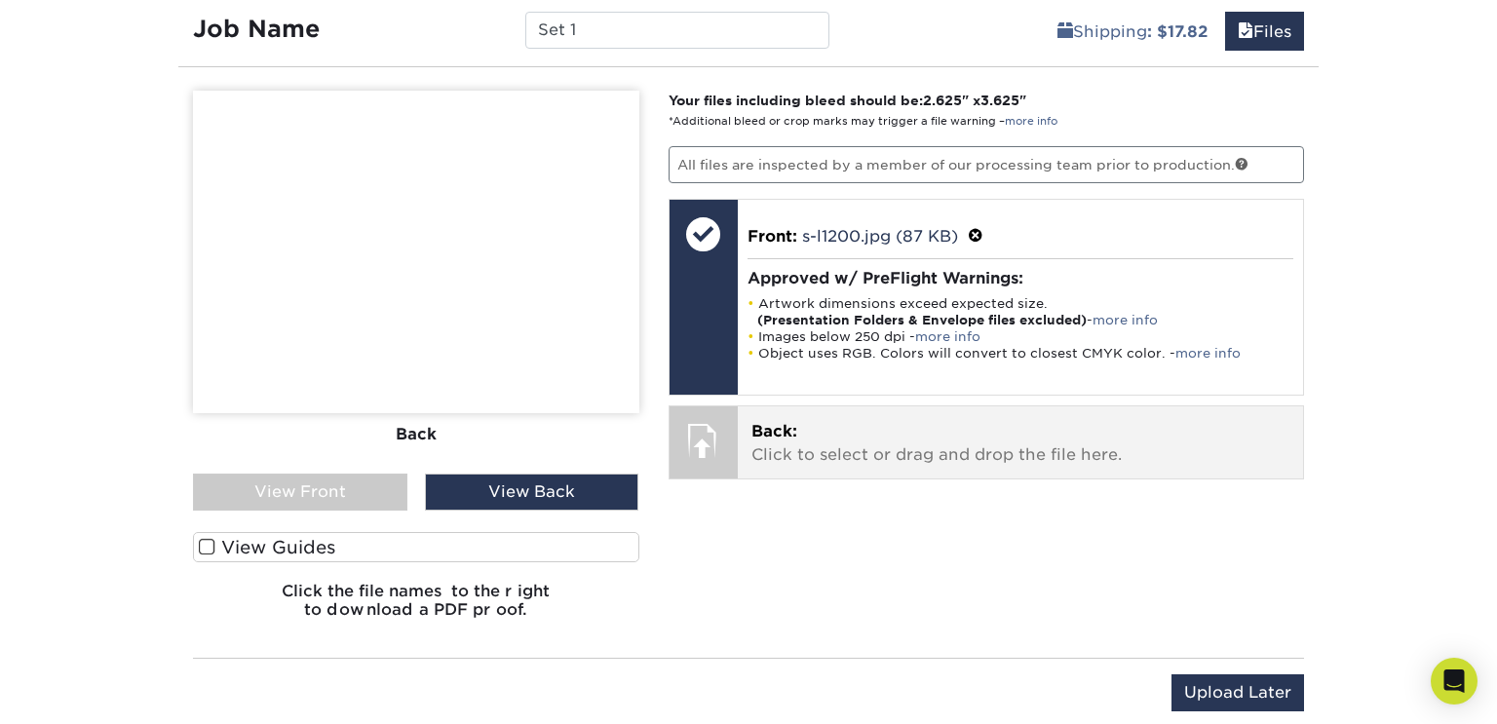
click at [786, 422] on span "Back:" at bounding box center [774, 431] width 46 height 19
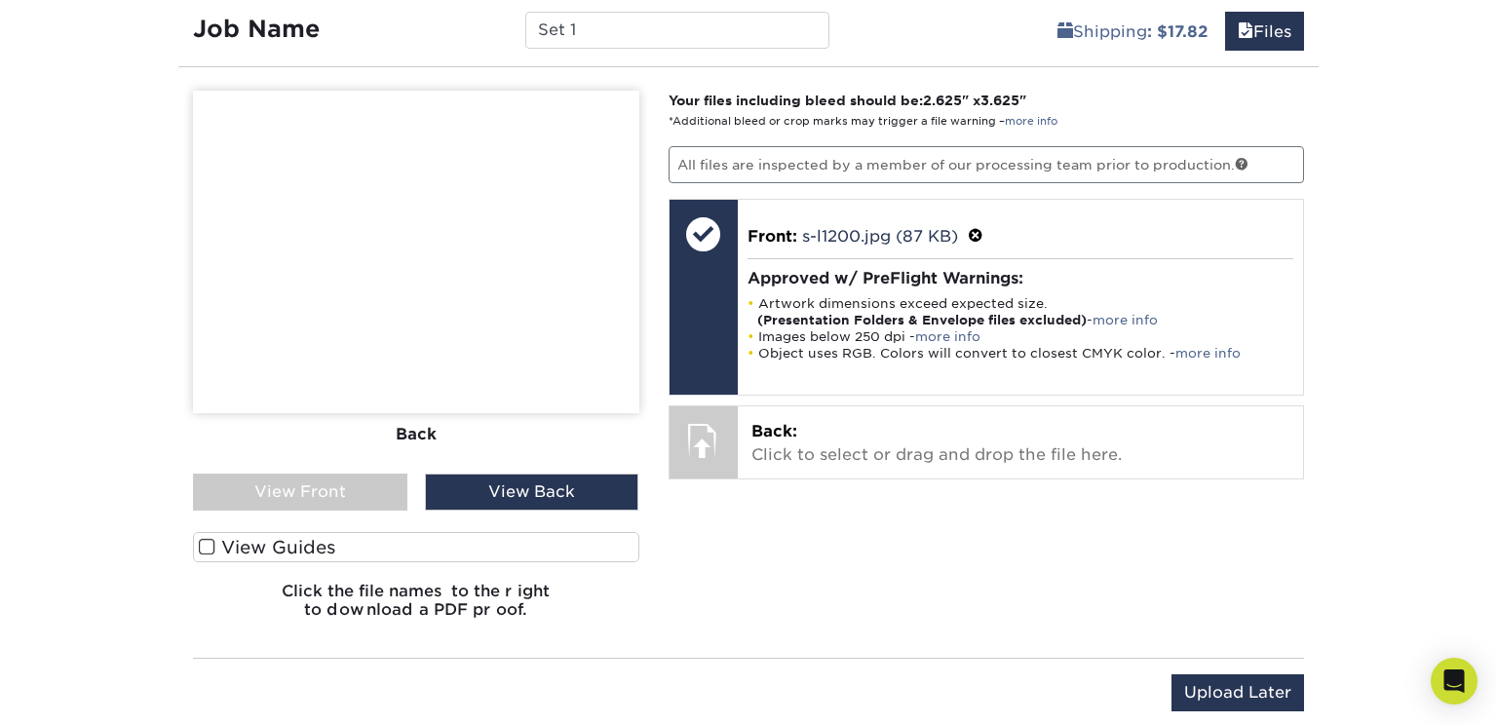
click at [387, 488] on div "View Front" at bounding box center [300, 492] width 214 height 37
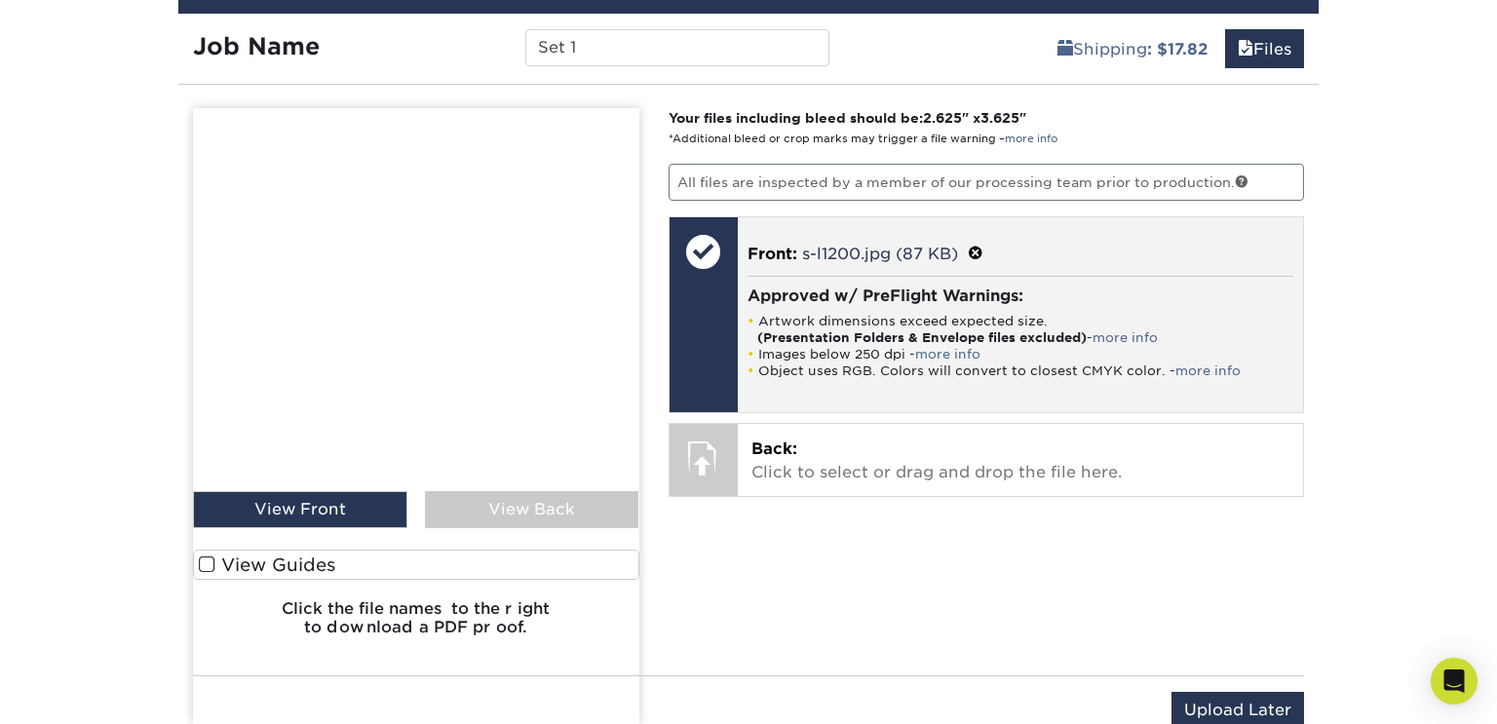
scroll to position [1118, 0]
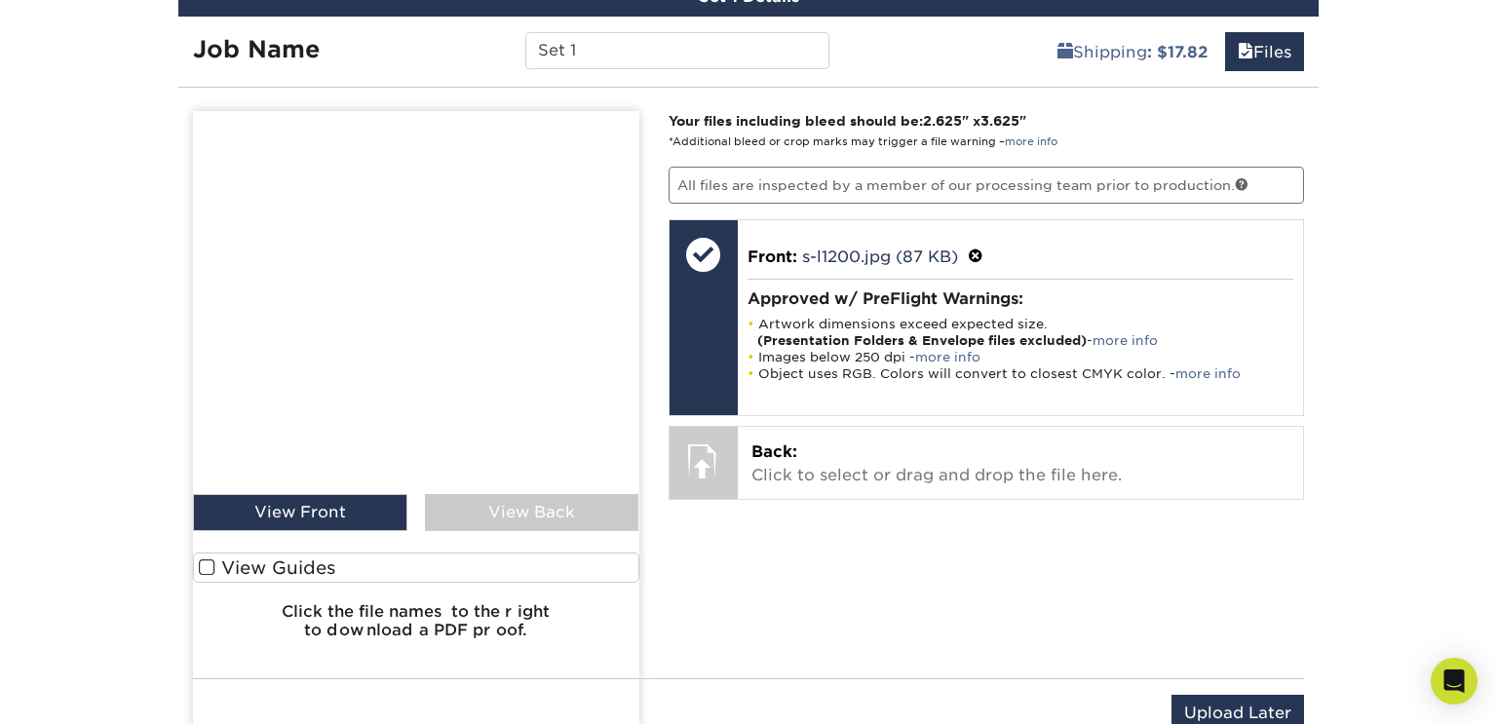
click at [322, 508] on img at bounding box center [416, 419] width 446 height 616
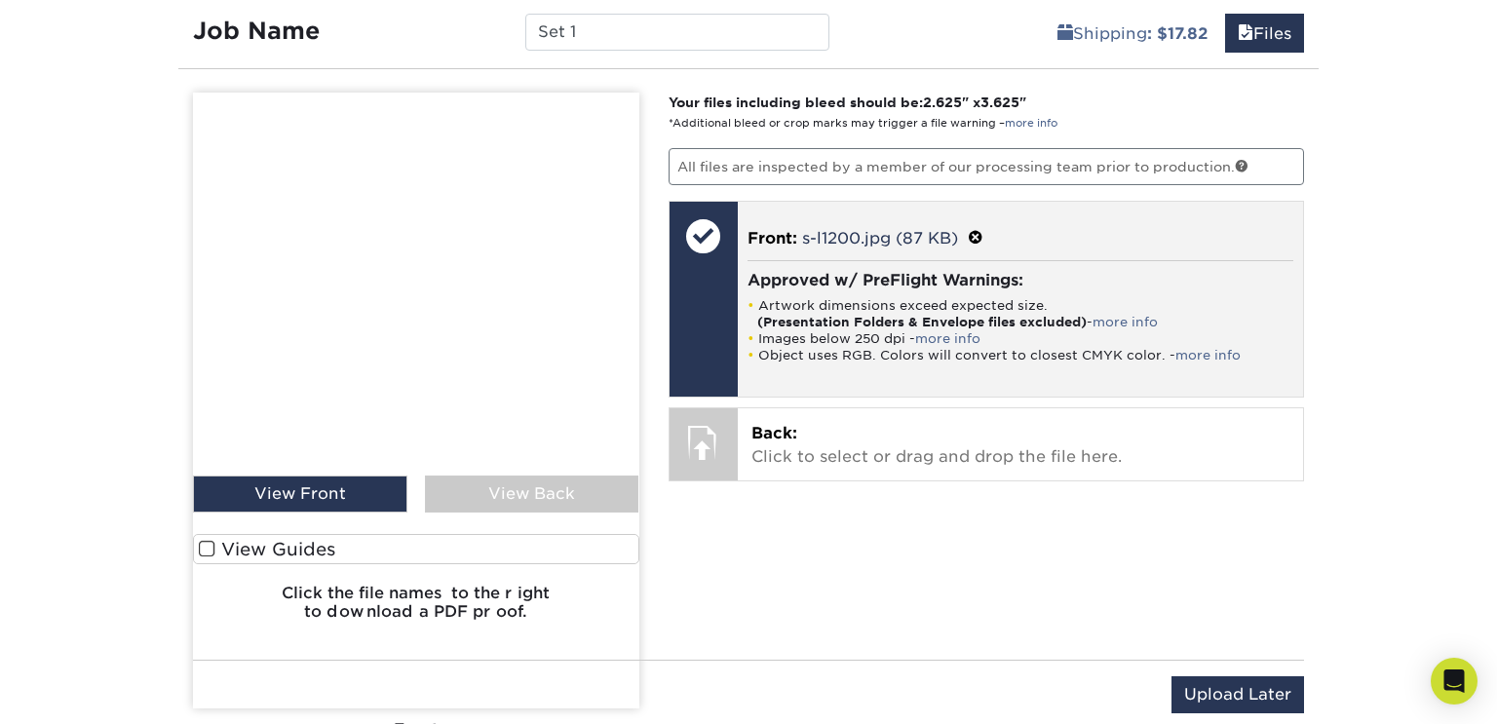
scroll to position [1134, 0]
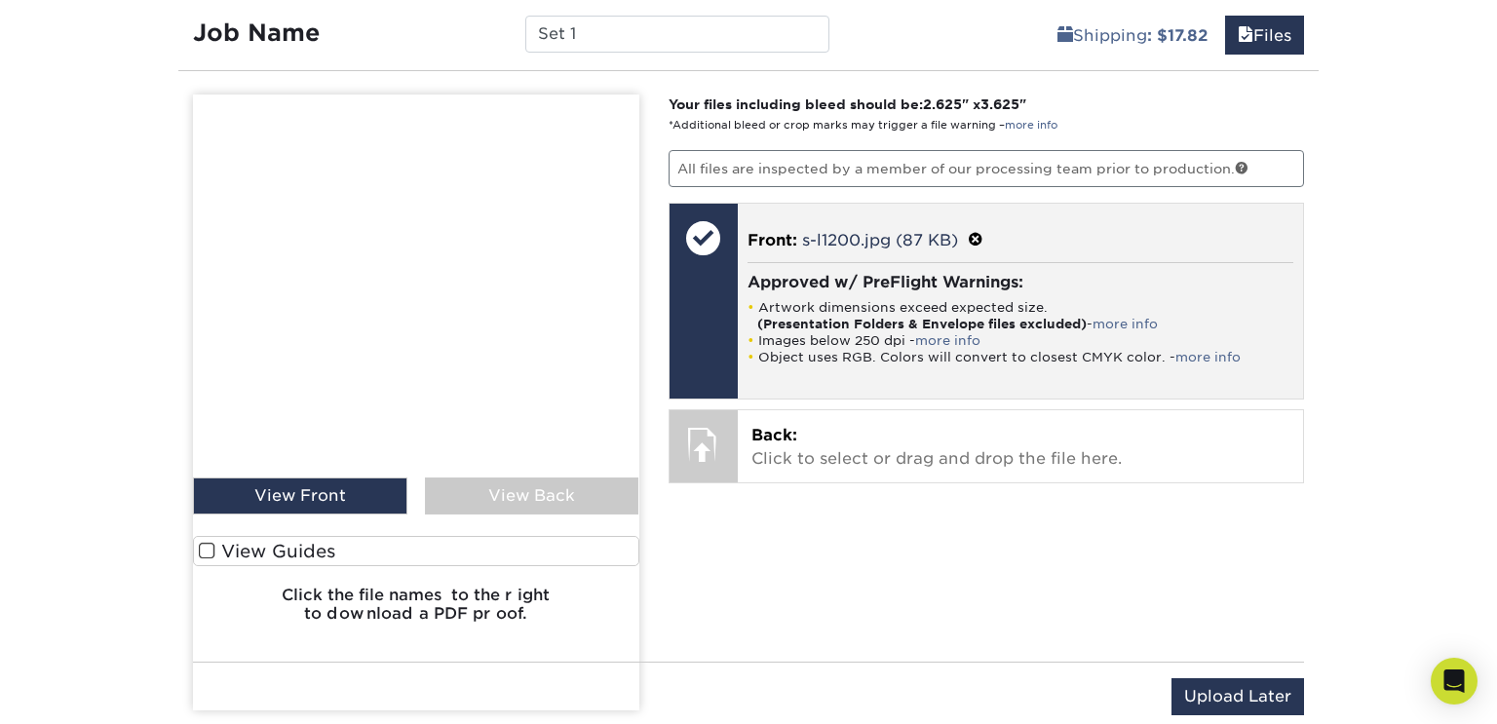
click at [742, 257] on div "Front: s-l1200.jpg (87 KB) Approved w/ PreFlight Warnings: Artwork dimensions e…" at bounding box center [1021, 301] width 566 height 195
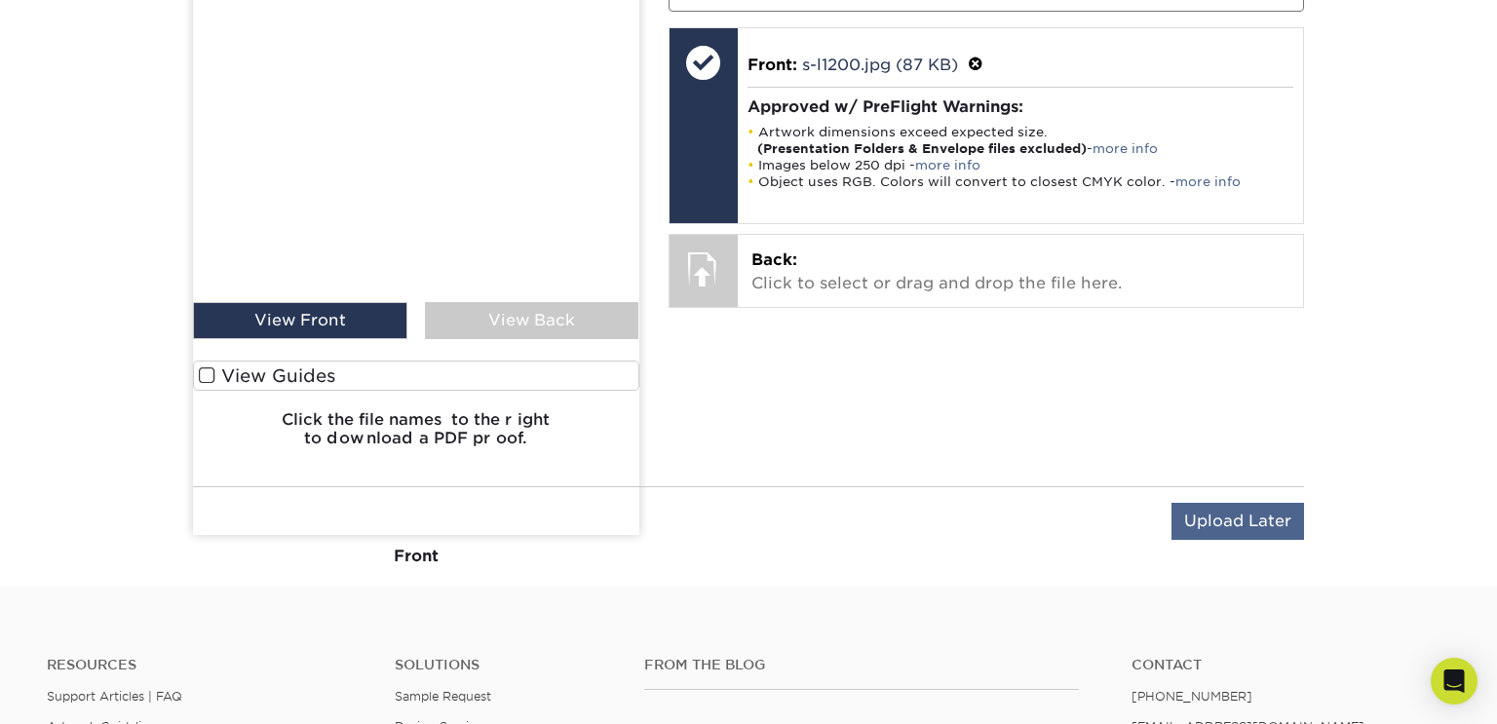
scroll to position [1285, 0]
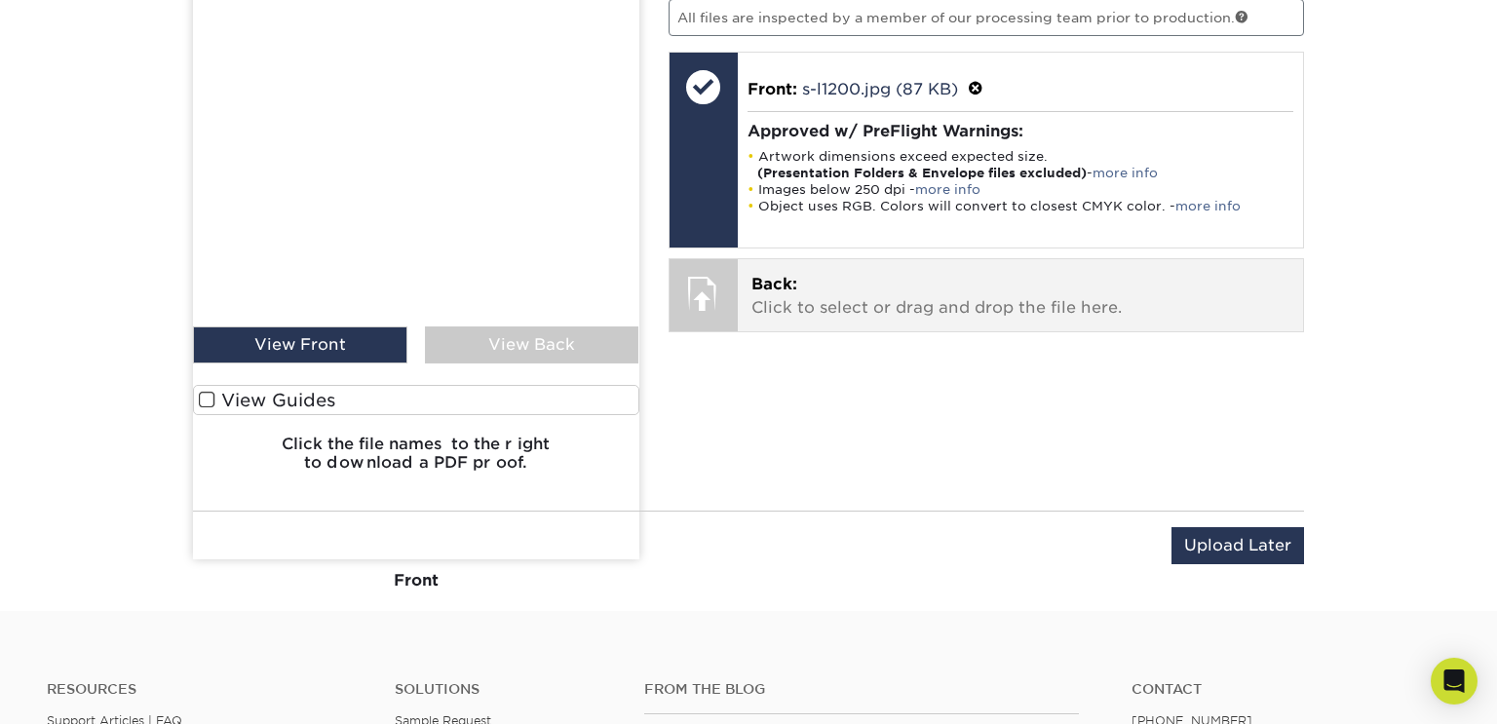
click at [773, 275] on span "Back:" at bounding box center [774, 284] width 46 height 19
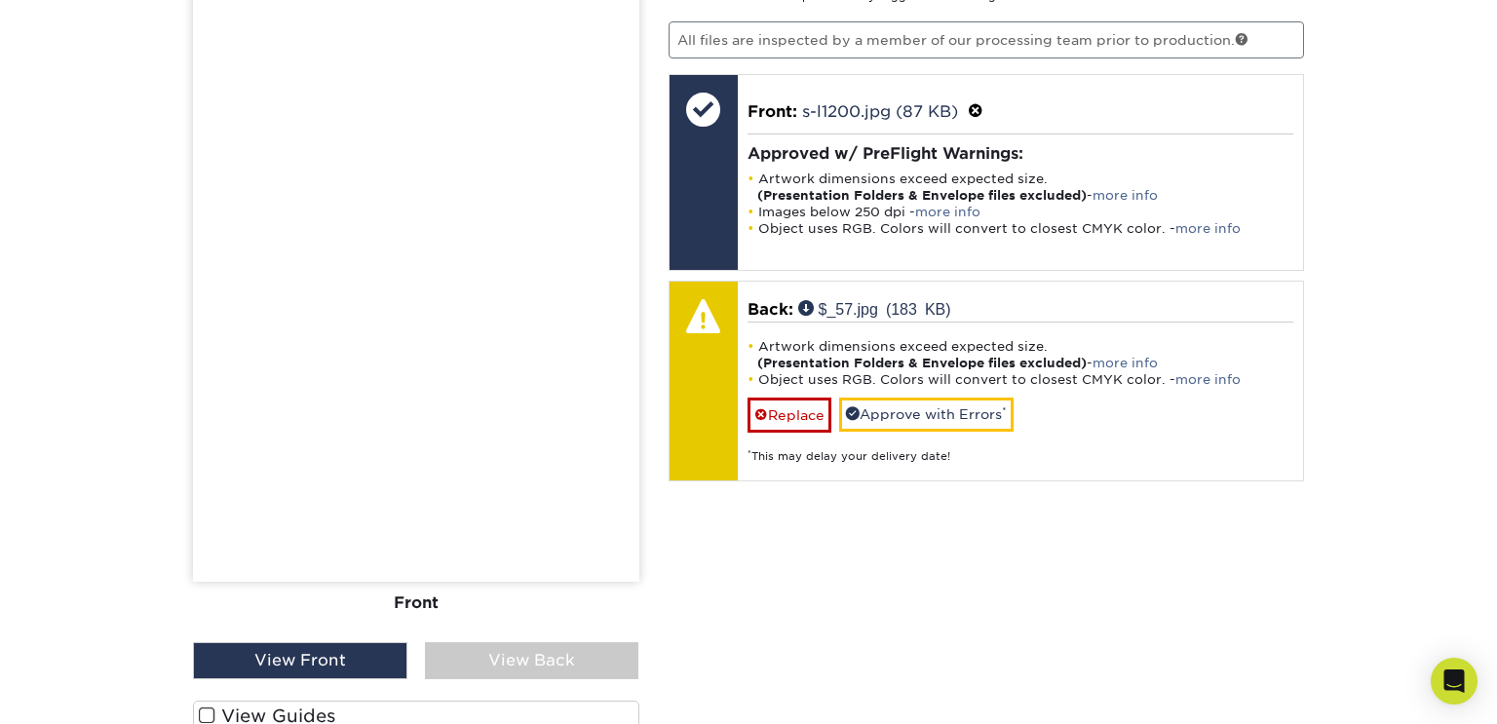
scroll to position [1266, 0]
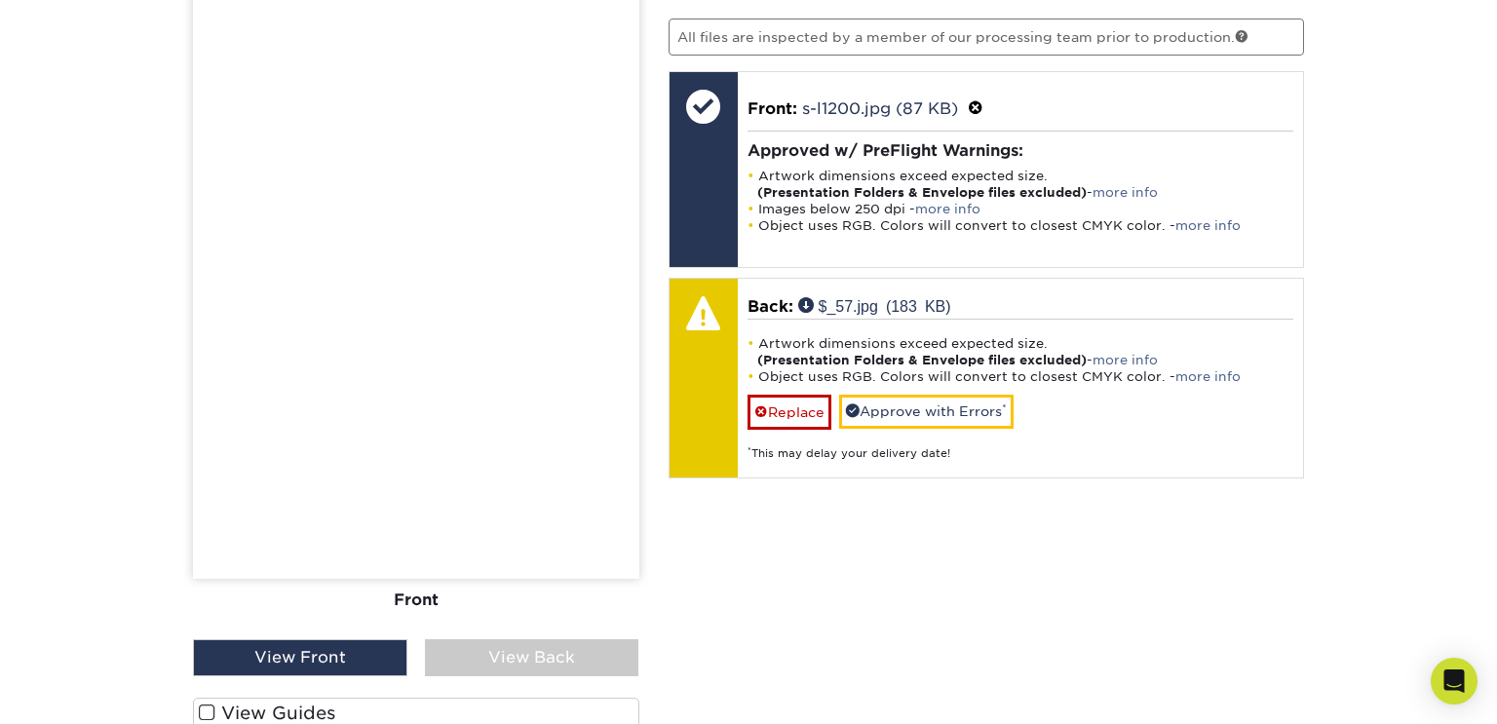
click at [583, 649] on div "View Back" at bounding box center [532, 657] width 214 height 37
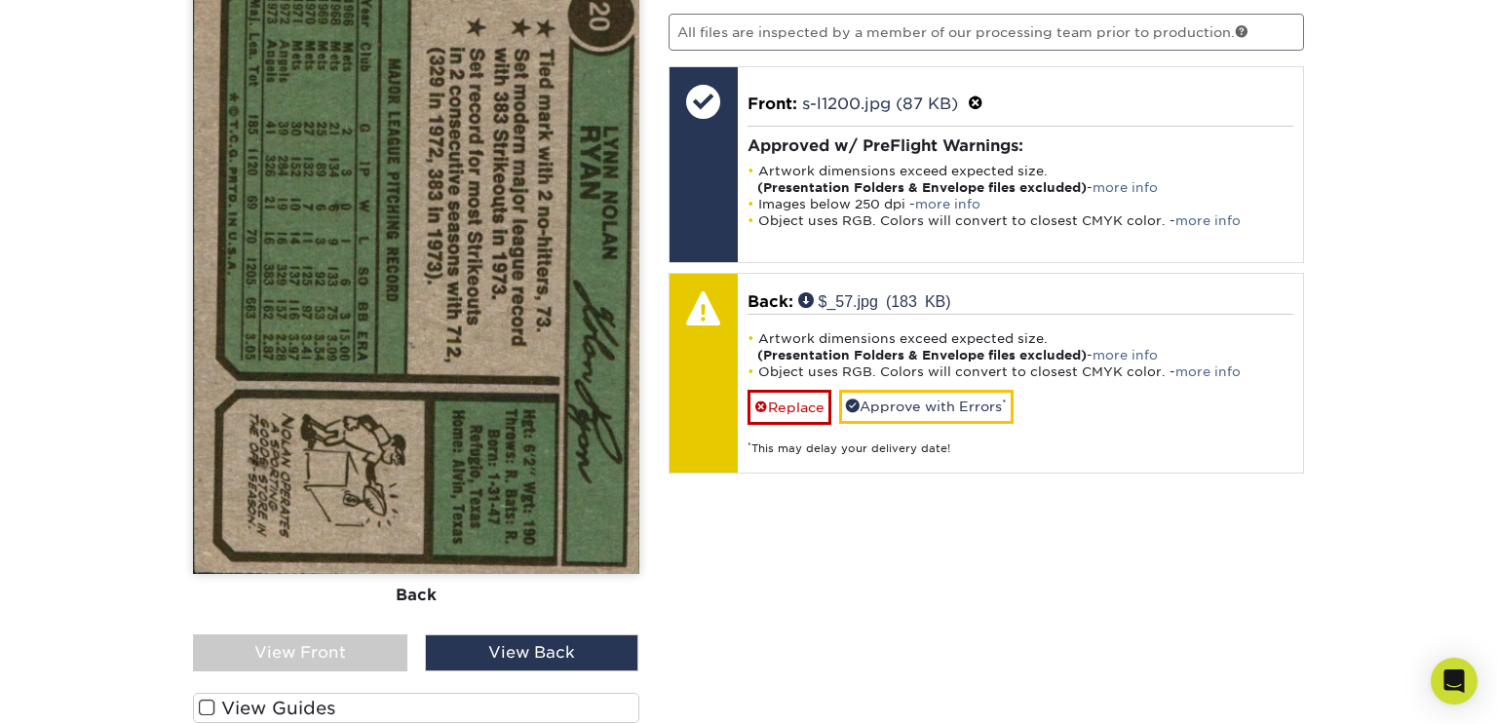
scroll to position [1283, 0]
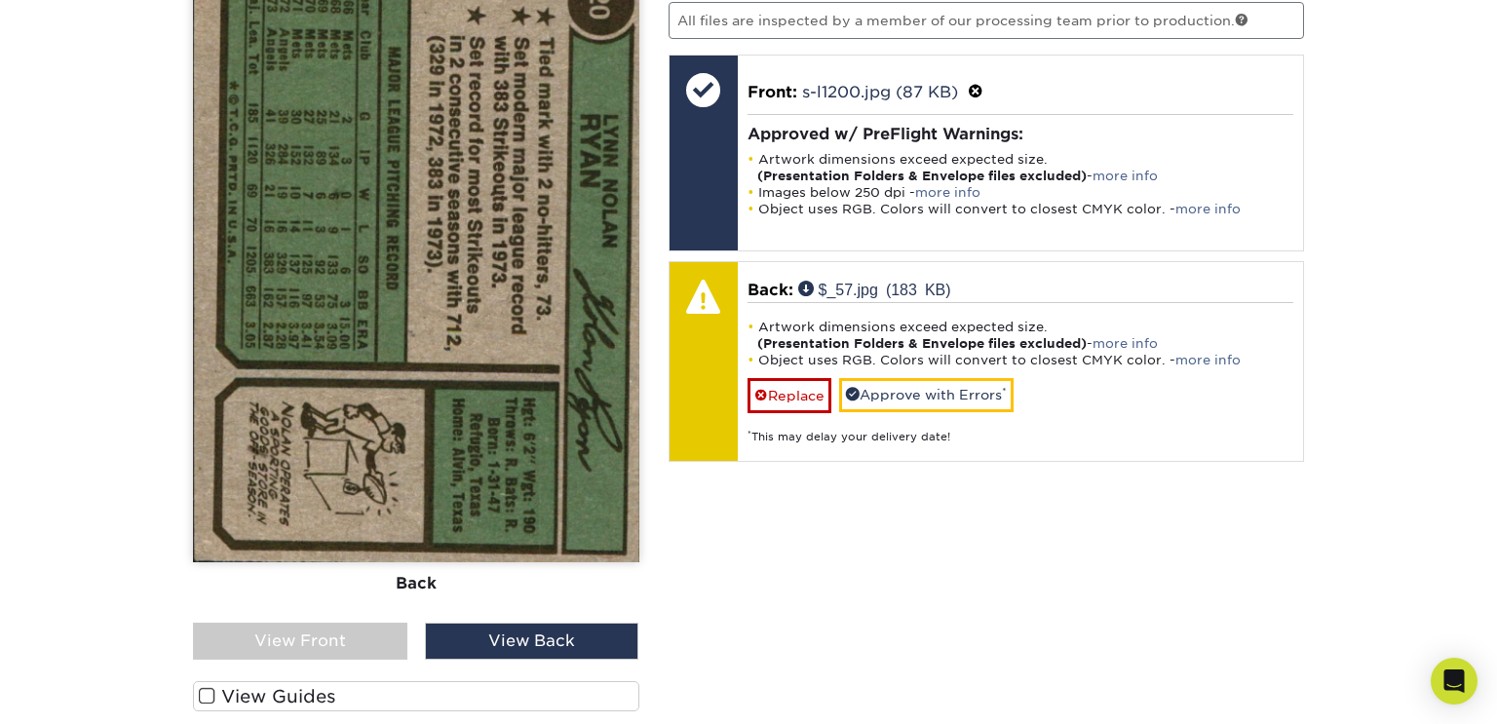
click at [315, 636] on div "View Front" at bounding box center [300, 641] width 214 height 37
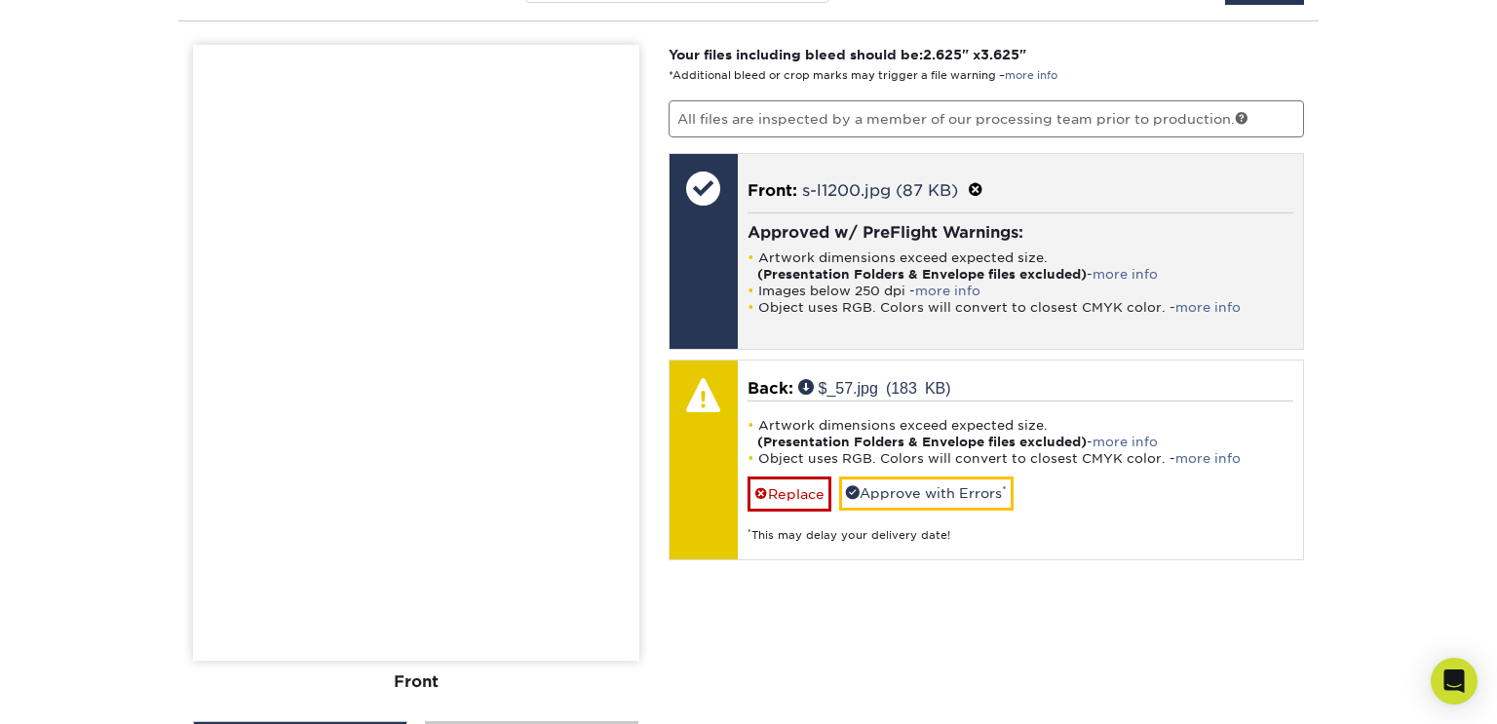
scroll to position [1176, 0]
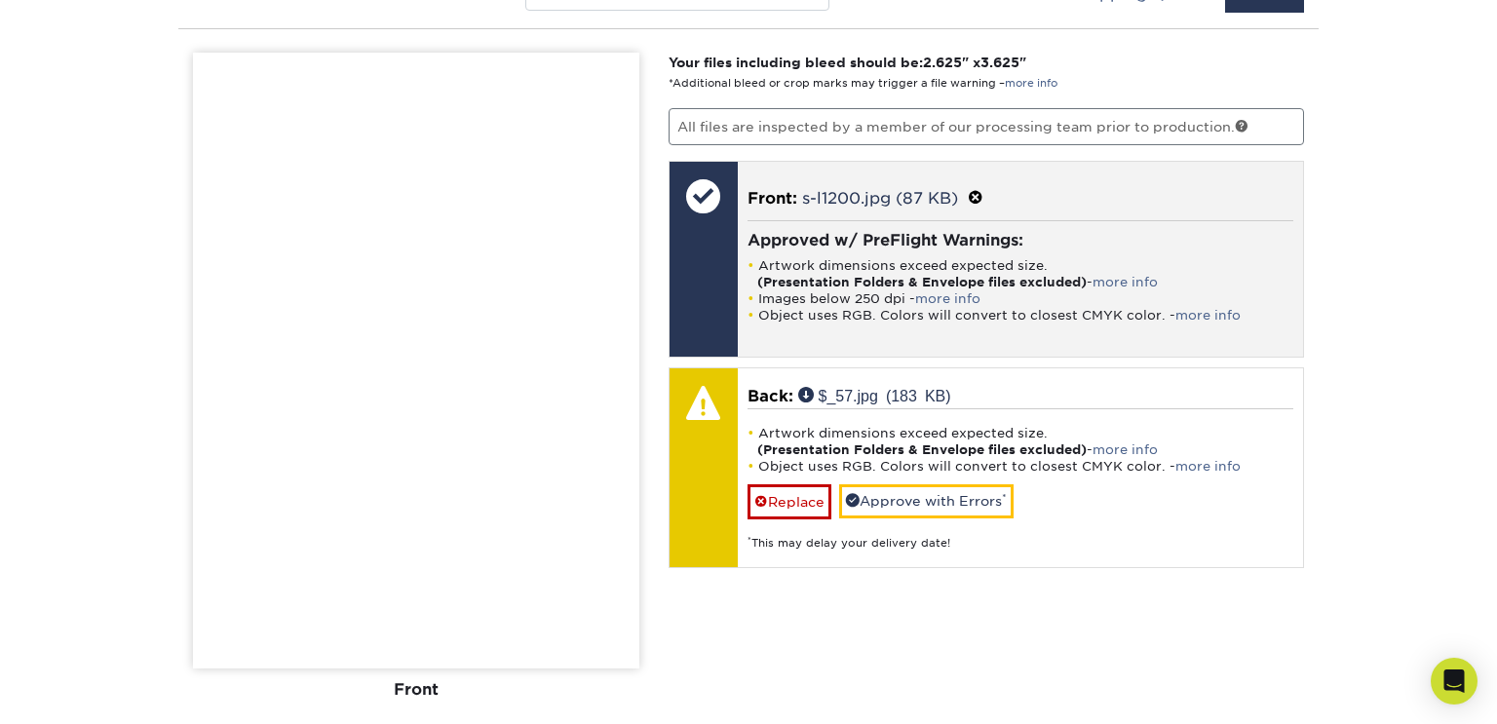
click at [719, 258] on div at bounding box center [704, 259] width 68 height 195
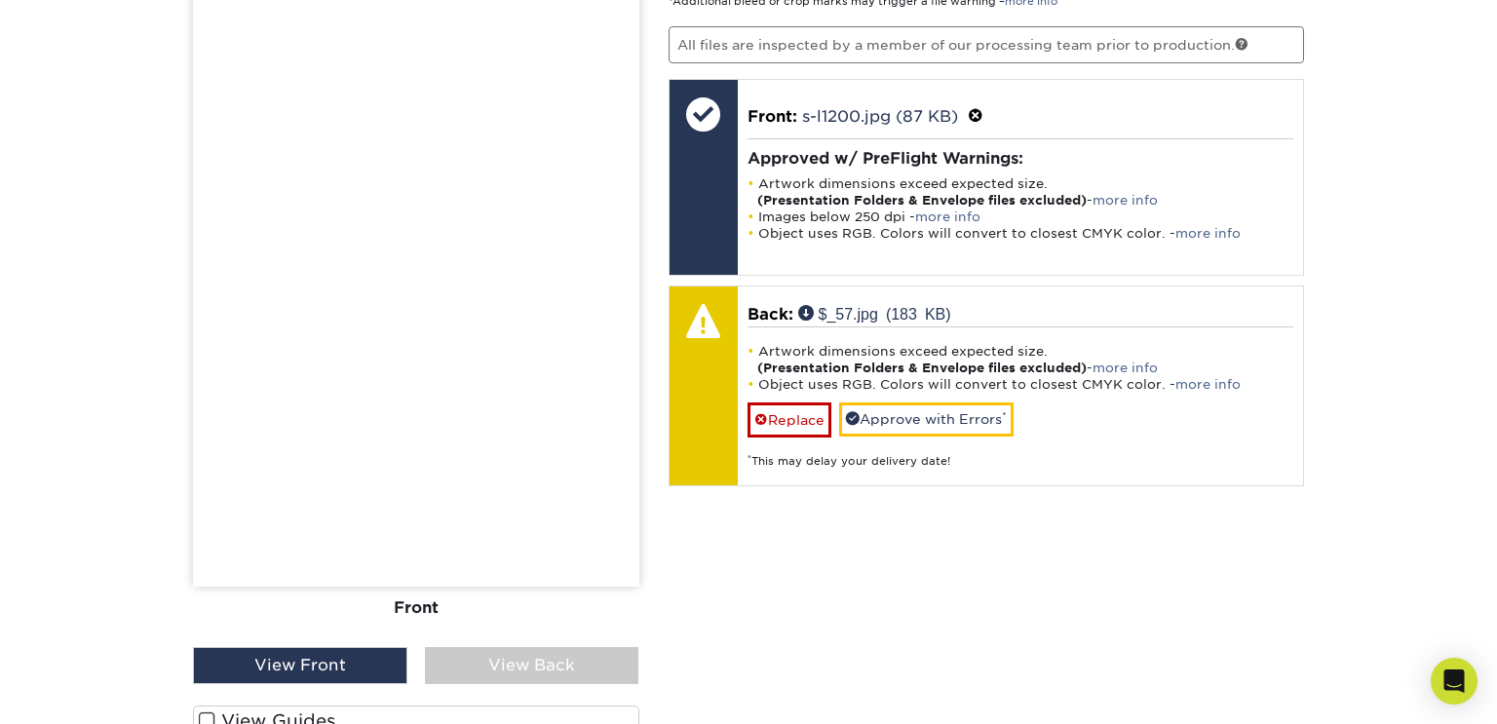
scroll to position [1247, 0]
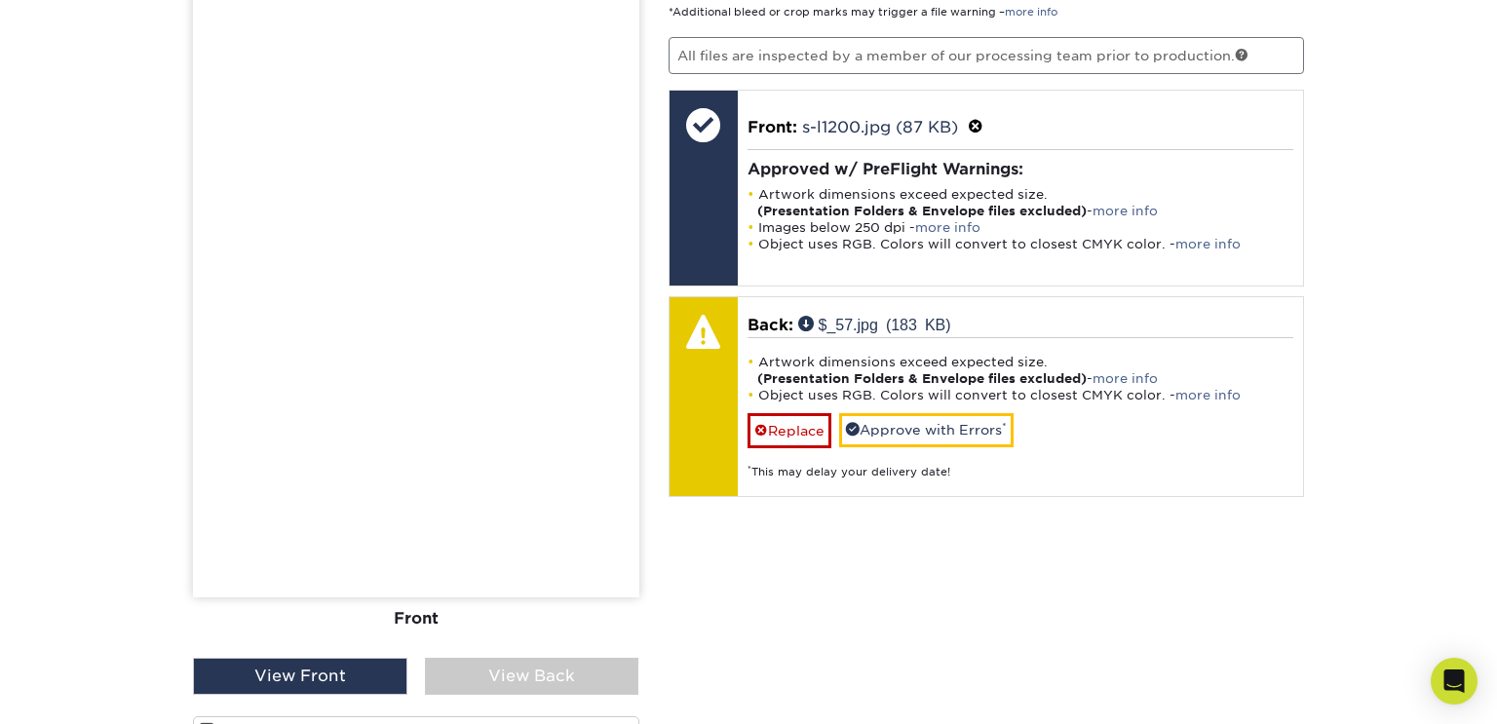
click at [560, 685] on div "View Back" at bounding box center [532, 676] width 214 height 37
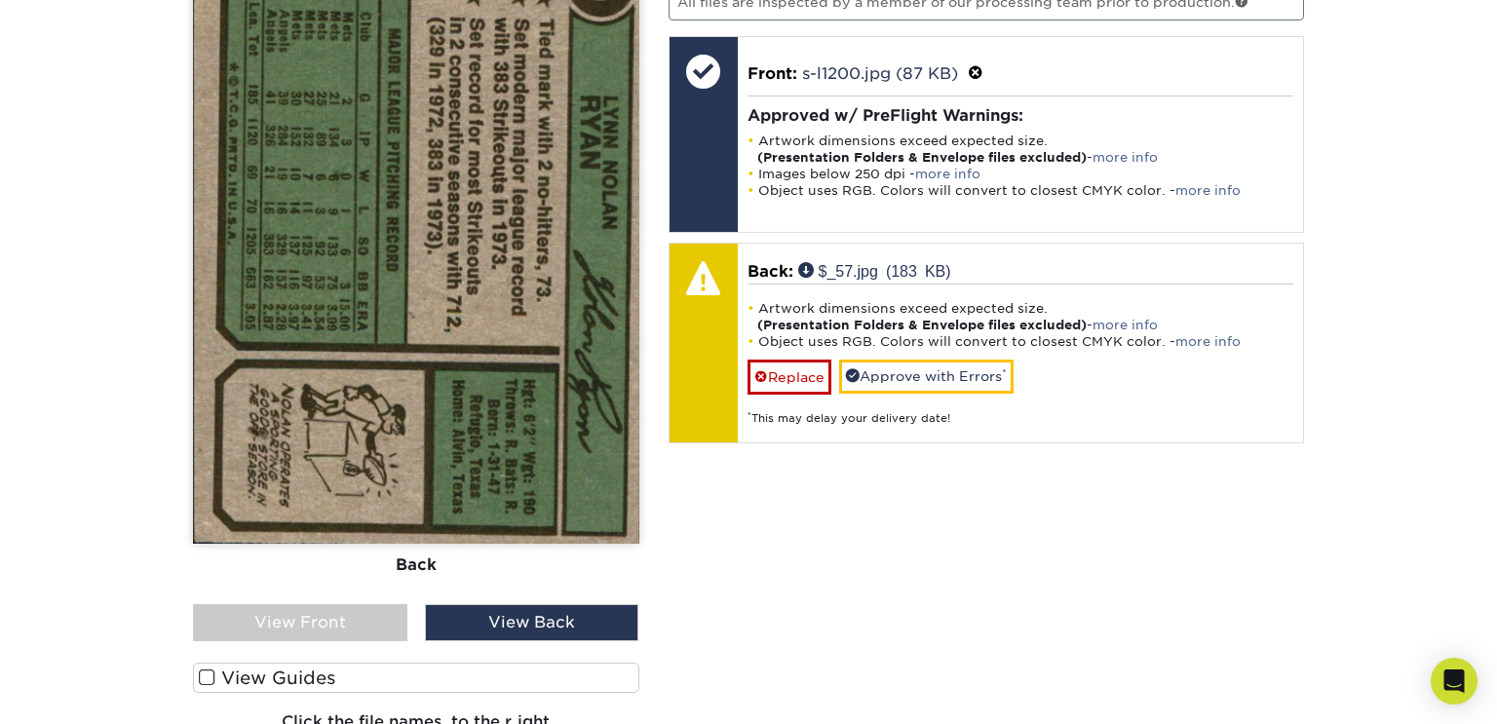
scroll to position [1355, 0]
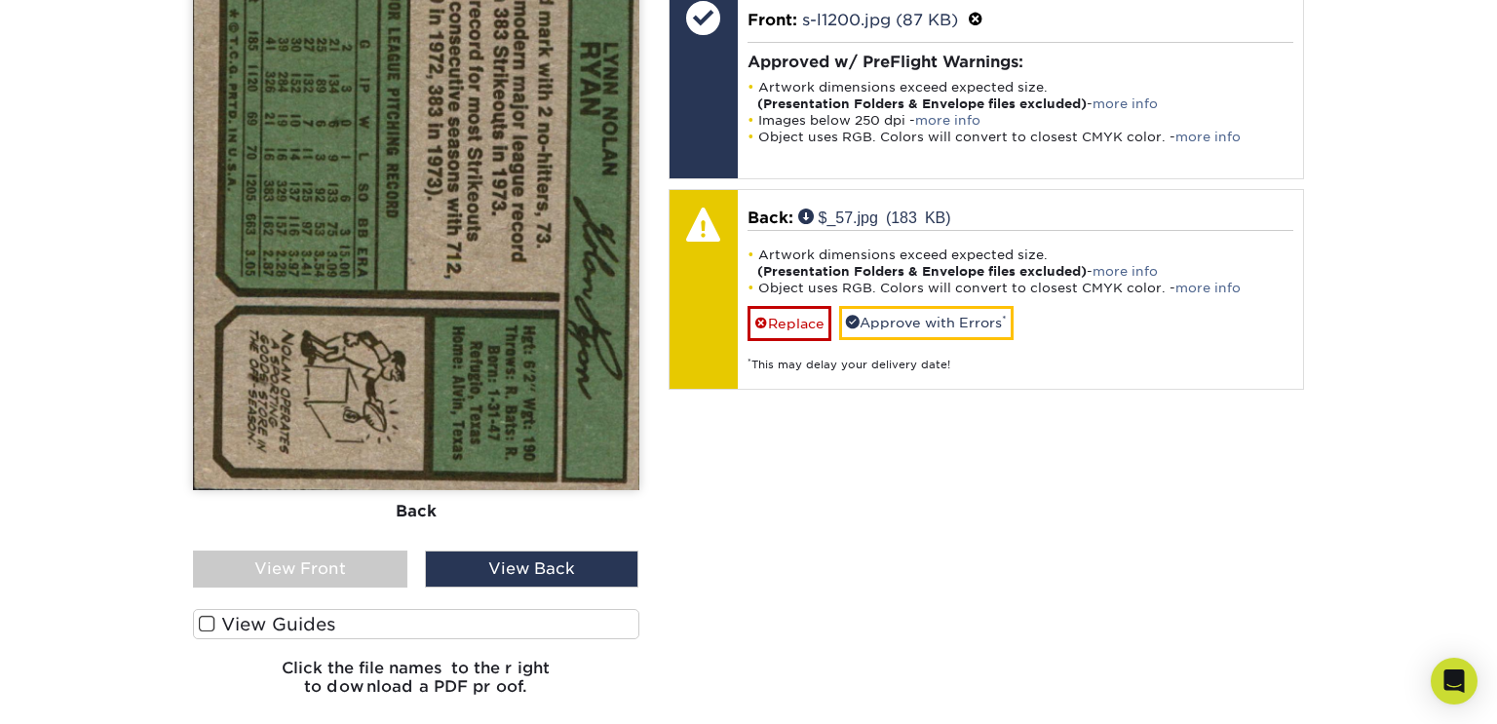
click at [320, 568] on div "View Front" at bounding box center [300, 569] width 214 height 37
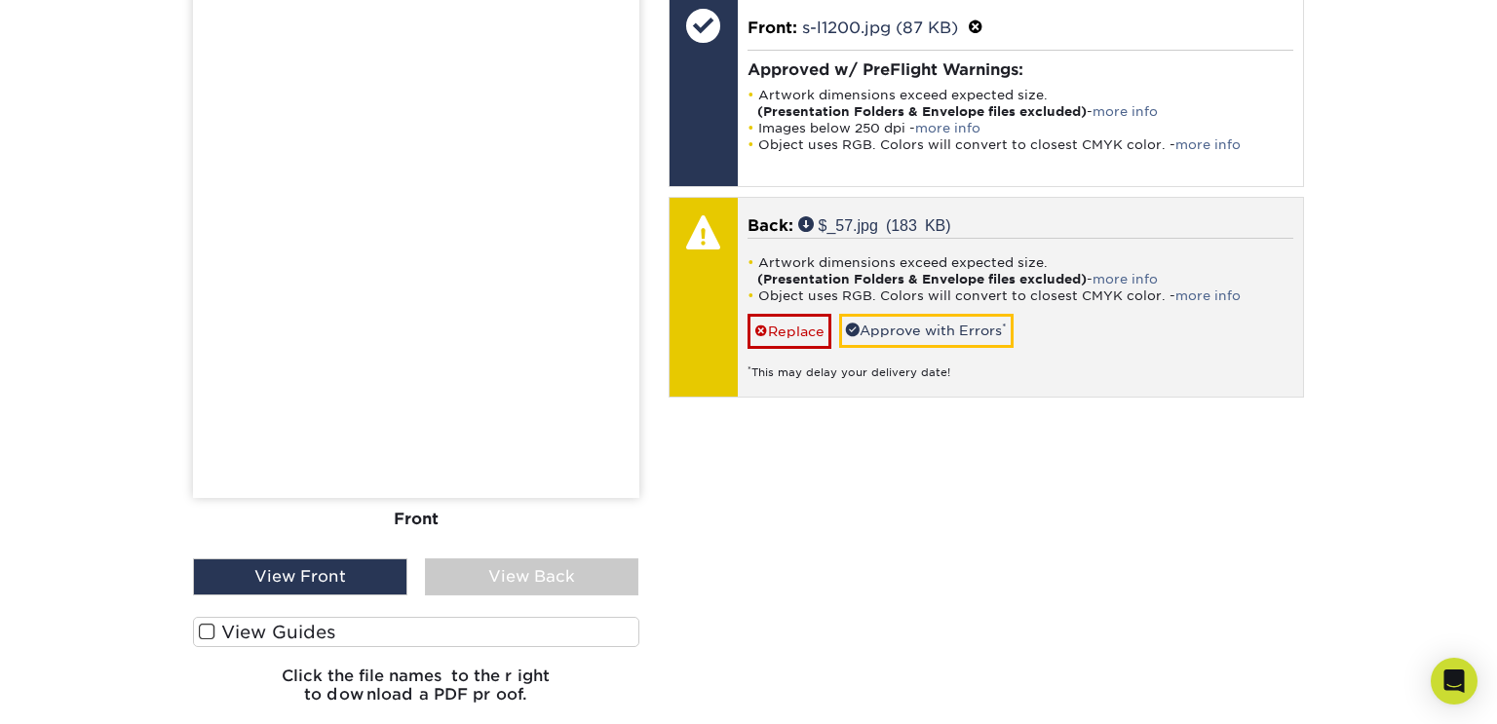
scroll to position [1335, 0]
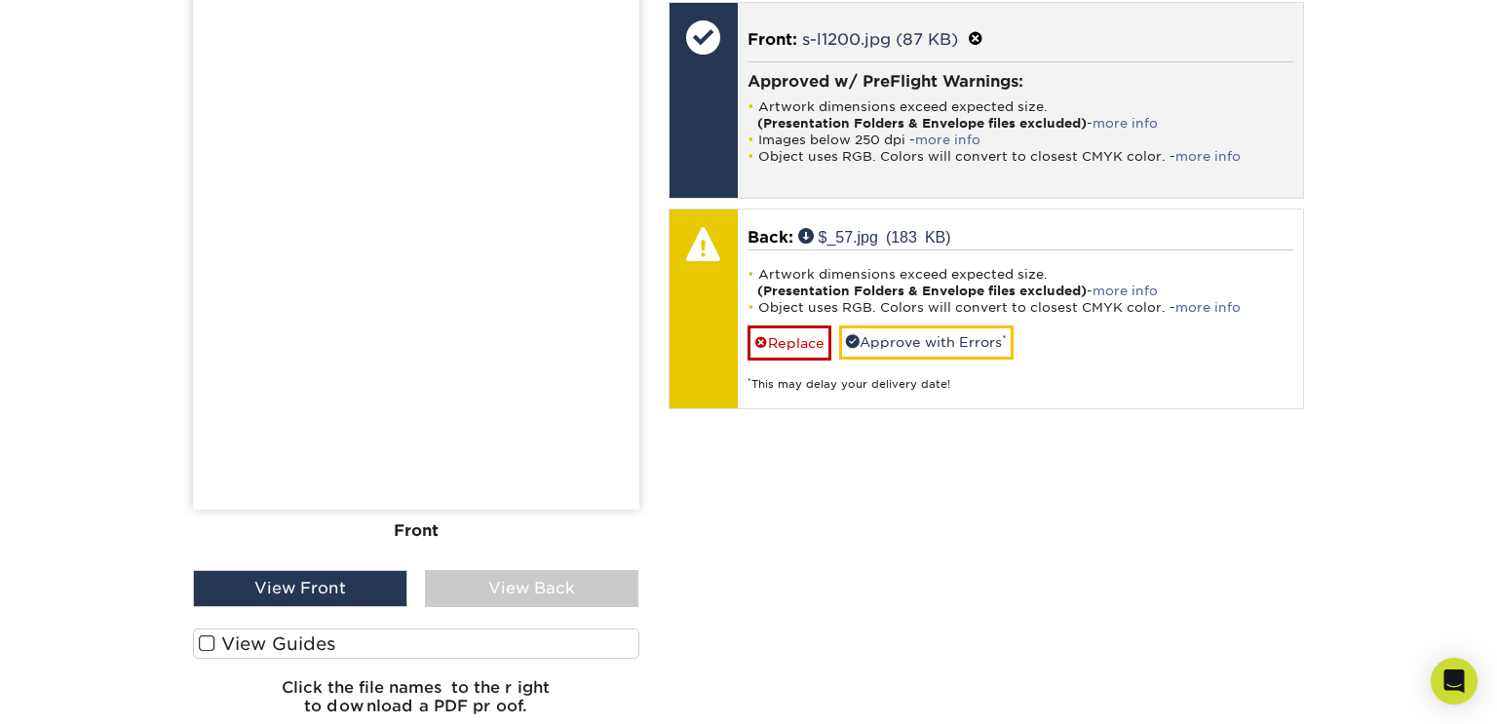
click at [773, 79] on h4 "Approved w/ PreFlight Warnings:" at bounding box center [1021, 81] width 547 height 19
click at [788, 30] on span "Front:" at bounding box center [773, 39] width 50 height 19
click at [735, 46] on div at bounding box center [704, 37] width 68 height 68
click at [706, 35] on div at bounding box center [704, 37] width 68 height 68
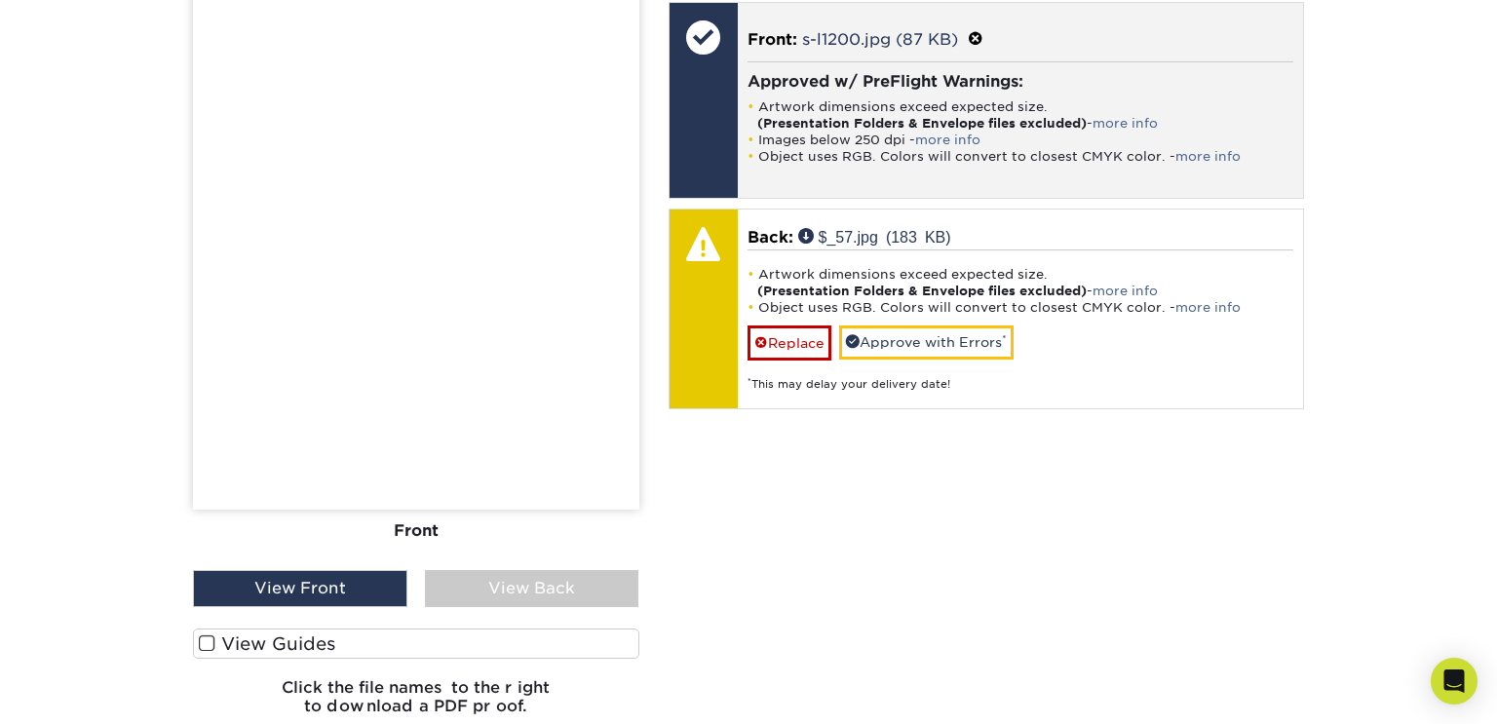
click at [700, 36] on div at bounding box center [704, 37] width 68 height 68
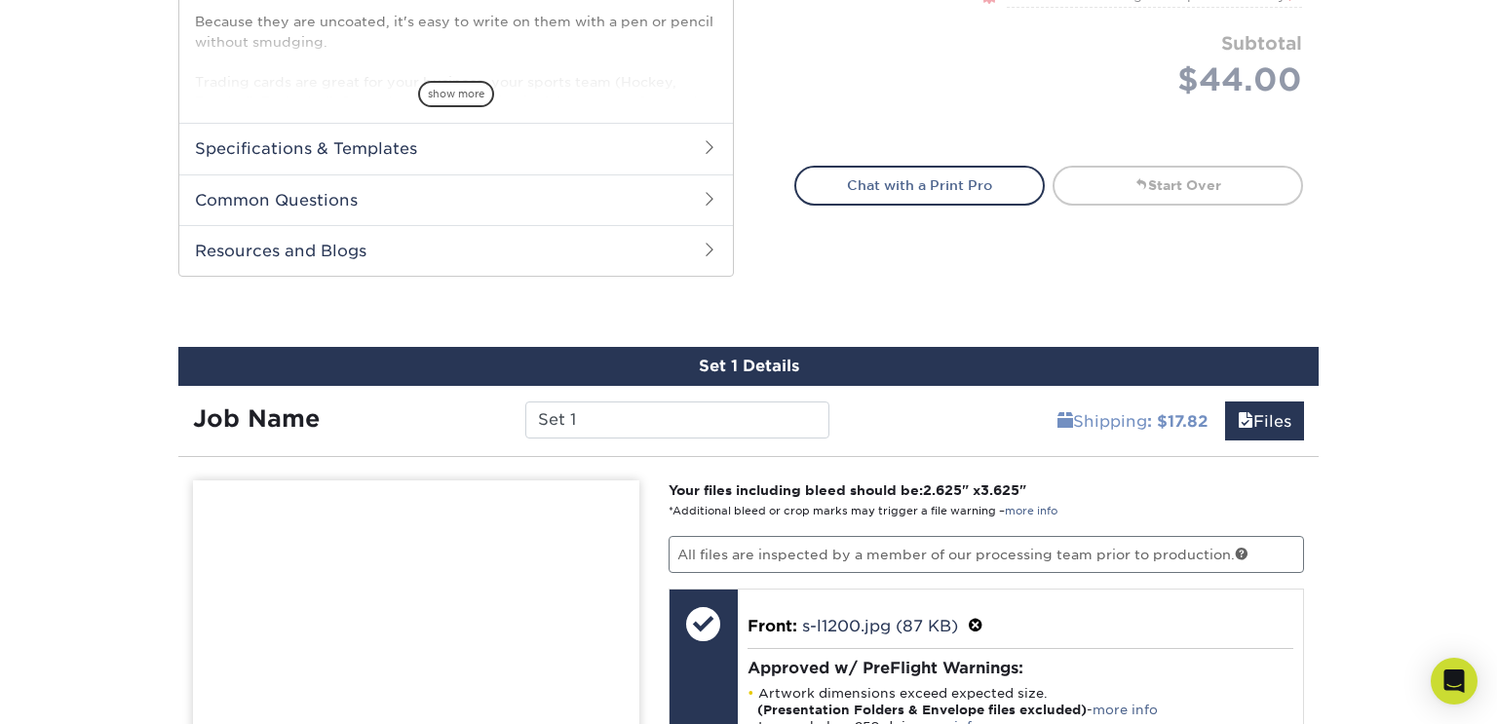
scroll to position [748, 0]
click at [1260, 420] on link "Files" at bounding box center [1264, 421] width 79 height 39
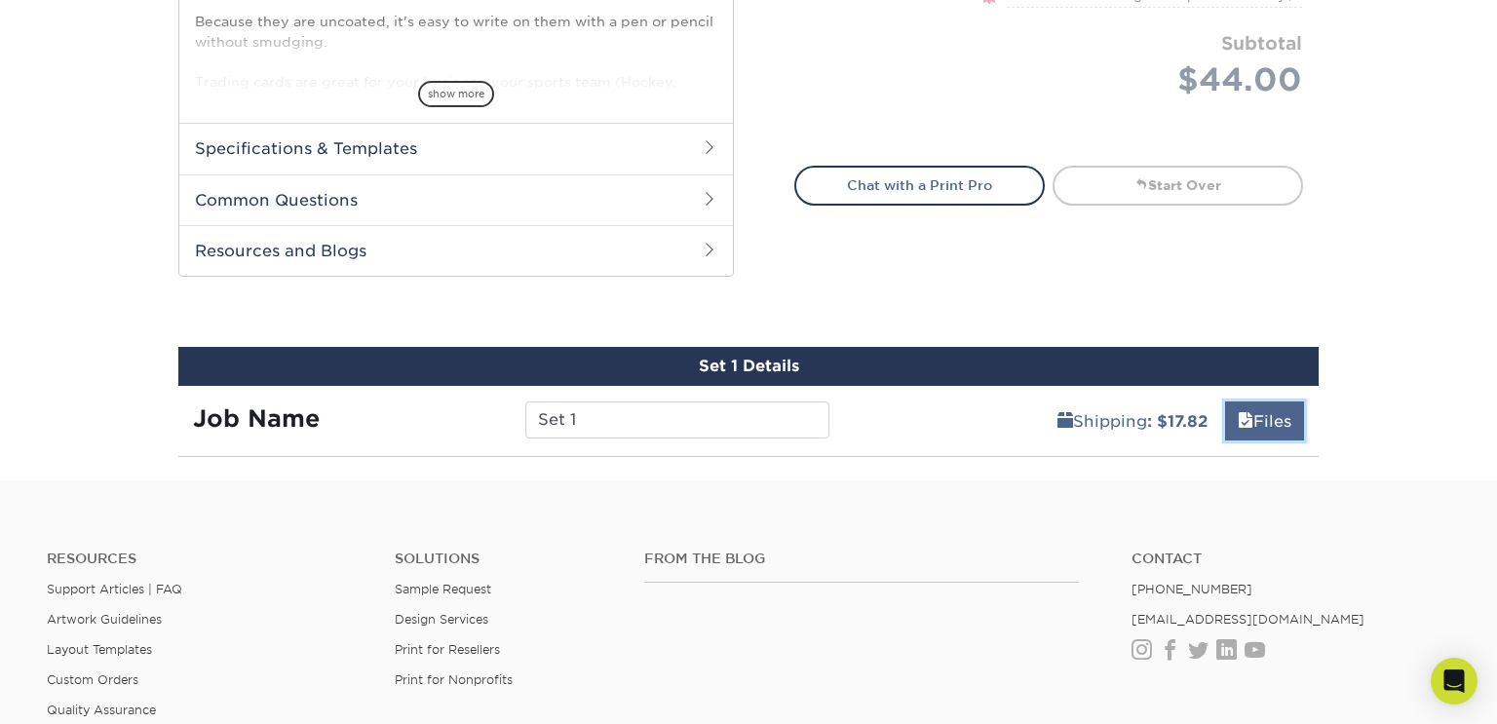
click at [1260, 420] on link "Files" at bounding box center [1264, 421] width 79 height 39
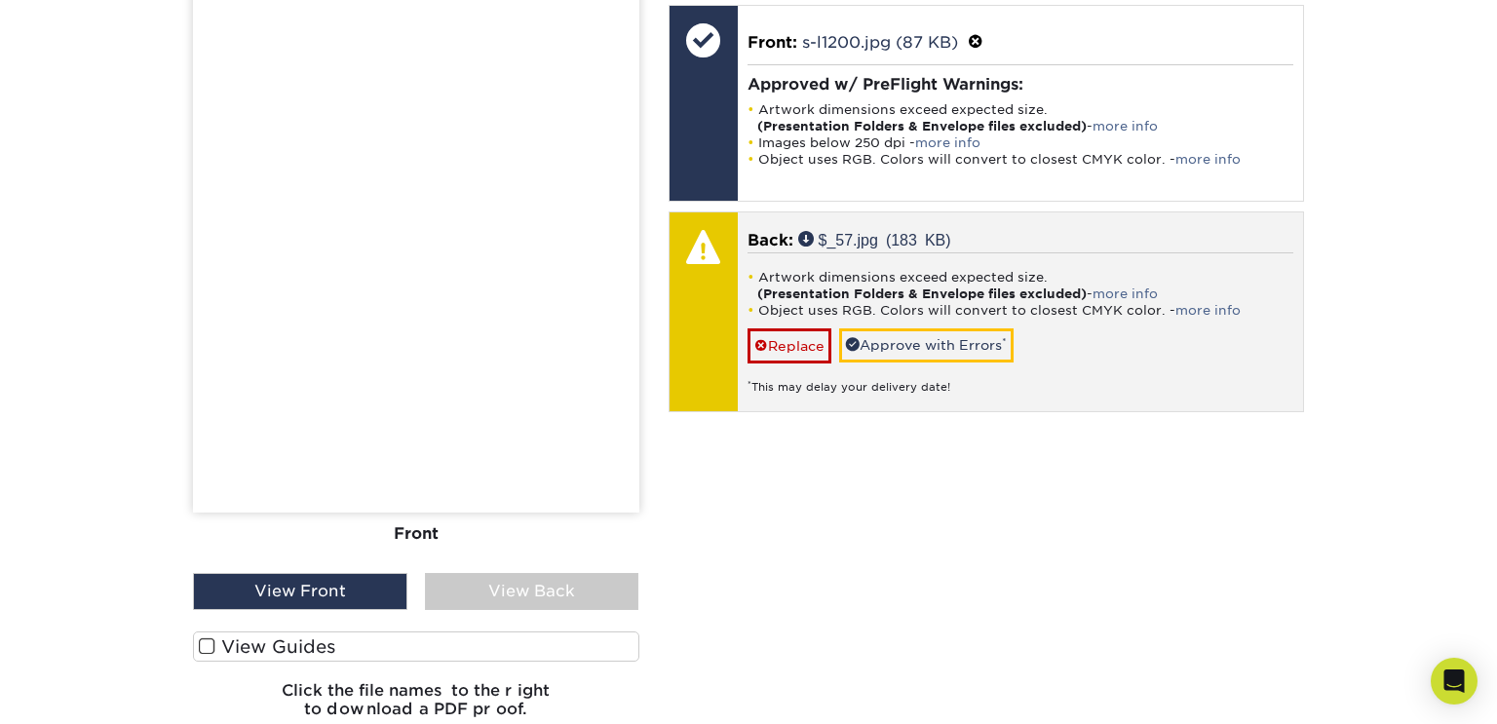
scroll to position [1340, 0]
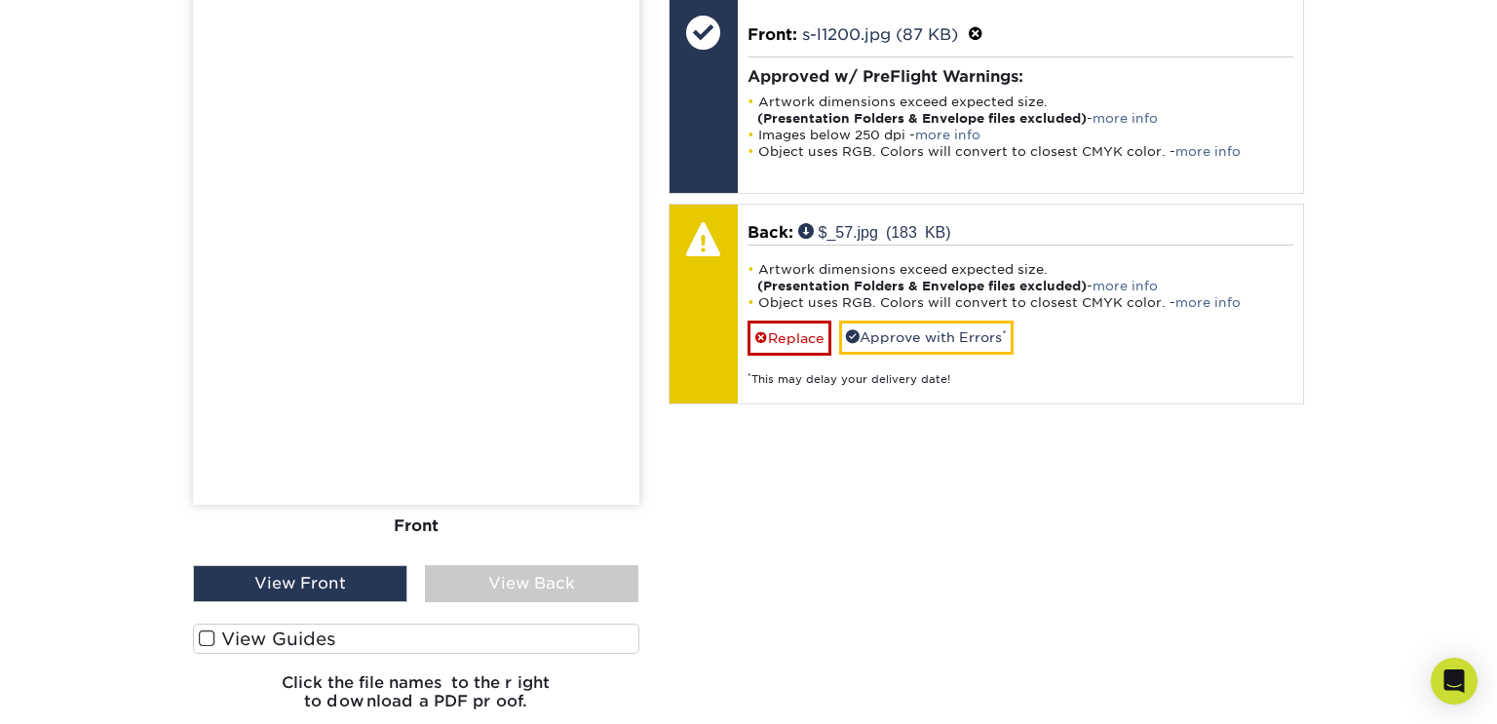
click at [540, 586] on div "View Back" at bounding box center [532, 583] width 214 height 37
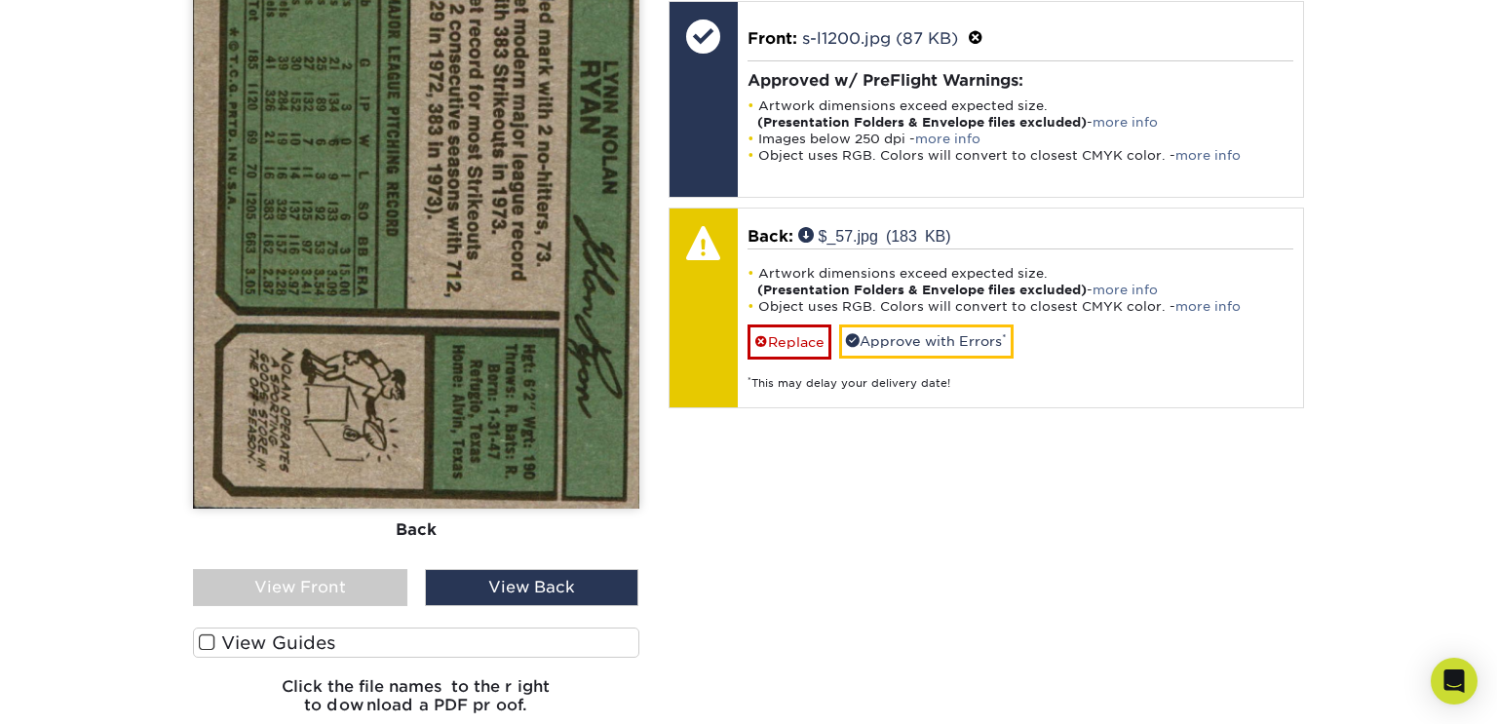
scroll to position [1411, 0]
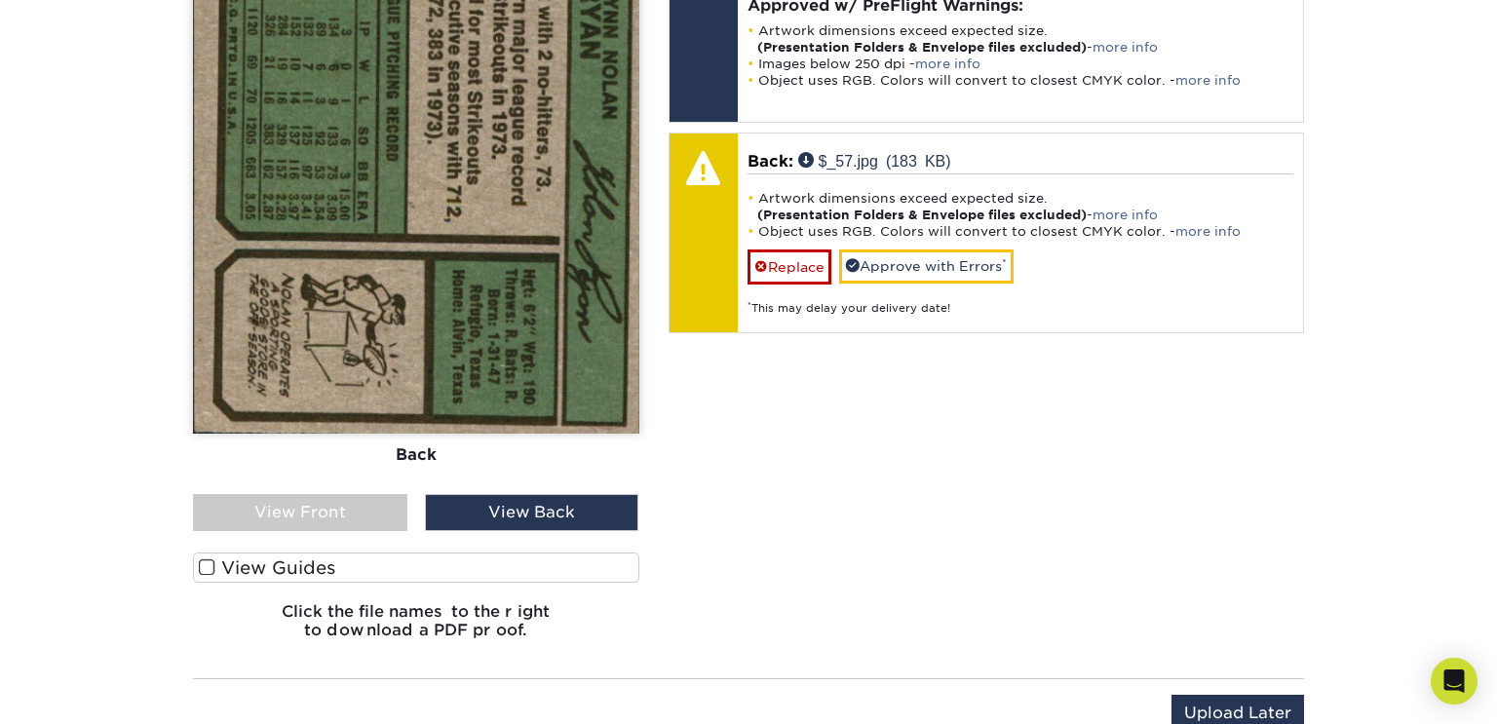
click at [310, 524] on div "View Front" at bounding box center [300, 512] width 214 height 37
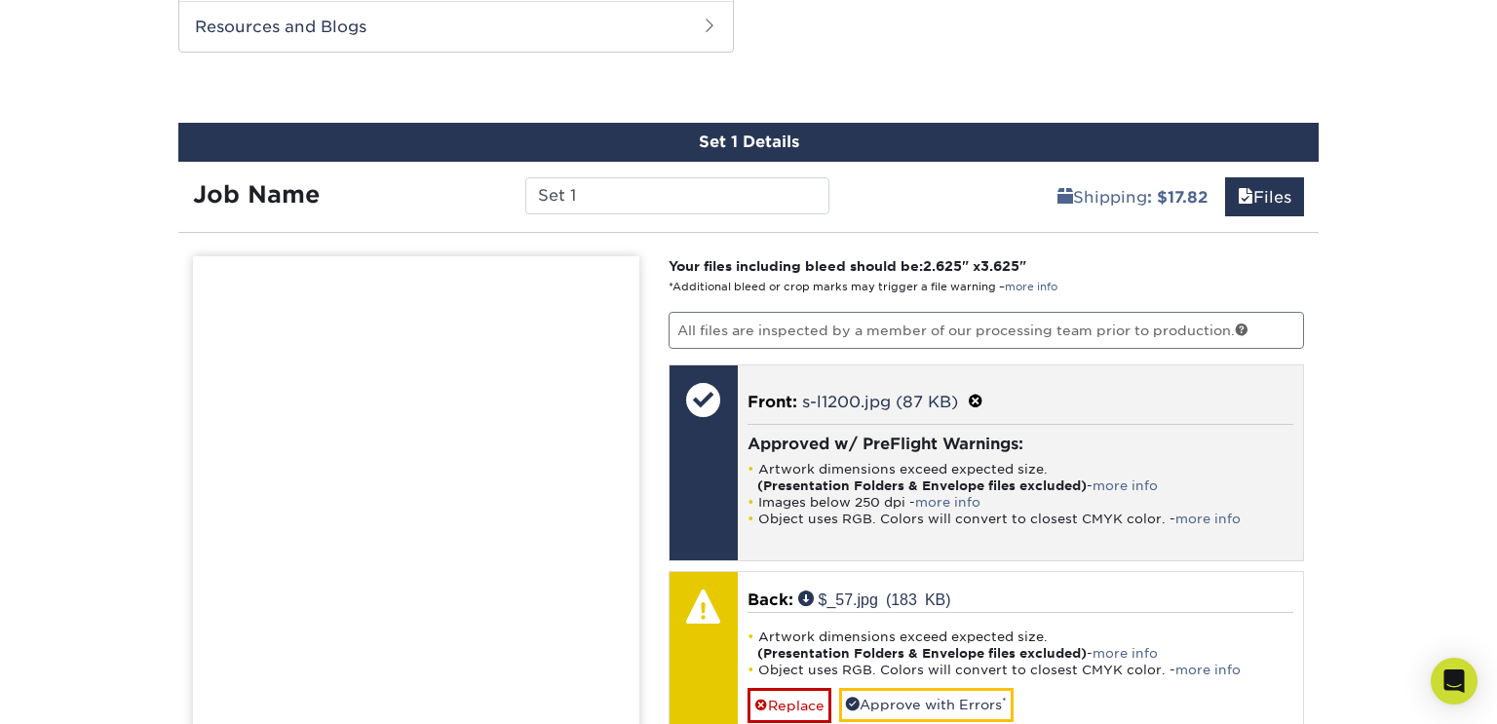
scroll to position [959, 0]
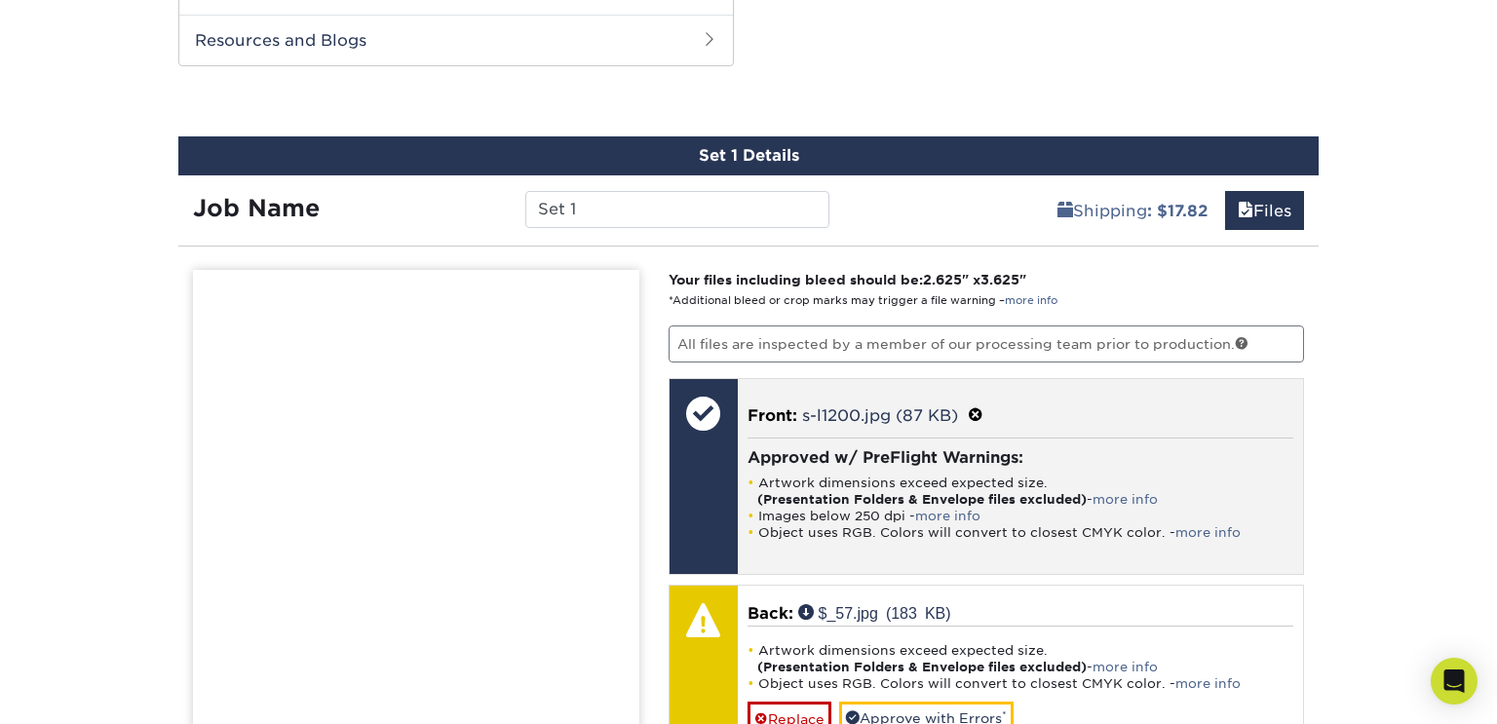
click at [974, 413] on span at bounding box center [976, 415] width 16 height 19
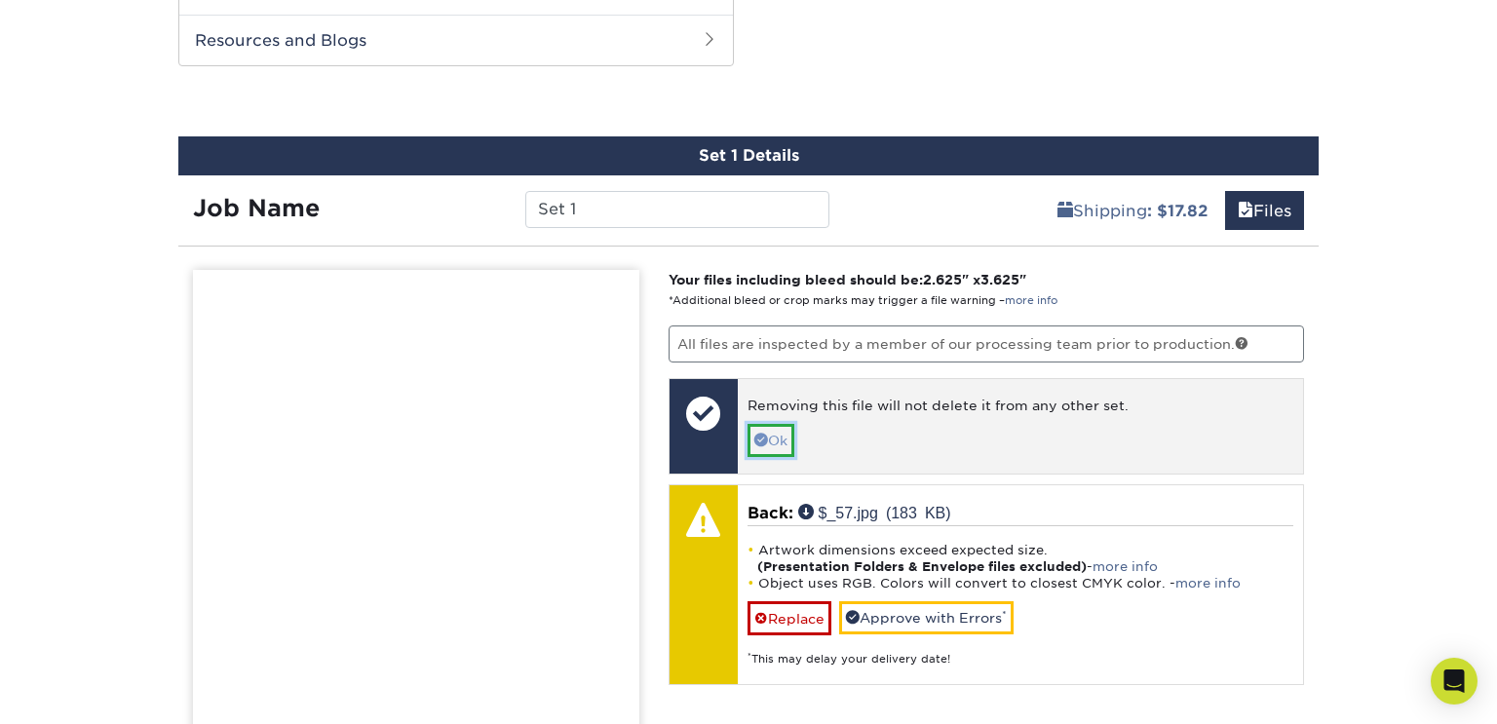
click at [779, 443] on link "Ok" at bounding box center [771, 440] width 47 height 33
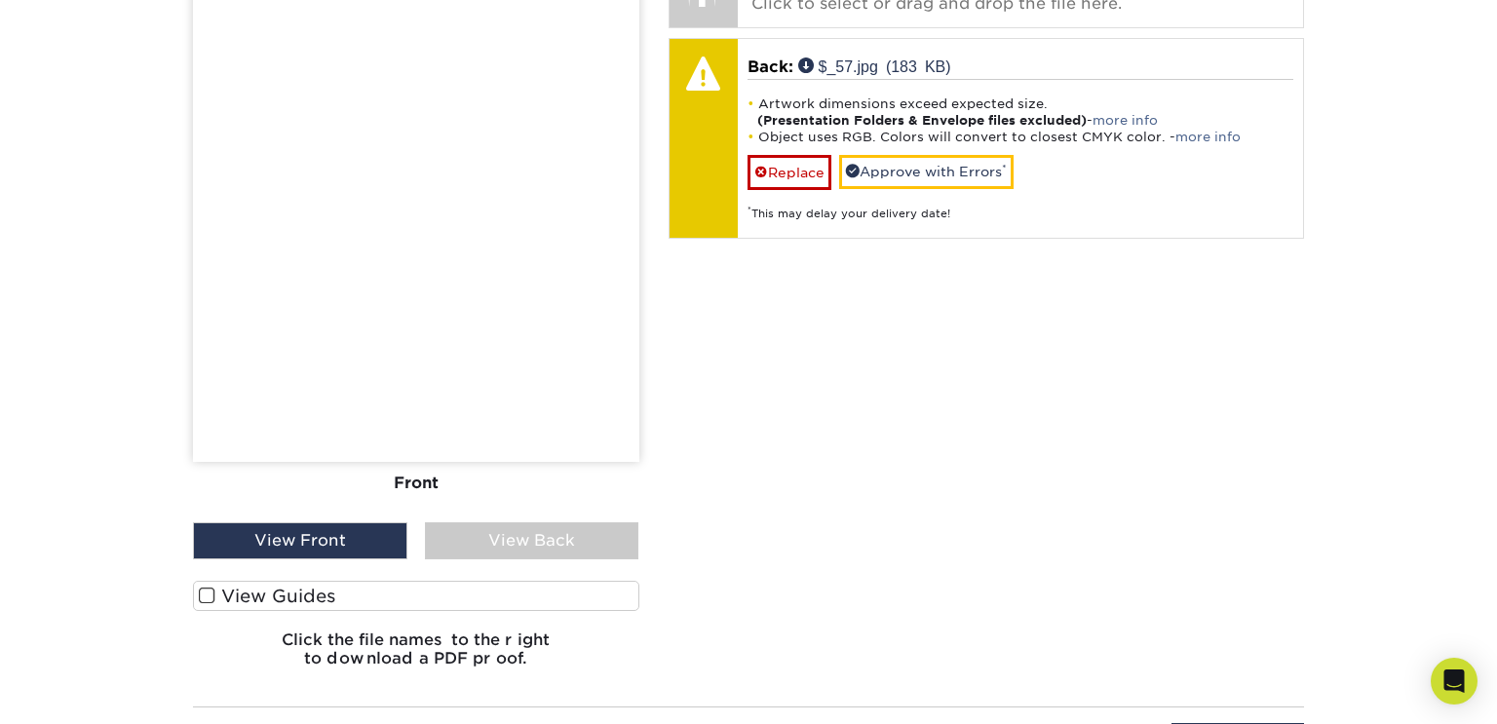
scroll to position [1384, 0]
click at [354, 539] on div "View Front" at bounding box center [300, 539] width 214 height 37
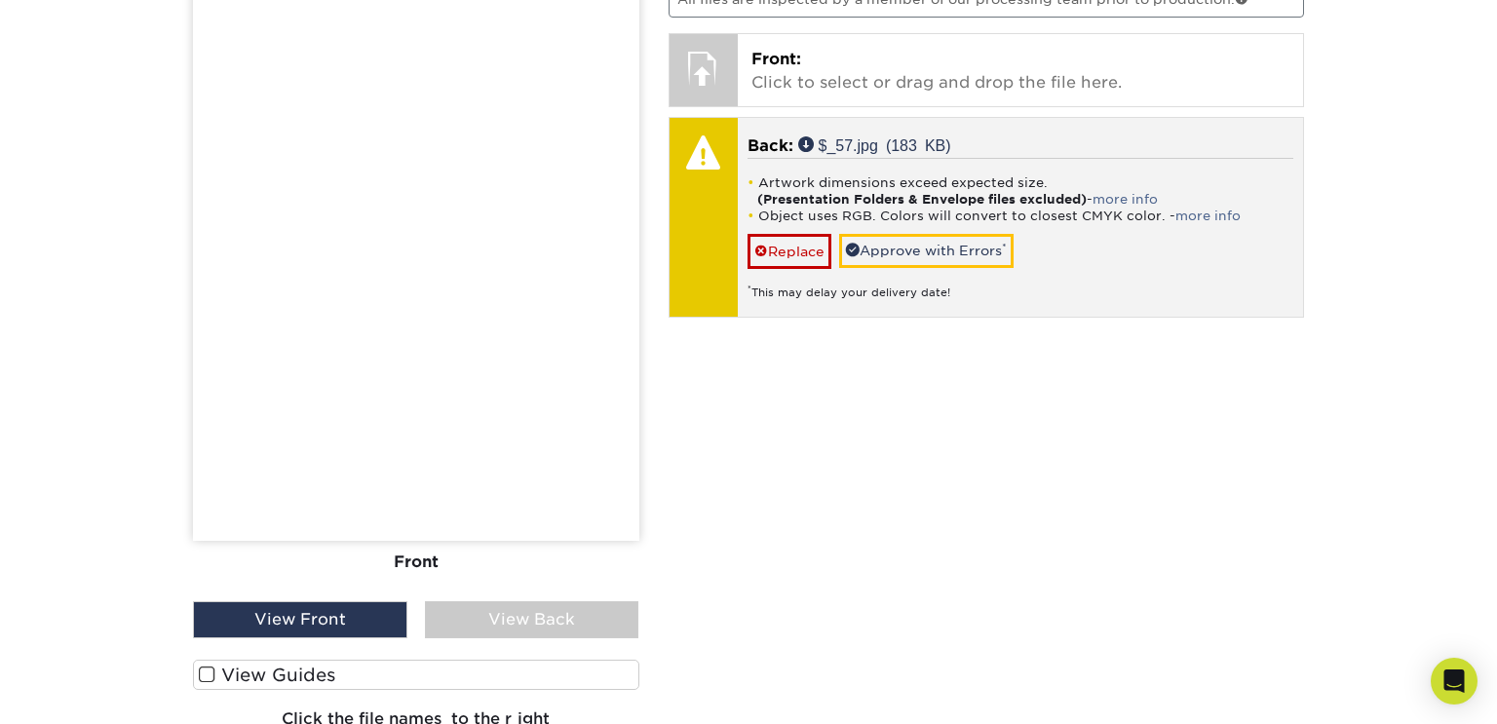
scroll to position [1286, 0]
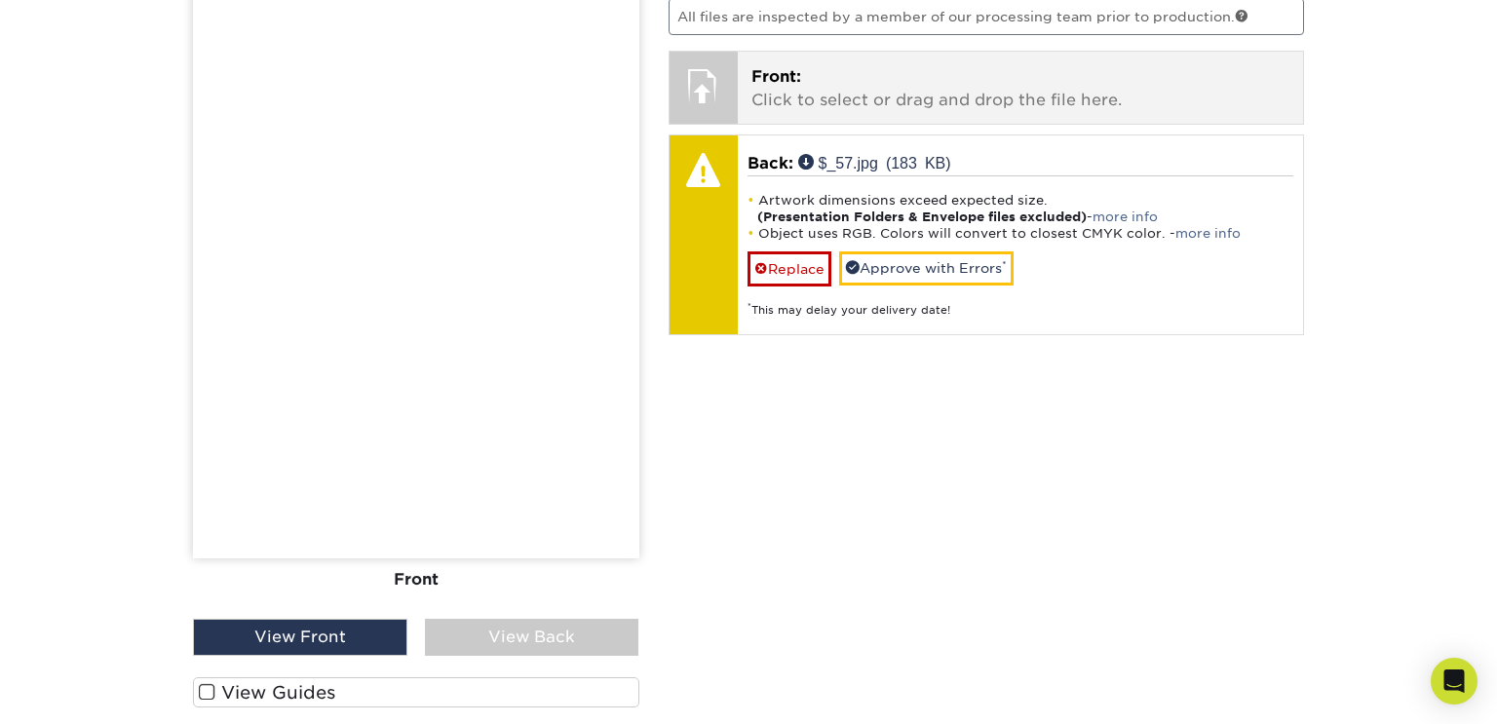
click at [772, 80] on span "Front:" at bounding box center [776, 76] width 50 height 19
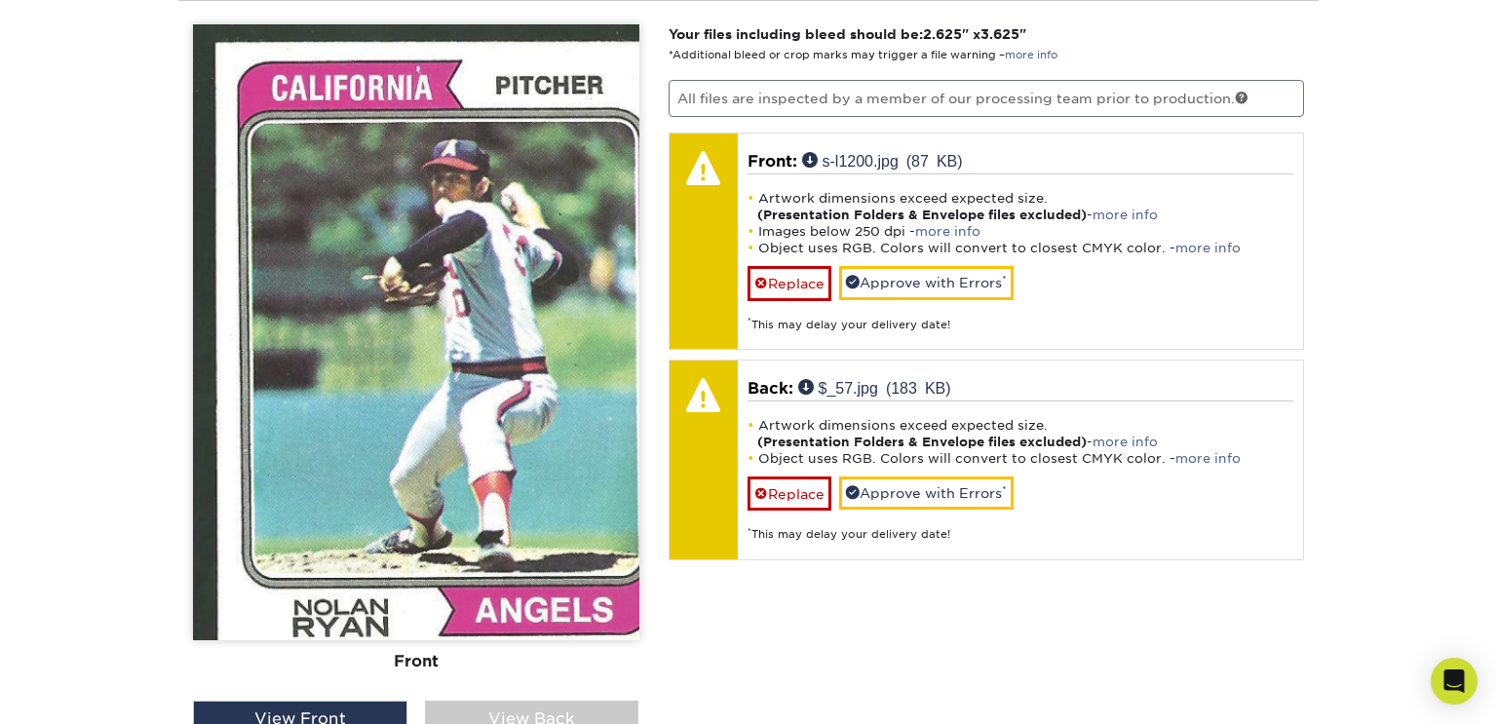
scroll to position [1208, 0]
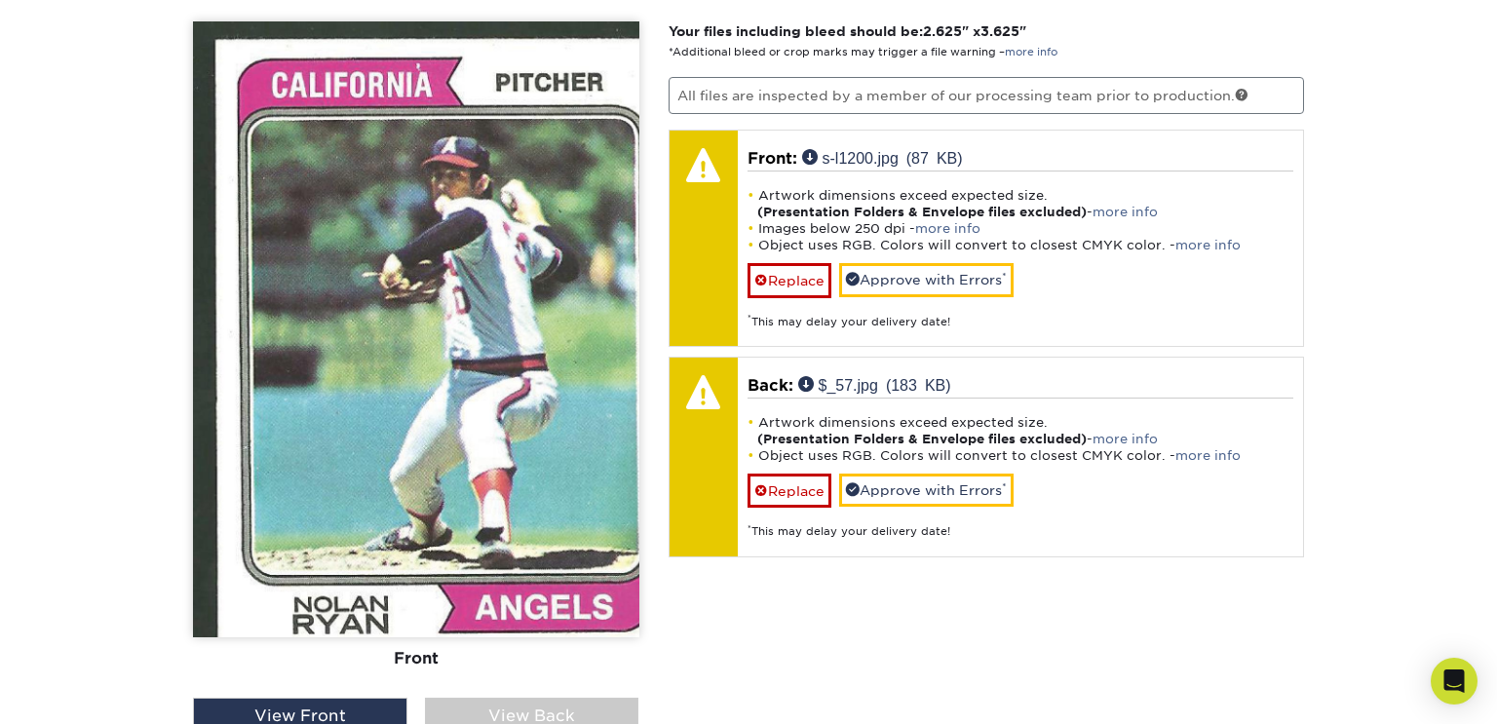
click at [531, 707] on div "View Back" at bounding box center [532, 716] width 214 height 37
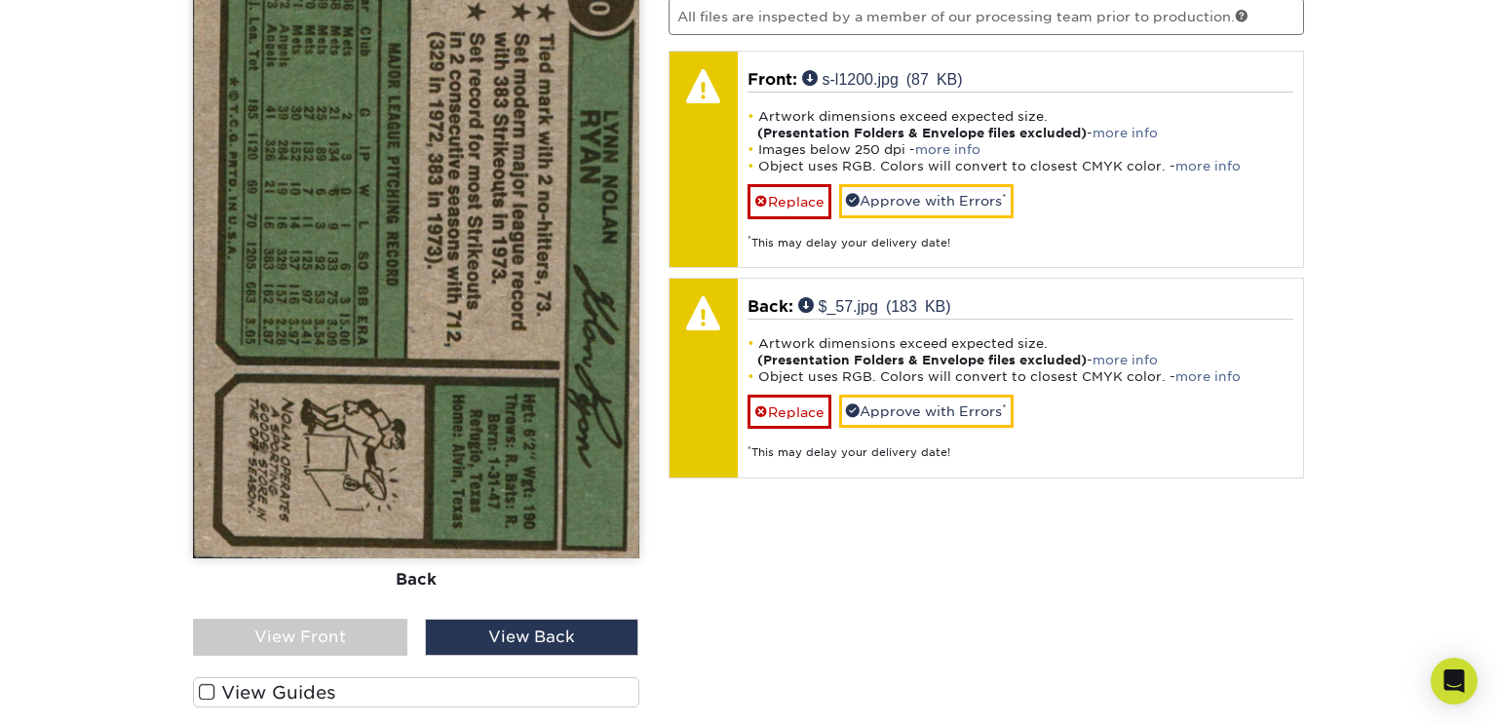
scroll to position [1337, 0]
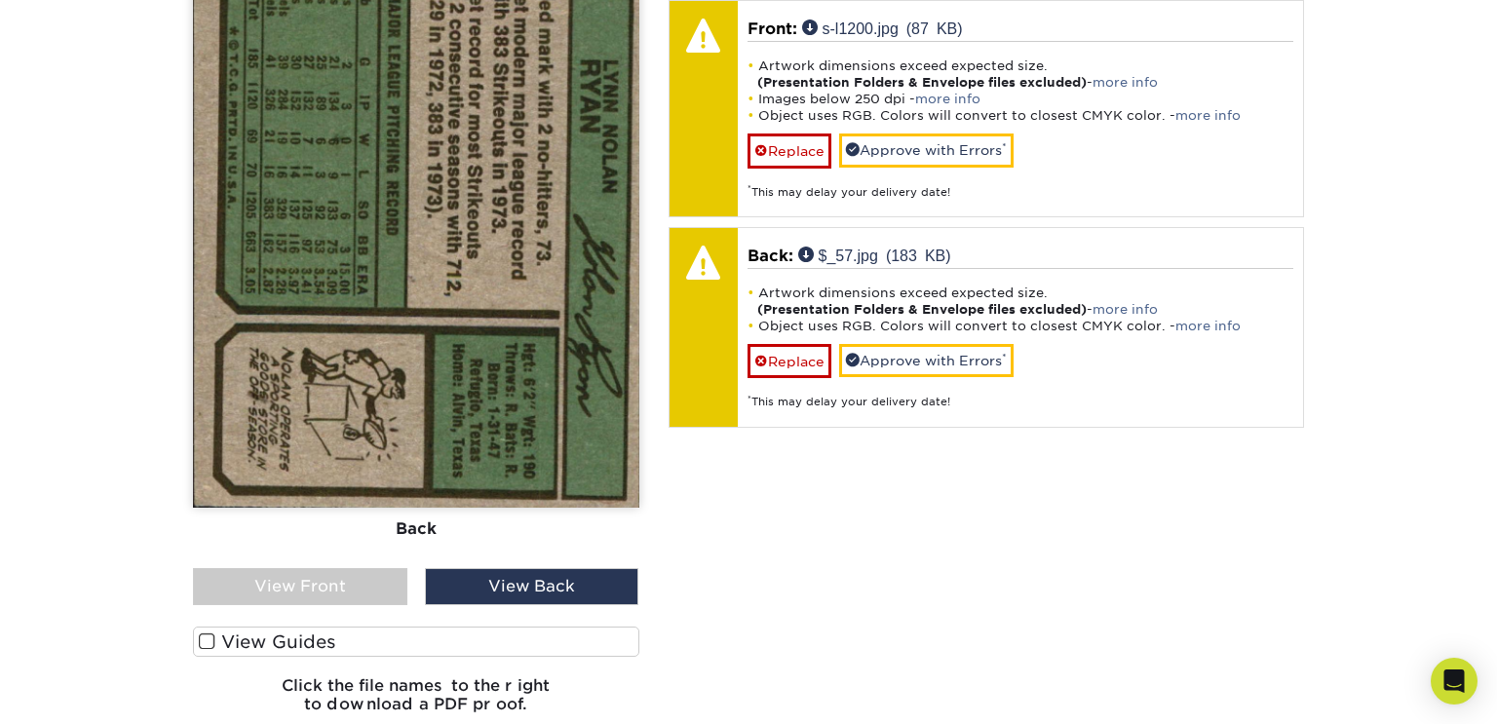
click at [372, 584] on div "View Front" at bounding box center [300, 586] width 214 height 37
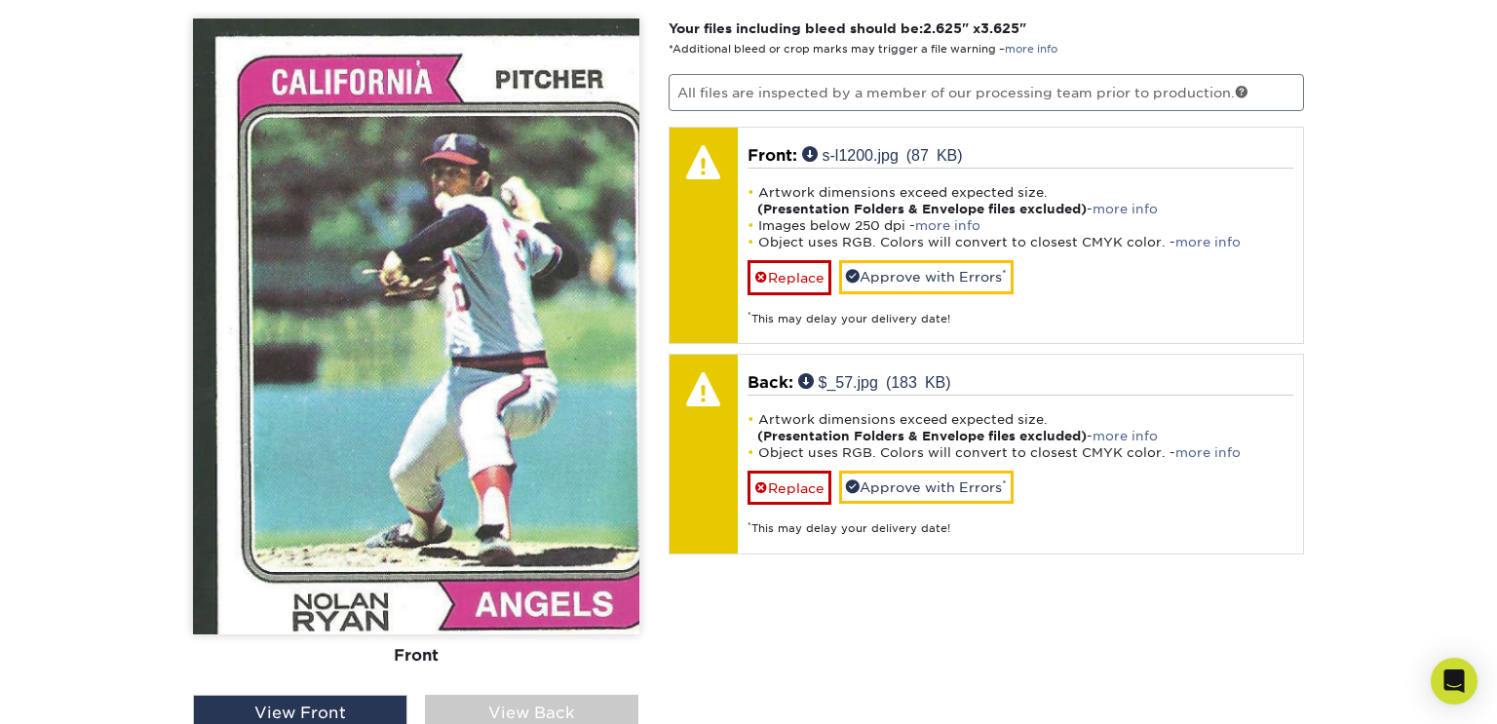
scroll to position [1193, 0]
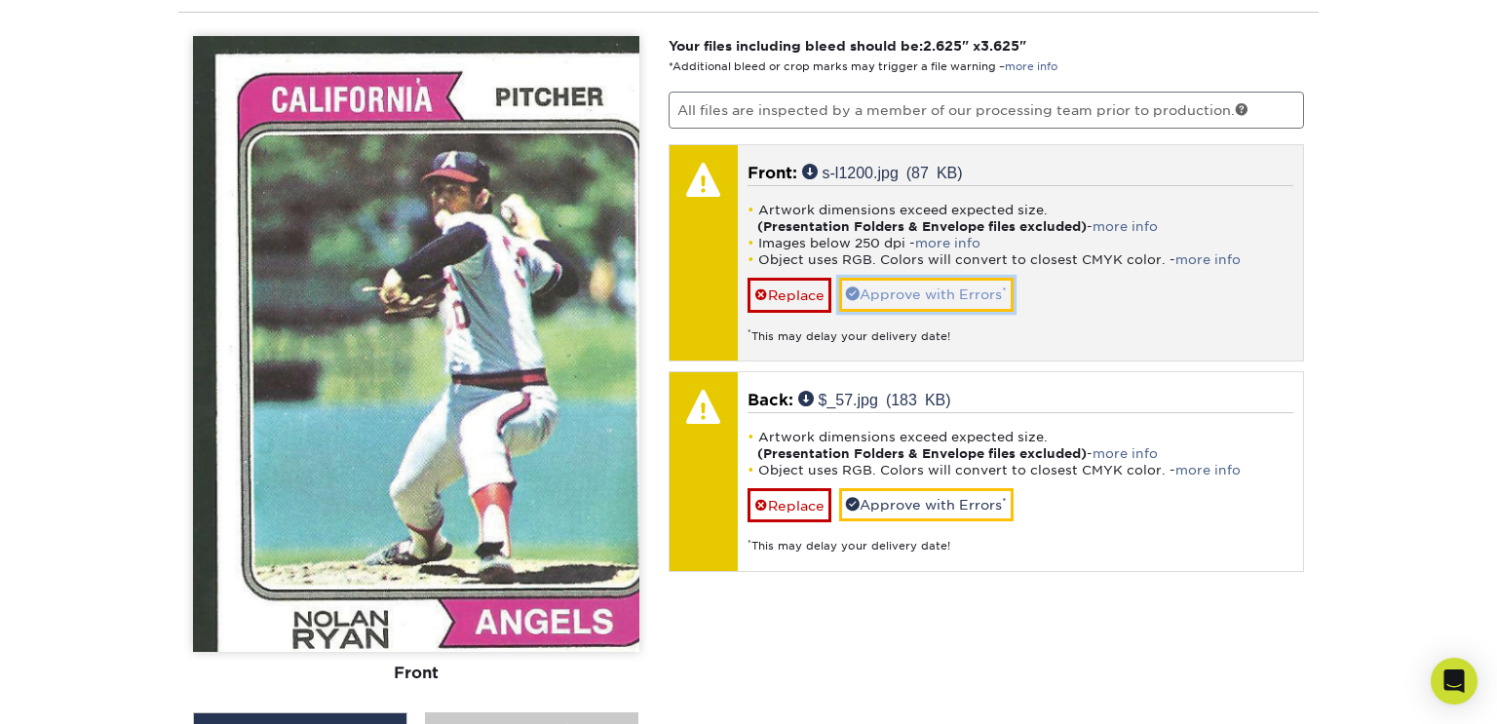
click at [855, 287] on span at bounding box center [853, 294] width 14 height 14
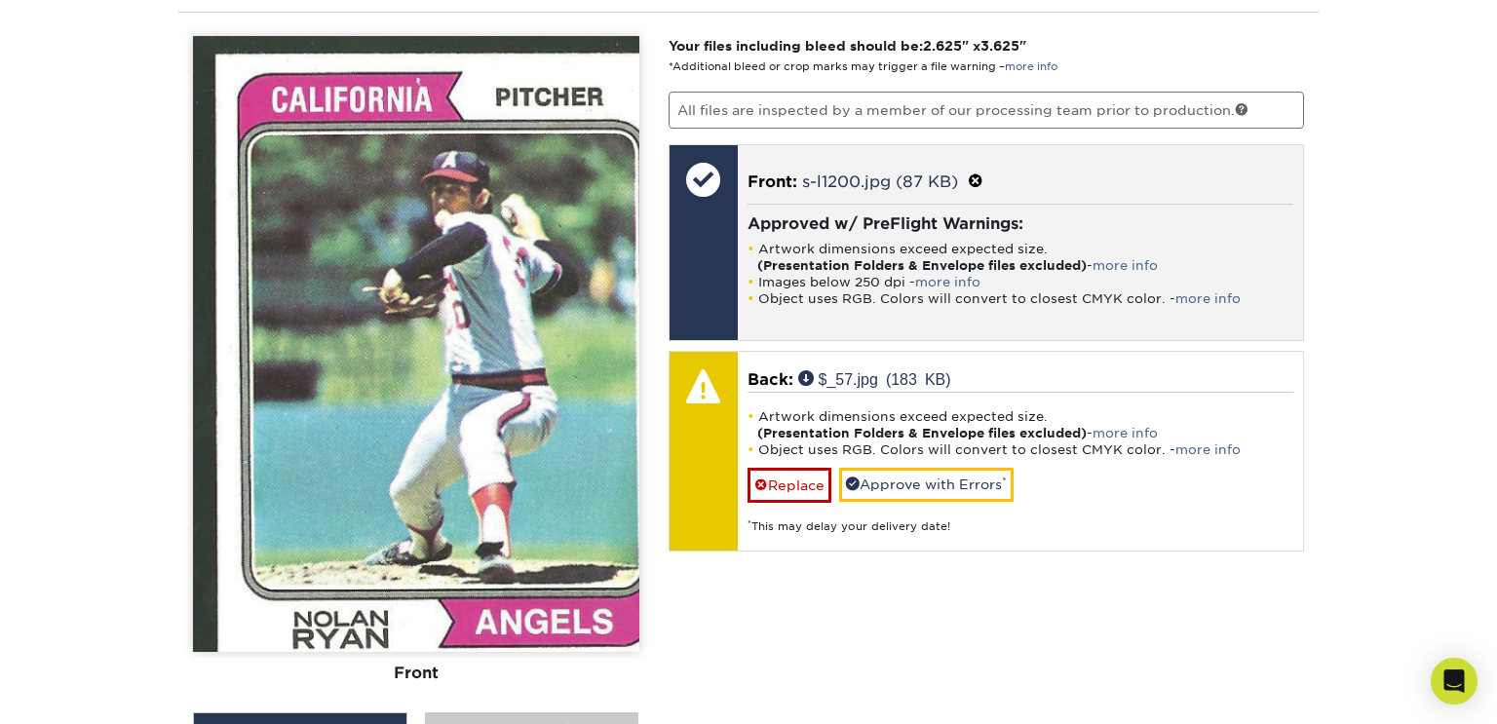
click at [978, 173] on span at bounding box center [976, 182] width 16 height 19
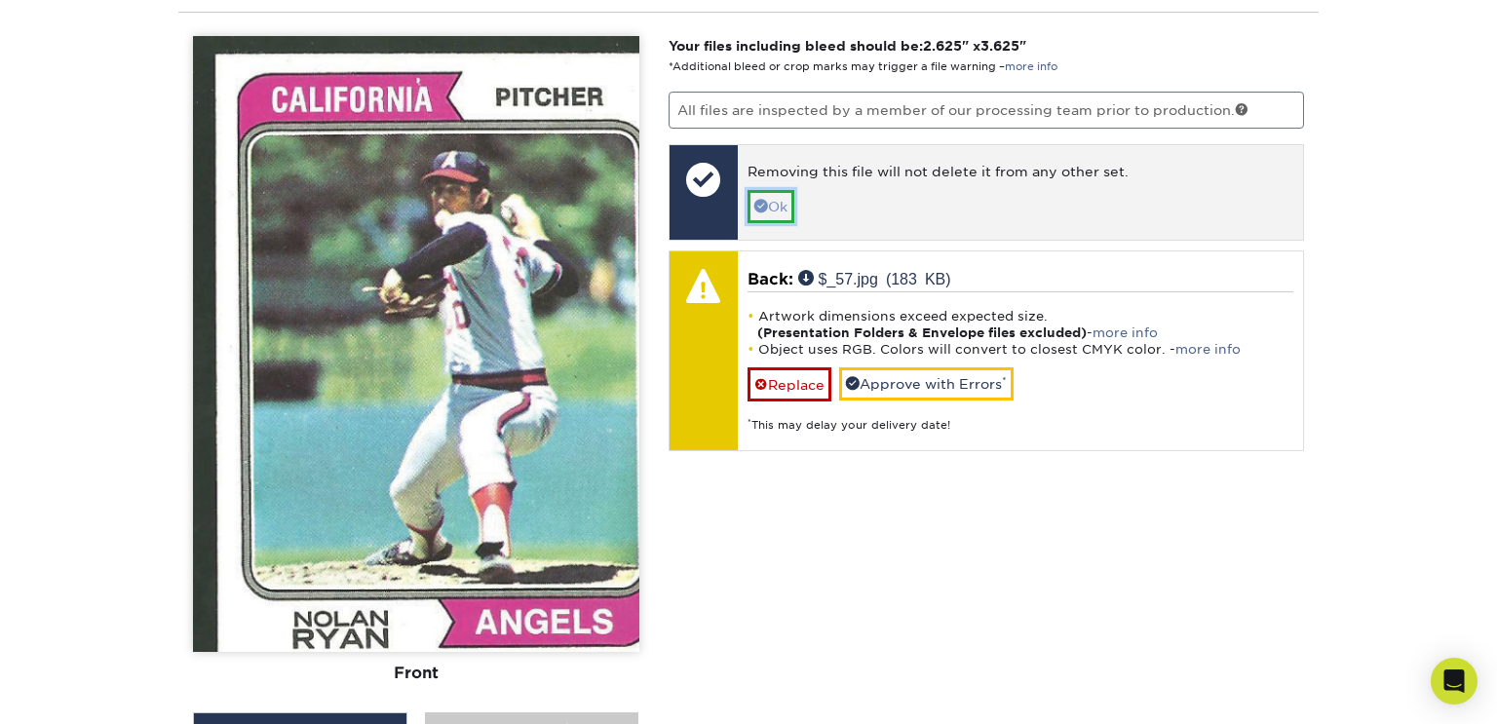
click at [775, 209] on link "Ok" at bounding box center [771, 206] width 47 height 33
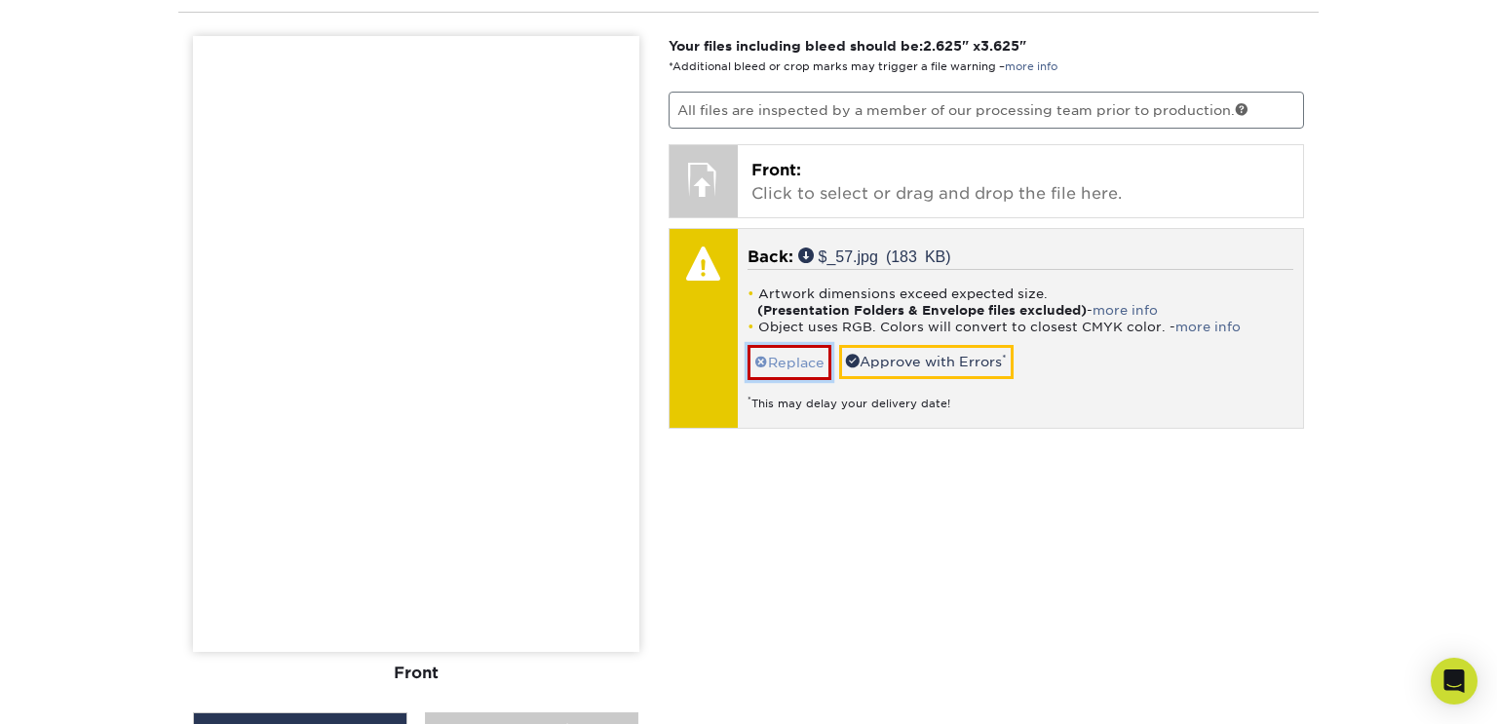
click at [794, 350] on link "Replace" at bounding box center [790, 362] width 84 height 34
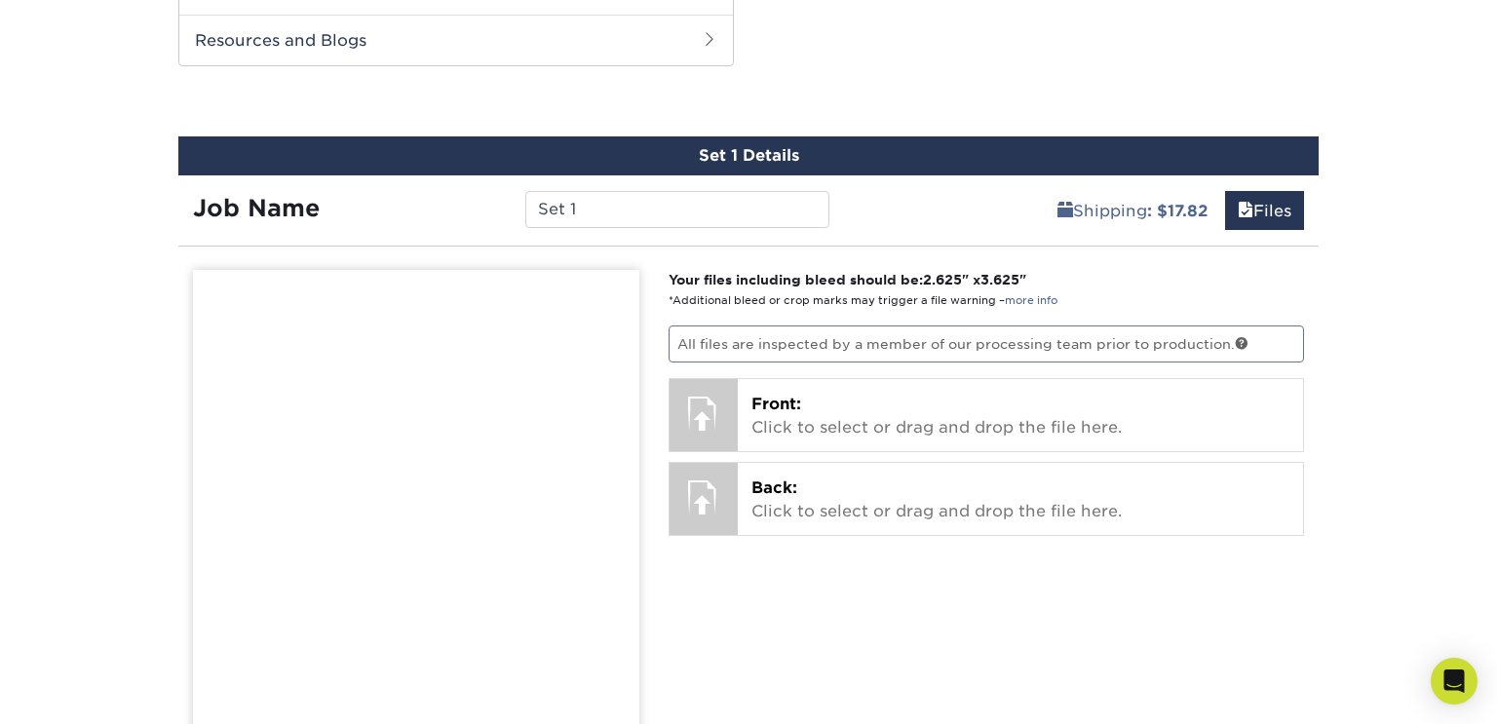
scroll to position [1154, 0]
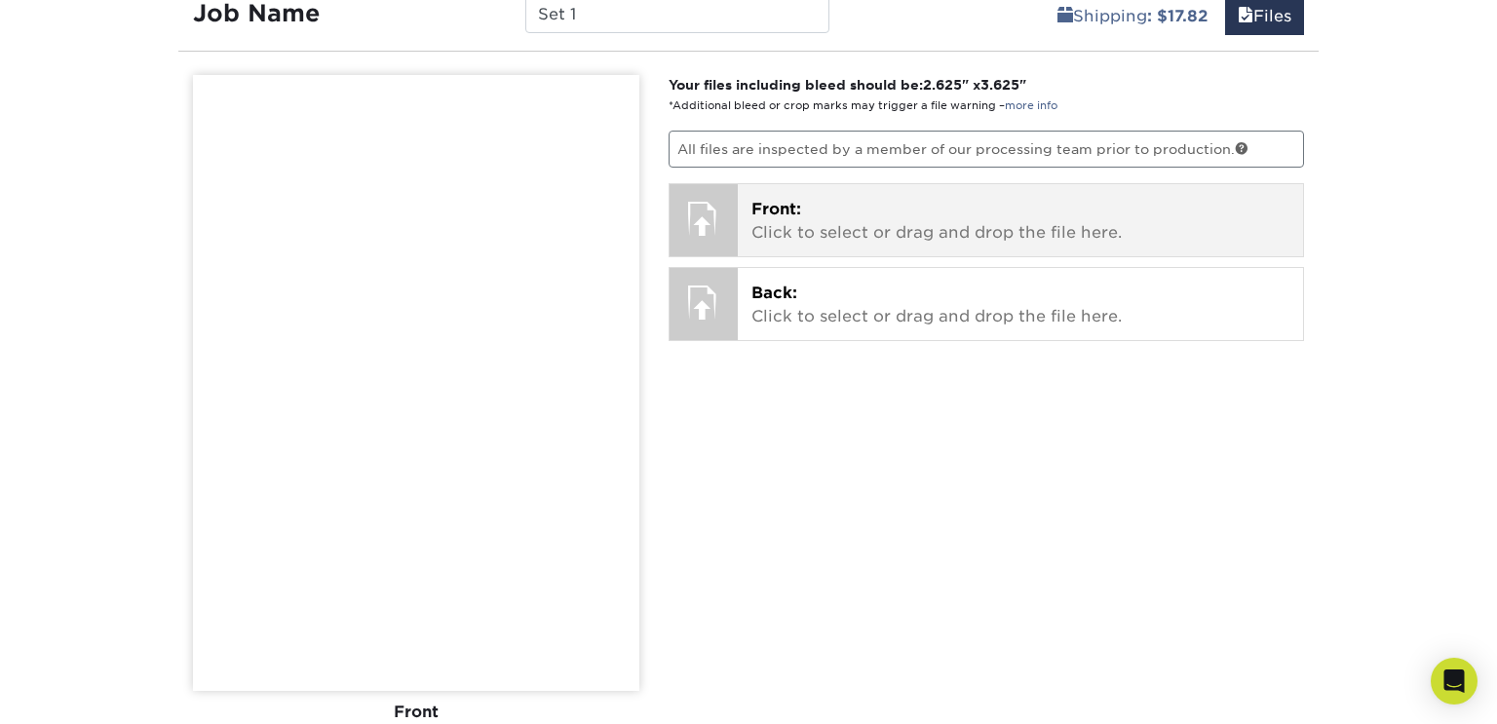
click at [767, 202] on span "Front:" at bounding box center [776, 209] width 50 height 19
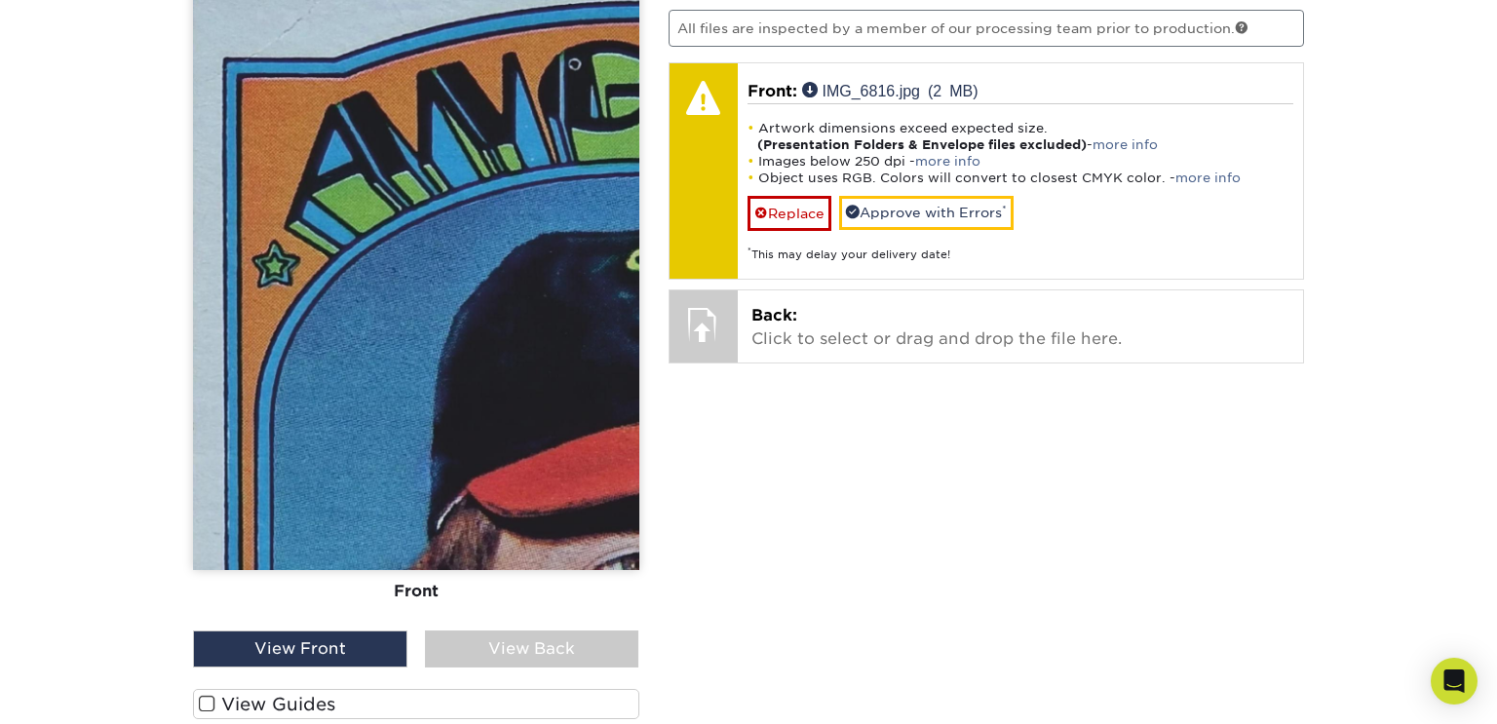
scroll to position [1294, 0]
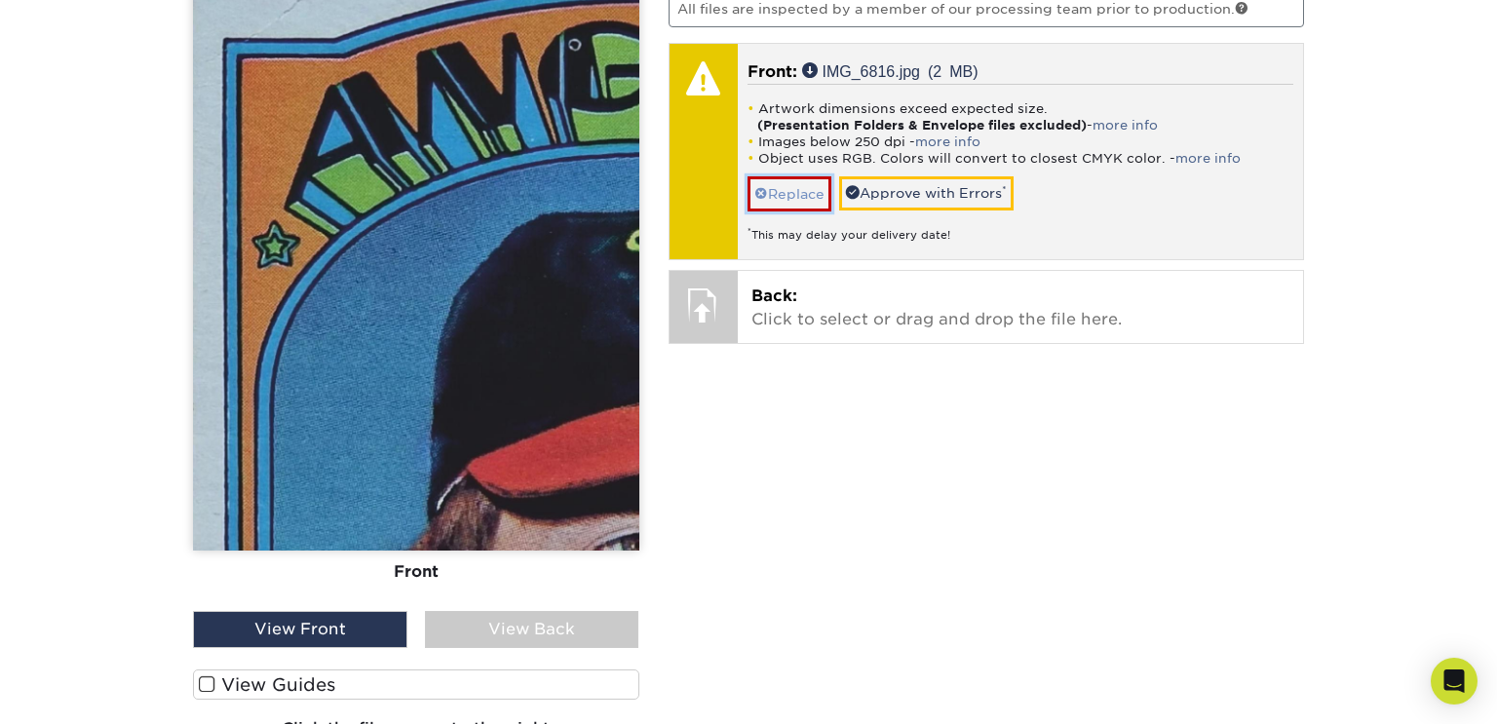
click at [761, 176] on link "Replace" at bounding box center [790, 193] width 84 height 34
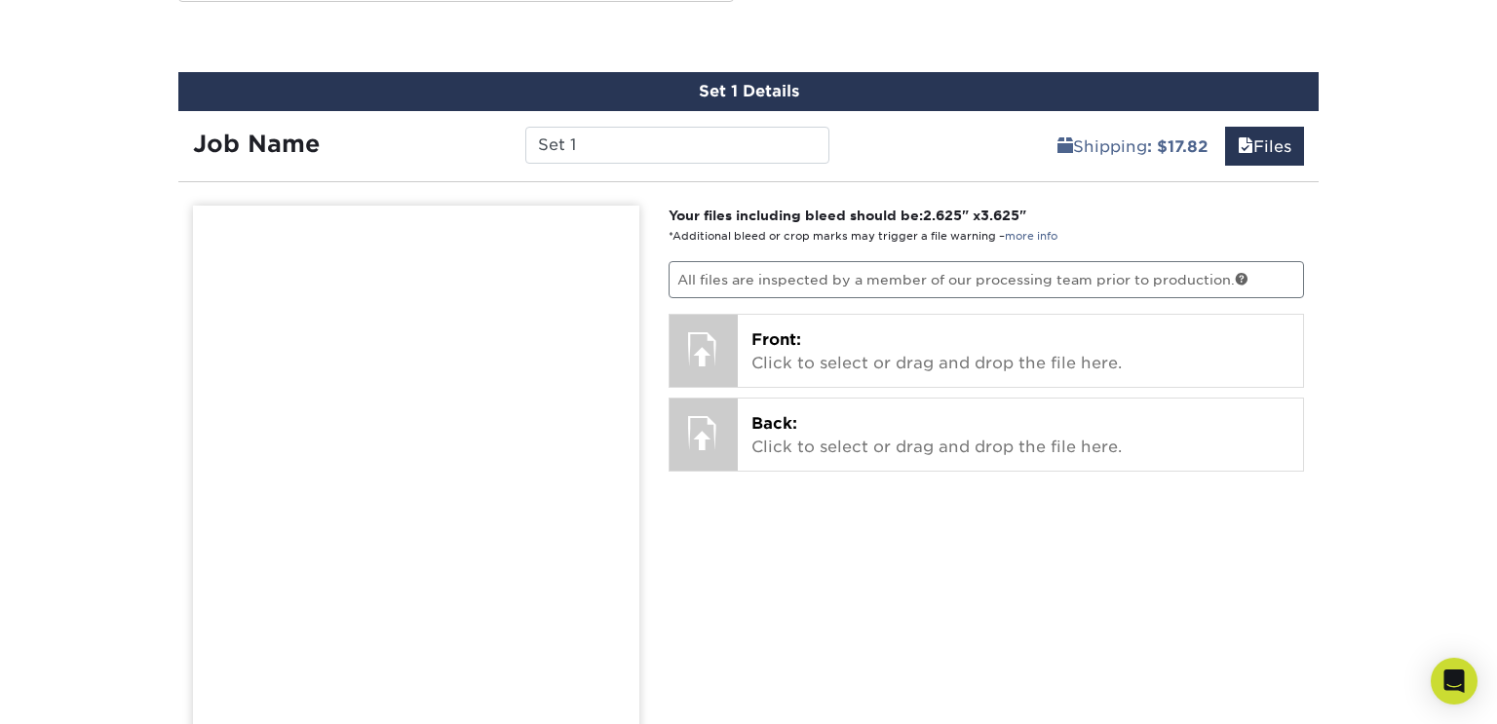
scroll to position [975, 0]
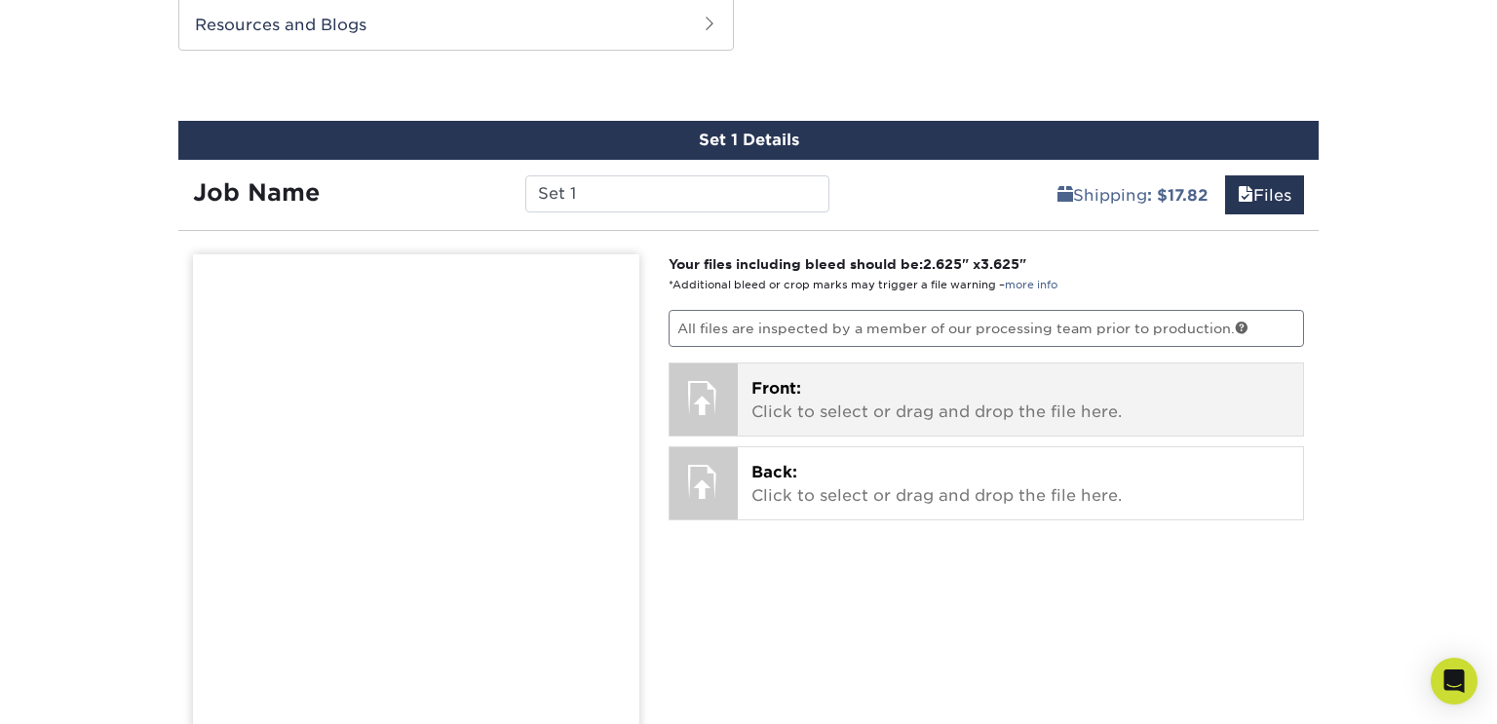
click at [719, 387] on div at bounding box center [704, 398] width 68 height 68
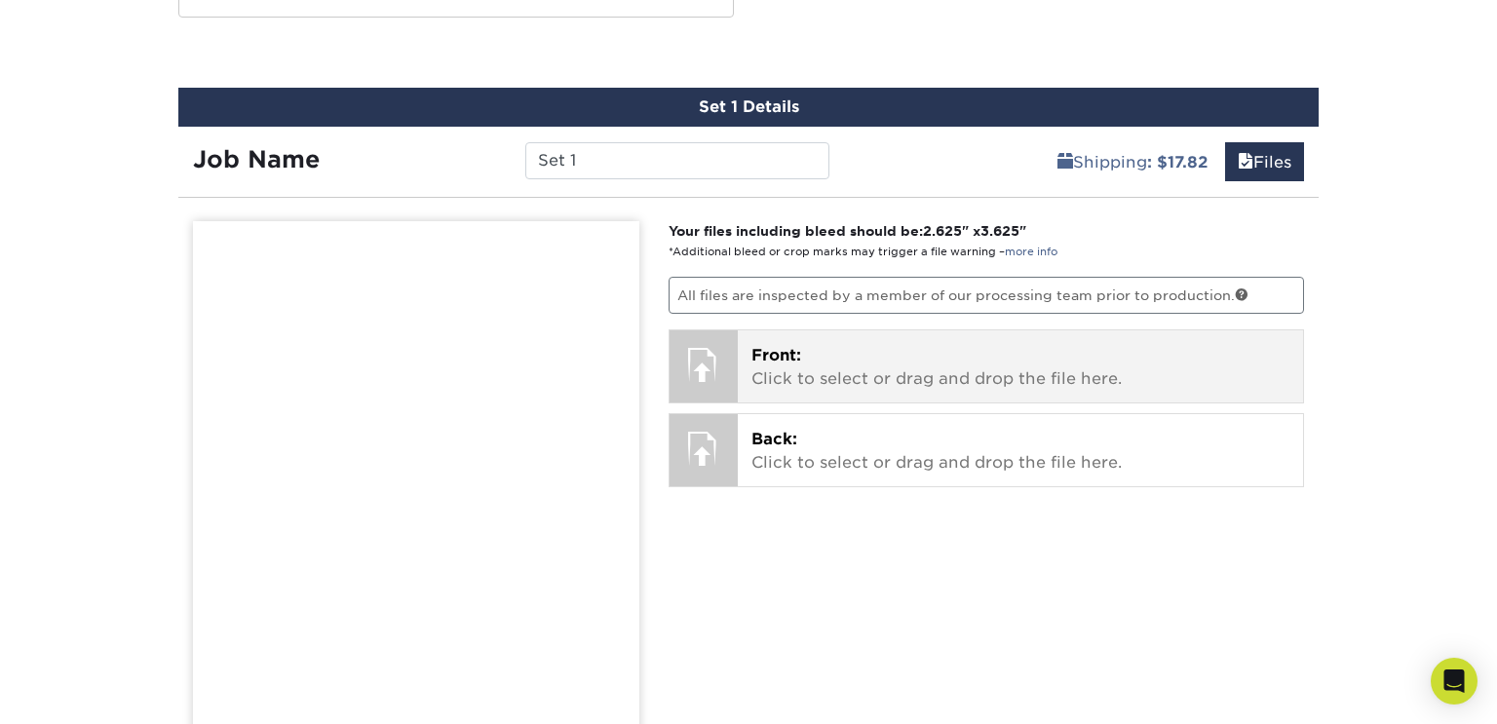
scroll to position [1029, 0]
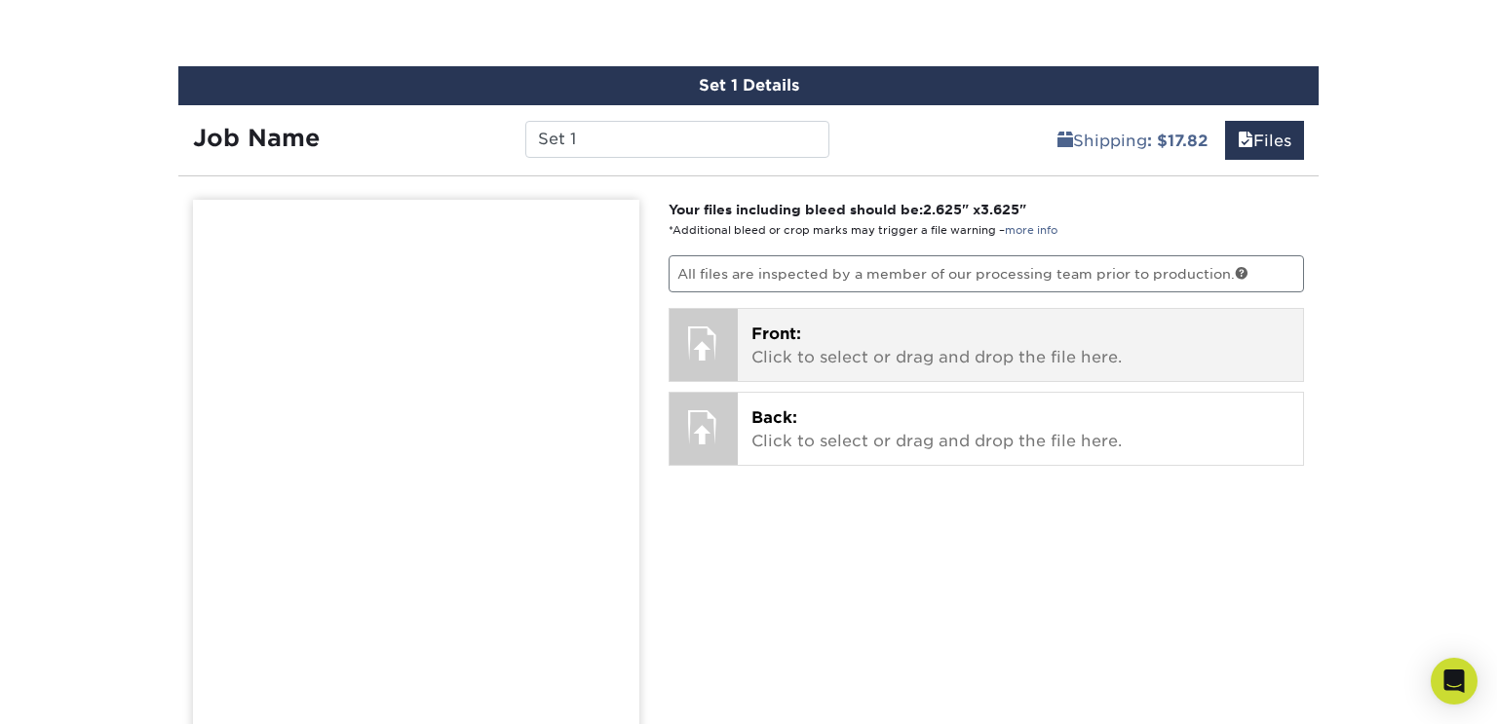
click at [779, 327] on span "Front:" at bounding box center [776, 334] width 50 height 19
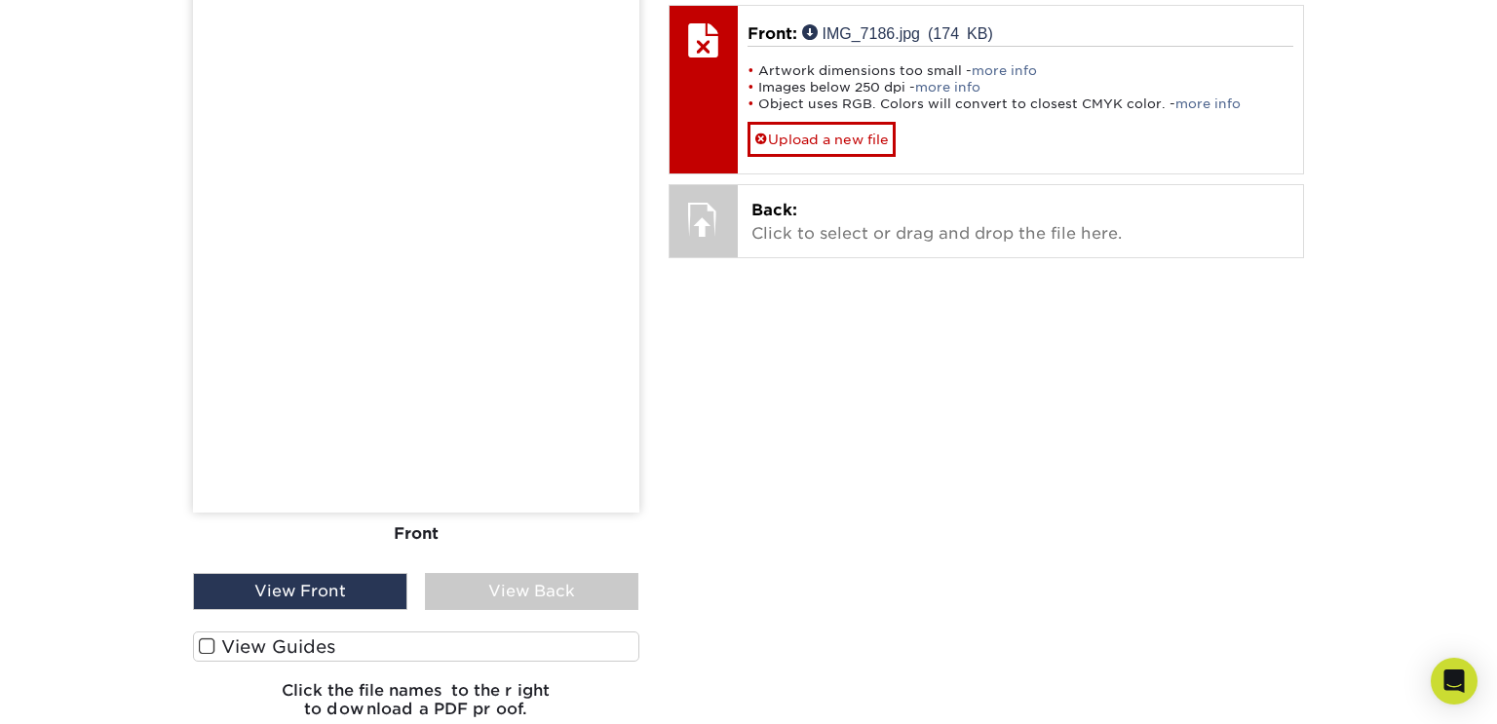
scroll to position [1327, 0]
